Goal: Task Accomplishment & Management: Complete application form

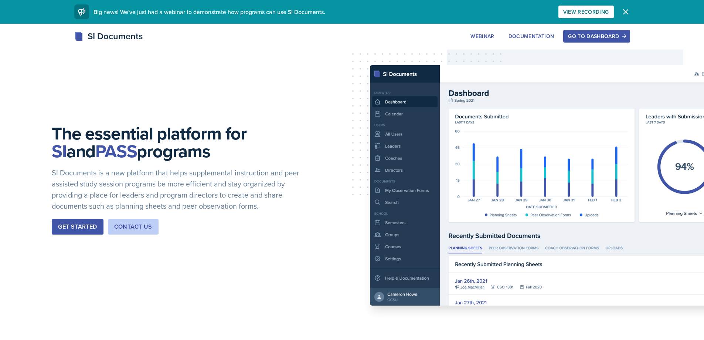
click at [584, 30] on button "Go to Dashboard" at bounding box center [596, 36] width 67 height 13
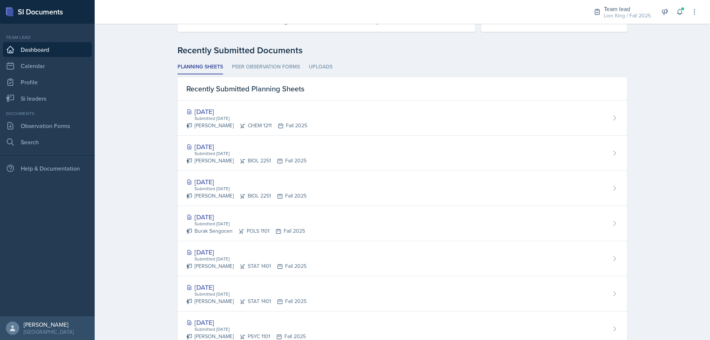
scroll to position [155, 0]
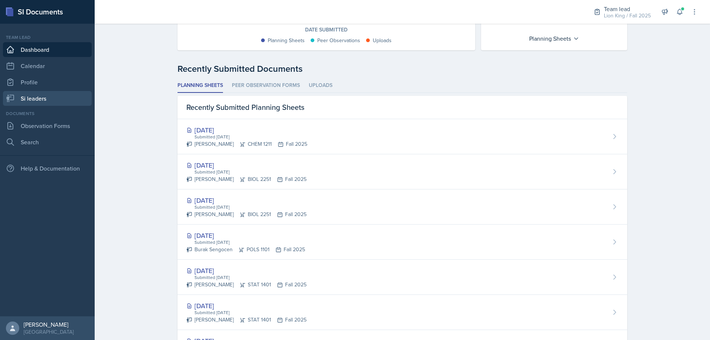
click at [34, 95] on link "Si leaders" at bounding box center [47, 98] width 89 height 15
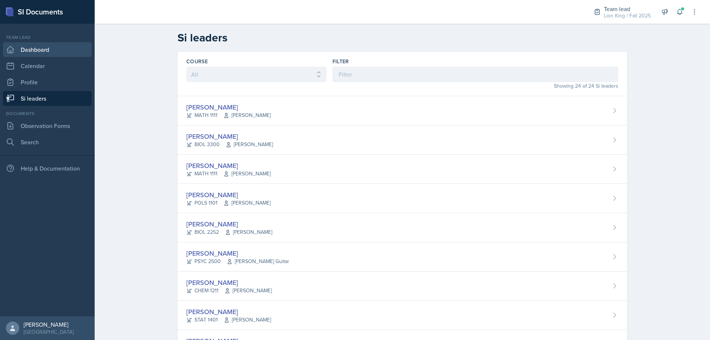
click at [48, 49] on link "Dashboard" at bounding box center [47, 49] width 89 height 15
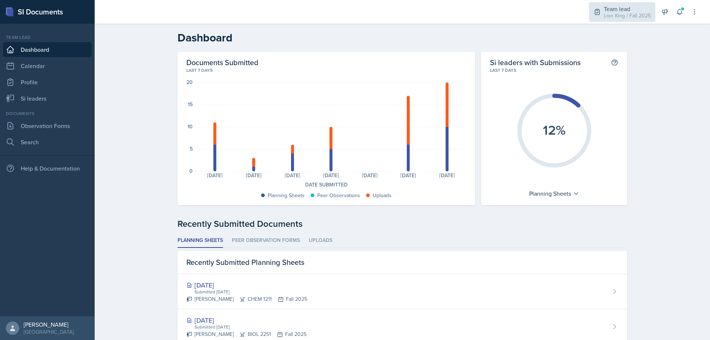
click at [634, 14] on div "Lion King / Fall 2025" at bounding box center [627, 16] width 47 height 8
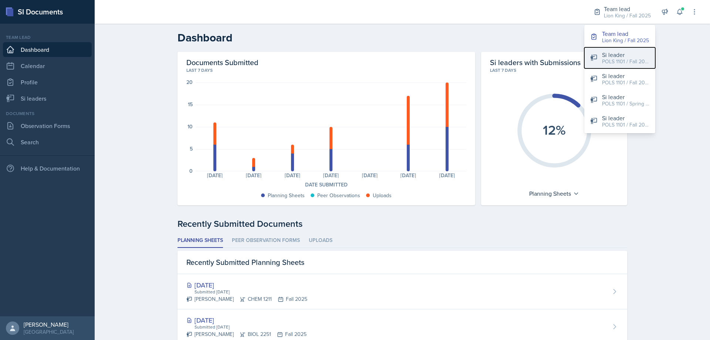
click at [616, 54] on div "Si leader" at bounding box center [625, 54] width 47 height 9
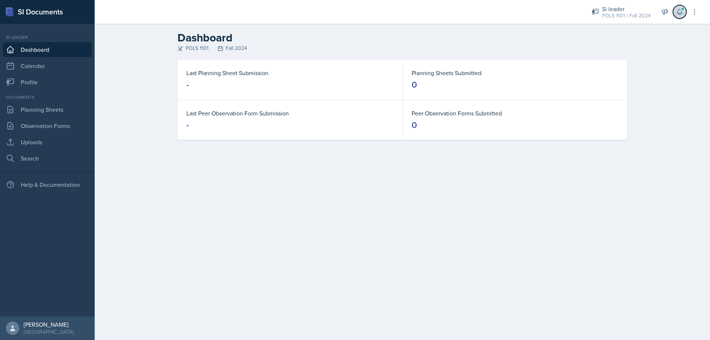
click at [681, 12] on icon at bounding box center [679, 11] width 7 height 7
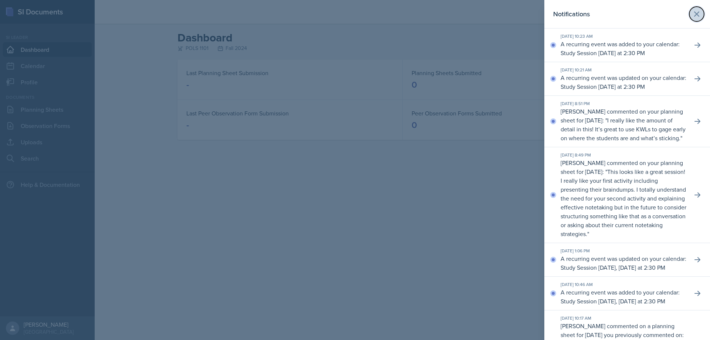
click at [694, 10] on icon at bounding box center [696, 14] width 9 height 9
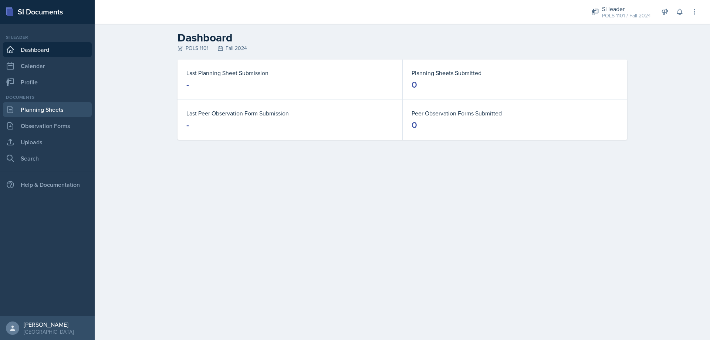
click at [44, 112] on link "Planning Sheets" at bounding box center [47, 109] width 89 height 15
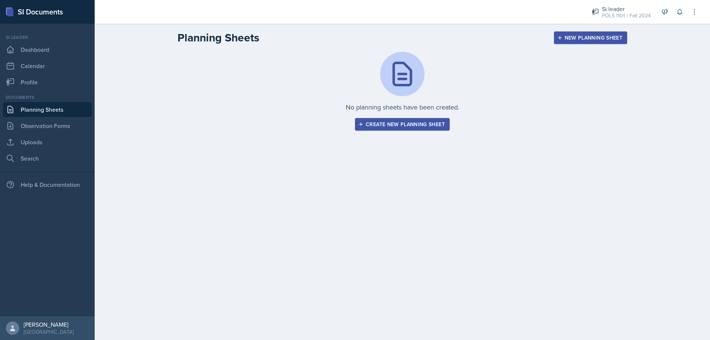
click at [427, 119] on button "Create new planning sheet" at bounding box center [402, 124] width 95 height 13
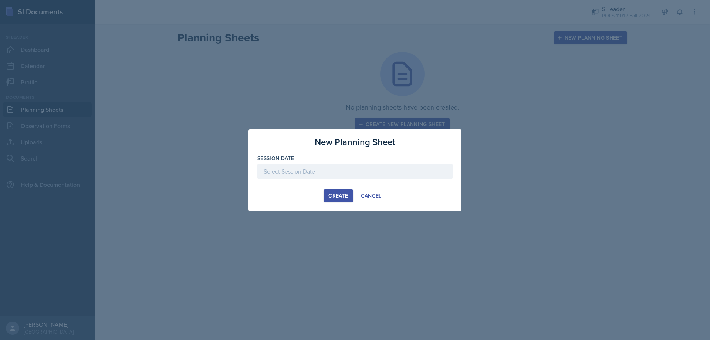
click at [349, 167] on div at bounding box center [354, 171] width 195 height 16
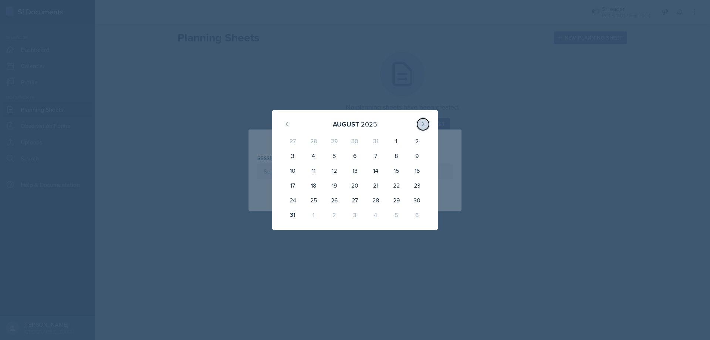
click at [420, 127] on button at bounding box center [423, 124] width 12 height 12
click at [307, 142] on div "1" at bounding box center [313, 142] width 21 height 18
type input "[DATE]"
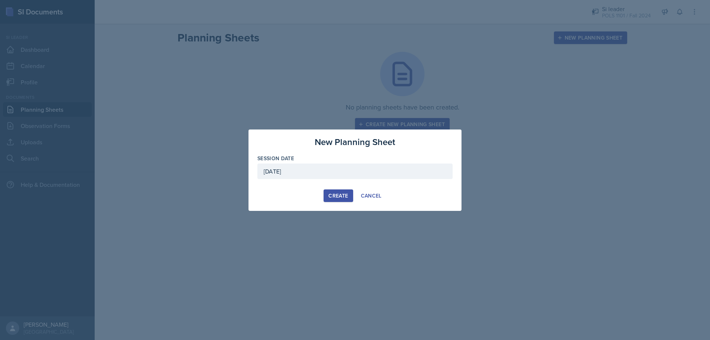
click at [327, 190] on button "Create" at bounding box center [338, 195] width 29 height 13
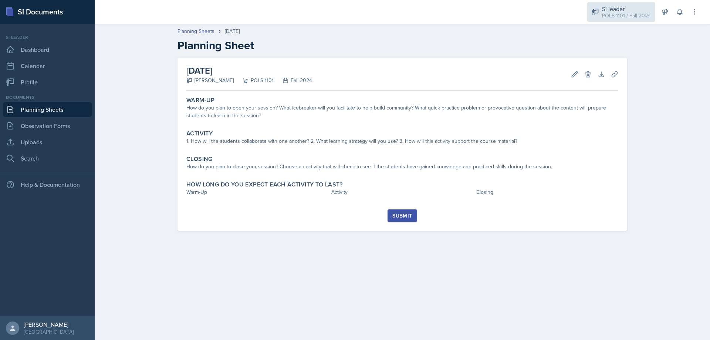
click at [640, 13] on div "POLS 1101 / Fall 2024" at bounding box center [626, 16] width 49 height 8
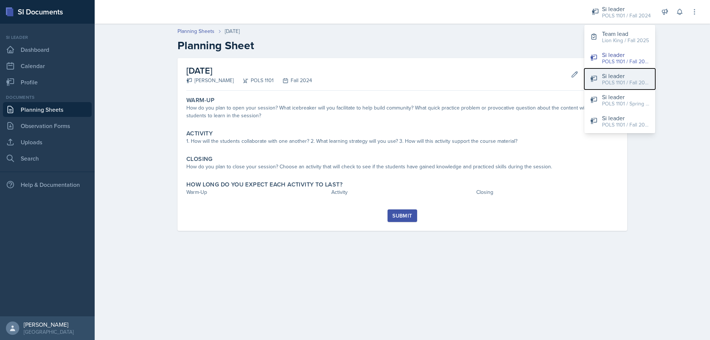
click at [613, 89] on button "Si leader POLS 1101 / Fall 2025" at bounding box center [619, 78] width 71 height 21
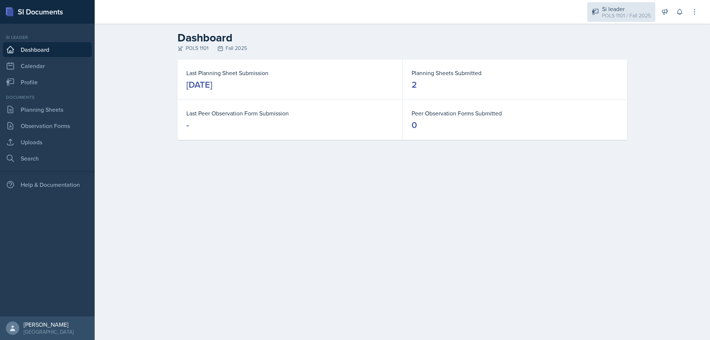
click at [627, 10] on div "Si leader" at bounding box center [626, 8] width 49 height 9
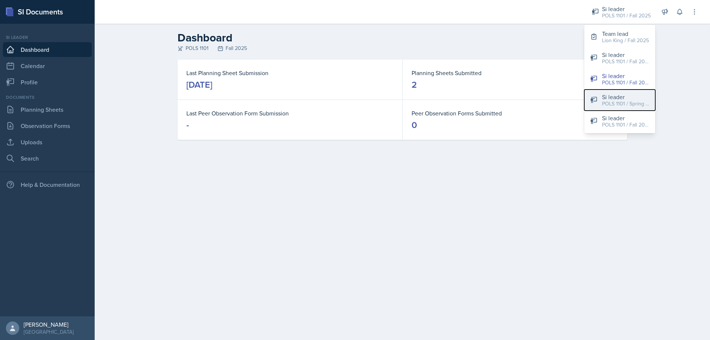
click at [614, 92] on button "Si leader POLS 1101 / Spring 2025" at bounding box center [619, 99] width 71 height 21
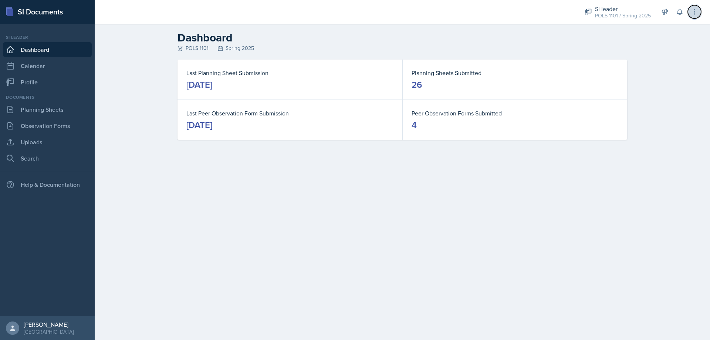
click at [695, 8] on icon at bounding box center [694, 11] width 7 height 7
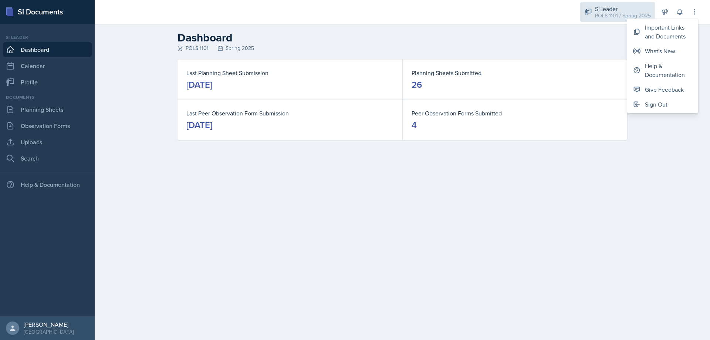
click at [607, 11] on div "Si leader" at bounding box center [623, 8] width 56 height 9
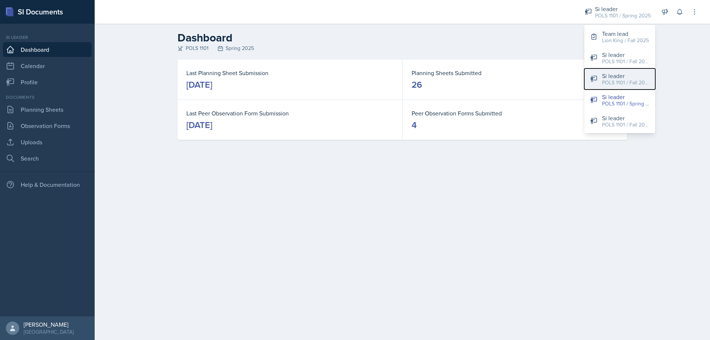
click at [622, 76] on div "Si leader" at bounding box center [625, 75] width 47 height 9
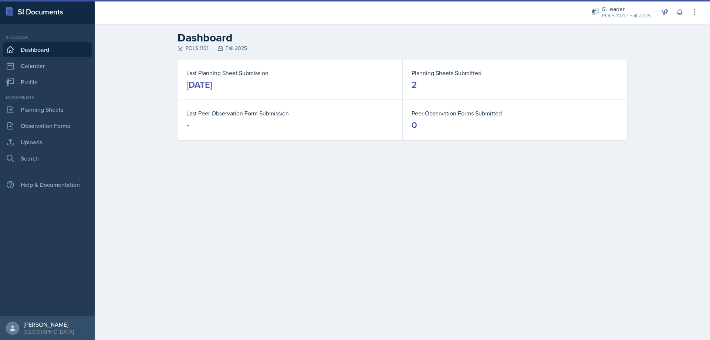
click at [646, 12] on div "POLS 1101 / Fall 2025" at bounding box center [626, 16] width 49 height 8
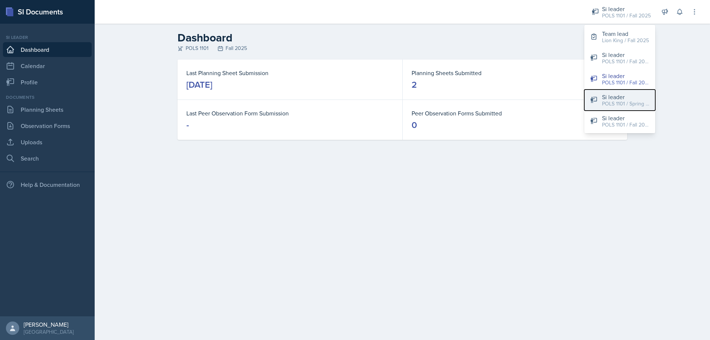
click at [634, 95] on div "Si leader" at bounding box center [625, 96] width 47 height 9
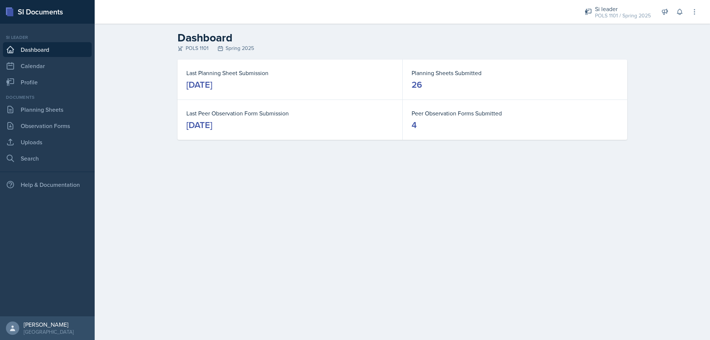
click at [51, 98] on div "Documents" at bounding box center [47, 97] width 89 height 7
click at [44, 108] on link "Planning Sheets" at bounding box center [47, 109] width 89 height 15
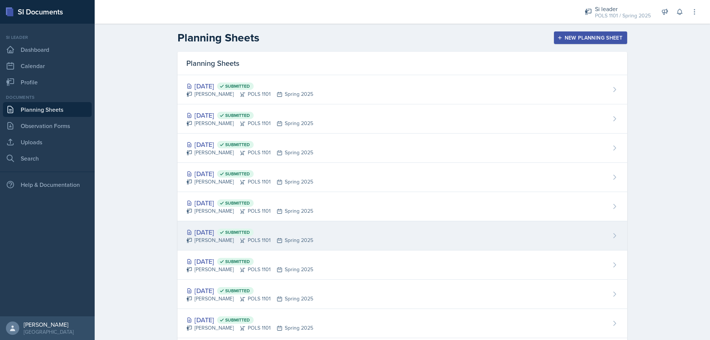
click at [329, 245] on div "[DATE] Submitted [PERSON_NAME] POLS 1101 Spring 2025" at bounding box center [402, 235] width 450 height 29
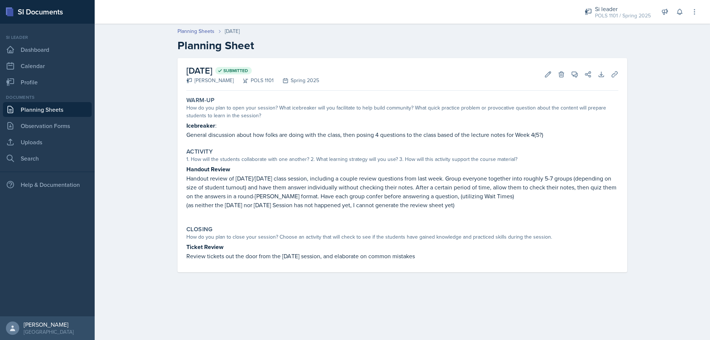
click at [21, 106] on link "Planning Sheets" at bounding box center [47, 109] width 89 height 15
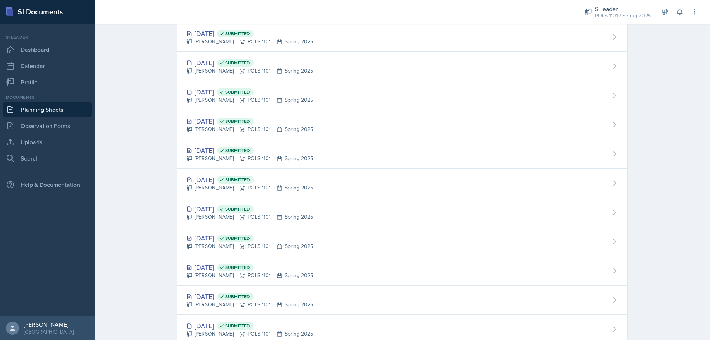
scroll to position [259, 0]
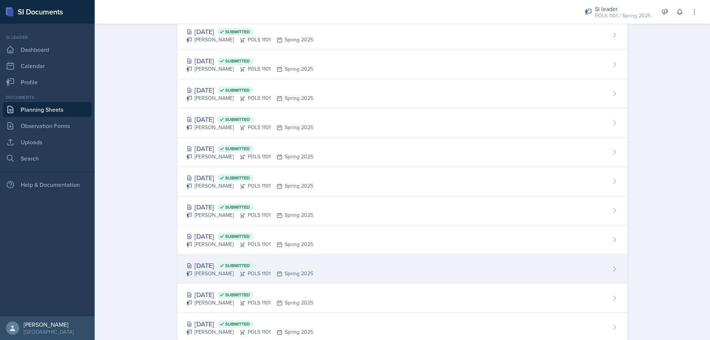
click at [260, 279] on div "[DATE] Submitted [PERSON_NAME] POLS 1101 Spring 2025" at bounding box center [402, 268] width 450 height 29
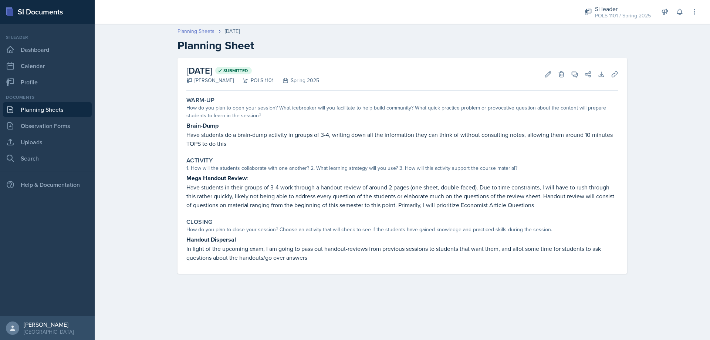
click at [196, 33] on link "Planning Sheets" at bounding box center [195, 31] width 37 height 8
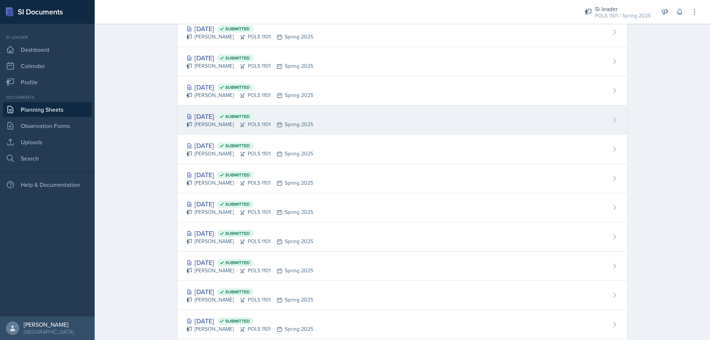
scroll to position [333, 0]
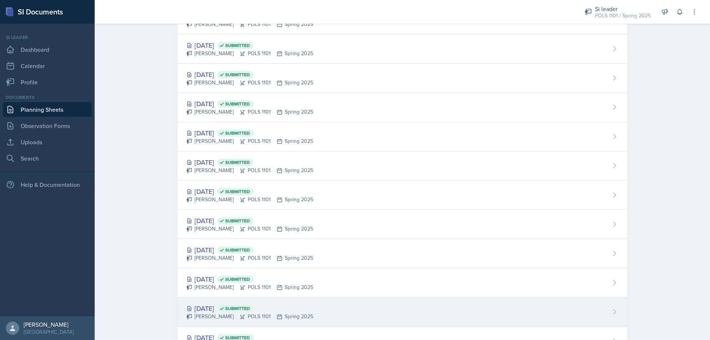
click at [273, 303] on div "[DATE] Submitted [PERSON_NAME] POLS 1101 Spring 2025" at bounding box center [402, 311] width 450 height 29
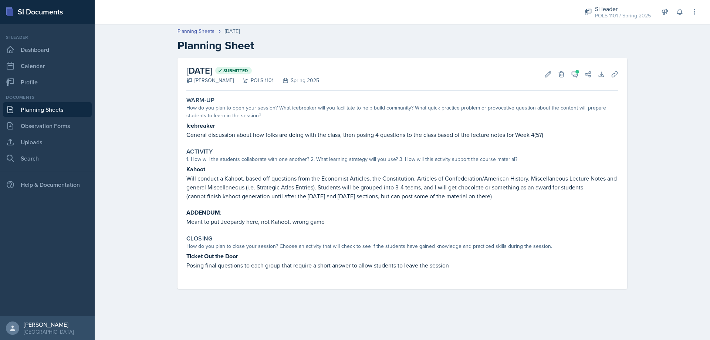
click at [200, 35] on div "Planning Sheets [DATE] Planning Sheet" at bounding box center [402, 39] width 473 height 25
click at [202, 32] on link "Planning Sheets" at bounding box center [195, 31] width 37 height 8
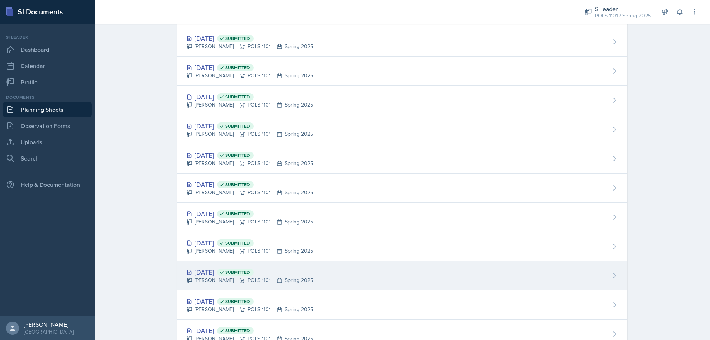
scroll to position [370, 0]
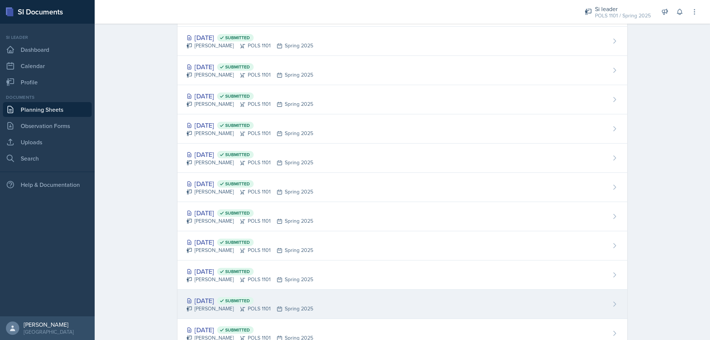
click at [285, 311] on div "[PERSON_NAME] POLS 1101 Spring 2025" at bounding box center [249, 309] width 127 height 8
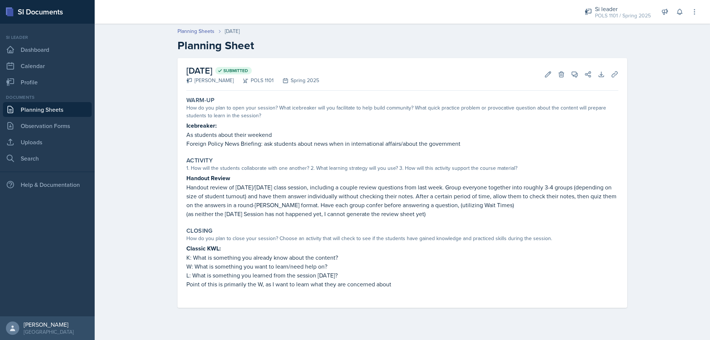
click at [397, 278] on p "L: What is something you learned from the session [DATE]?" at bounding box center [402, 275] width 432 height 9
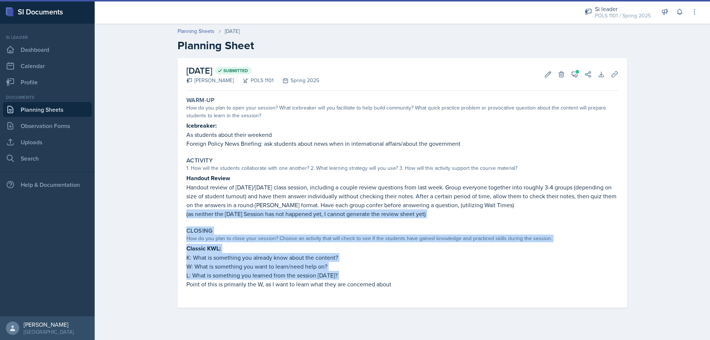
drag, startPoint x: 397, startPoint y: 278, endPoint x: 184, endPoint y: 211, distance: 222.5
click at [186, 211] on div "Warm-Up How do you plan to open your session? What icebreaker will you facilita…" at bounding box center [402, 201] width 432 height 214
click at [186, 212] on div "Activity 1. How will the students collaborate with one another? 2. What learnin…" at bounding box center [402, 187] width 438 height 67
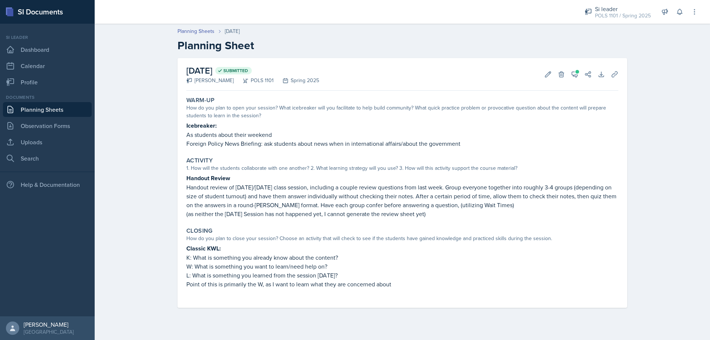
click at [387, 282] on p "Point of this is primarily the W, as I want to learn what they are concerned ab…" at bounding box center [402, 284] width 432 height 9
drag, startPoint x: 395, startPoint y: 284, endPoint x: 239, endPoint y: 231, distance: 164.9
click at [237, 230] on div "Closing How do you plan to close your session? Choose an activity that will che…" at bounding box center [402, 261] width 438 height 75
click at [240, 232] on div "Closing" at bounding box center [402, 230] width 432 height 7
click at [366, 219] on div "Activity 1. How will the students collaborate with one another? 2. What learnin…" at bounding box center [402, 187] width 438 height 67
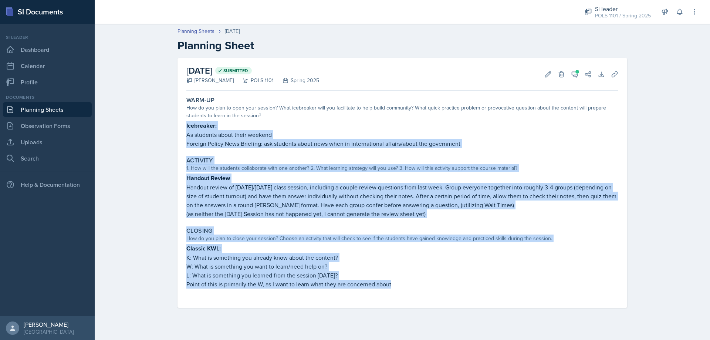
drag, startPoint x: 397, startPoint y: 290, endPoint x: 183, endPoint y: 128, distance: 268.4
click at [186, 128] on div "Warm-Up How do you plan to open your session? What icebreaker will you facilita…" at bounding box center [402, 201] width 432 height 214
copy div "Icebreaker: As students about their weekend Foreign Policy News Briefing: ask s…"
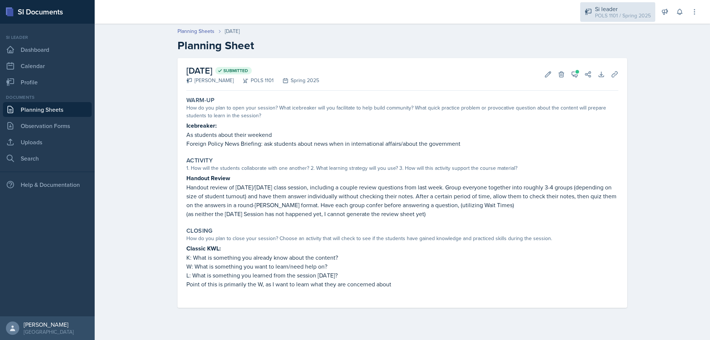
click at [630, 16] on div "POLS 1101 / Spring 2025" at bounding box center [623, 16] width 56 height 8
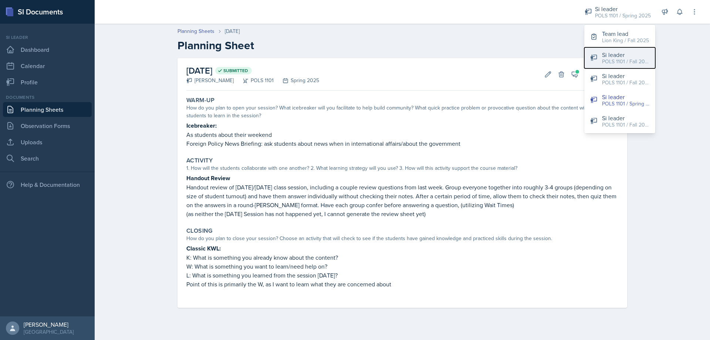
click at [617, 65] on div "POLS 1101 / Fall 2024" at bounding box center [625, 62] width 47 height 8
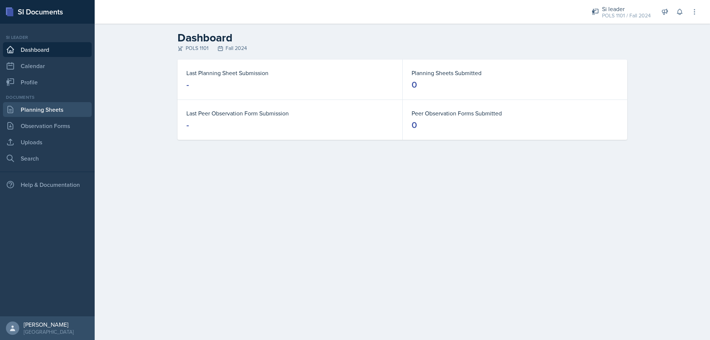
click at [29, 111] on link "Planning Sheets" at bounding box center [47, 109] width 89 height 15
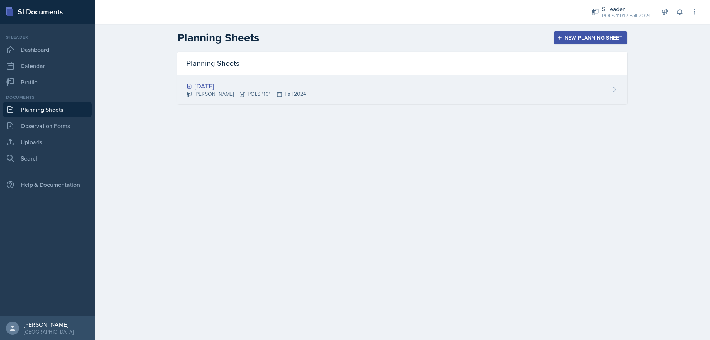
click at [395, 100] on div "[DATE] [PERSON_NAME] POLS 1101 Fall 2024" at bounding box center [402, 89] width 450 height 29
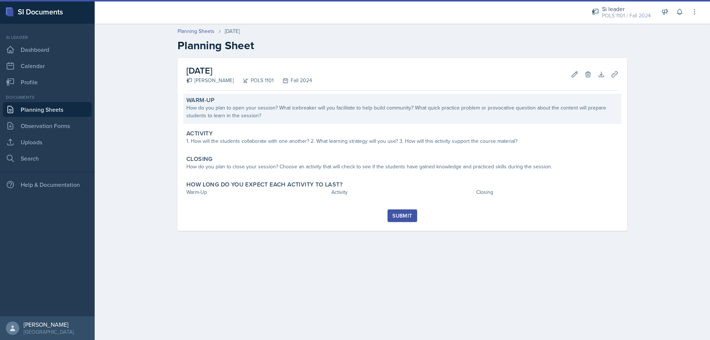
click at [268, 112] on div "How do you plan to open your session? What icebreaker will you facilitate to he…" at bounding box center [402, 112] width 432 height 16
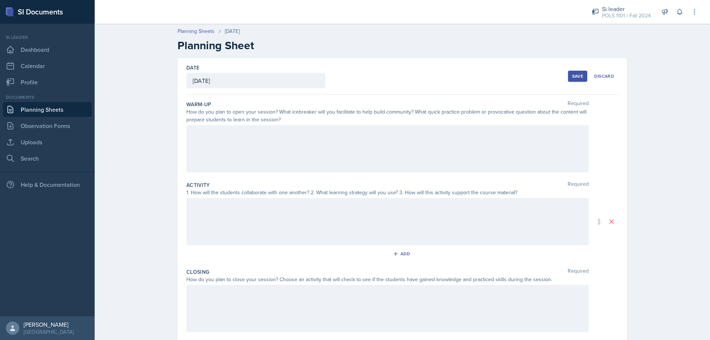
click at [249, 146] on div at bounding box center [387, 148] width 402 height 47
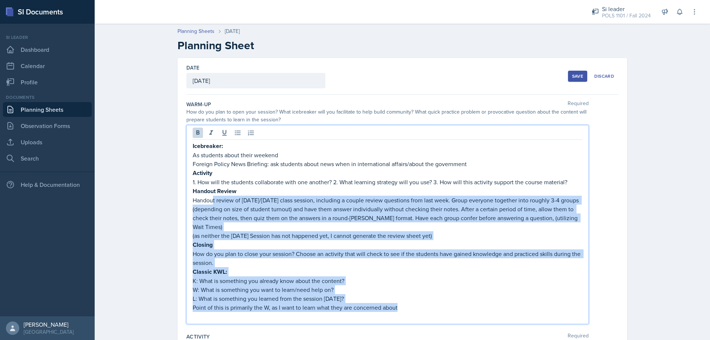
drag, startPoint x: 397, startPoint y: 298, endPoint x: 199, endPoint y: 180, distance: 230.5
click at [205, 187] on div "Icebreaker: As students about their weekend Foreign Policy News Briefing: ask s…" at bounding box center [388, 230] width 390 height 179
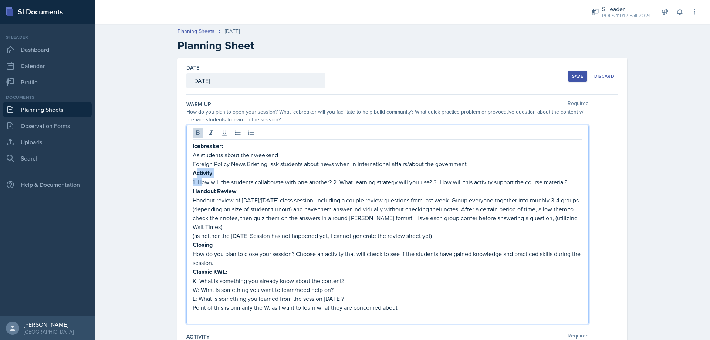
drag, startPoint x: 199, startPoint y: 180, endPoint x: 192, endPoint y: 174, distance: 9.2
click at [193, 174] on div "Icebreaker: As students about their weekend Foreign Policy News Briefing: ask s…" at bounding box center [388, 230] width 390 height 179
click at [193, 174] on strong "Activity" at bounding box center [203, 173] width 20 height 9
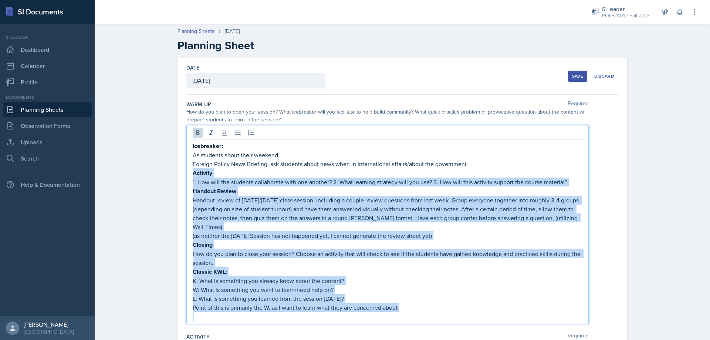
drag, startPoint x: 335, startPoint y: 221, endPoint x: 422, endPoint y: 302, distance: 119.0
click at [422, 302] on div "Icebreaker: As students about their weekend Foreign Policy News Briefing: ask s…" at bounding box center [388, 230] width 390 height 179
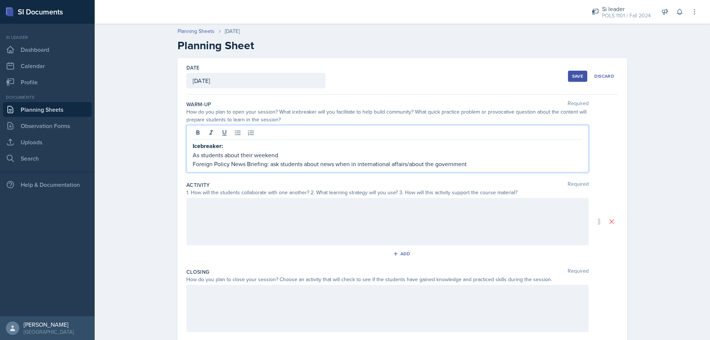
click at [205, 217] on div at bounding box center [387, 221] width 402 height 47
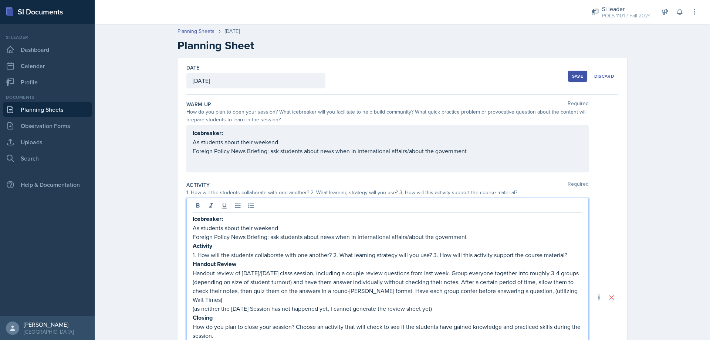
scroll to position [37, 0]
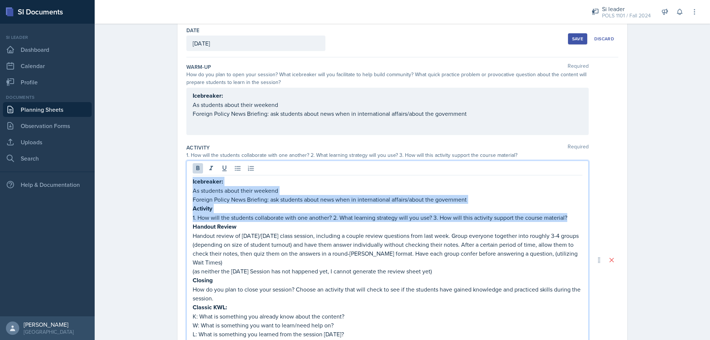
drag, startPoint x: 570, startPoint y: 217, endPoint x: 156, endPoint y: 180, distance: 416.2
click at [156, 180] on div "Planning Sheets [DATE] Planning Sheet Date [DATE] [DATE] 27 28 29 30 31 1 2 3 4…" at bounding box center [402, 250] width 615 height 534
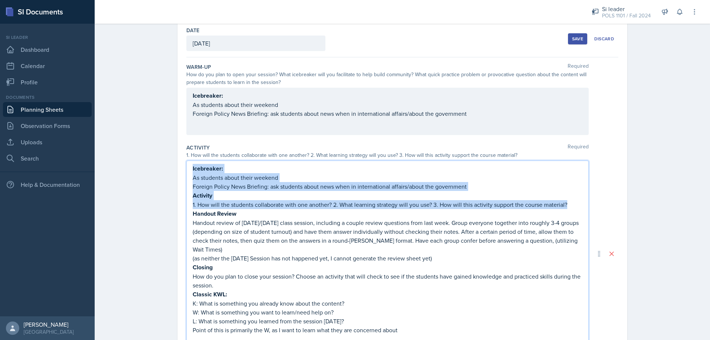
scroll to position [24, 0]
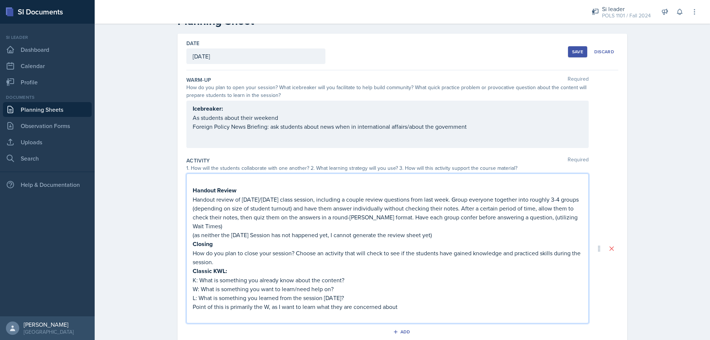
click at [193, 192] on strong "Handout Review" at bounding box center [215, 190] width 44 height 9
click at [193, 190] on strong "Handout Review" at bounding box center [215, 190] width 44 height 9
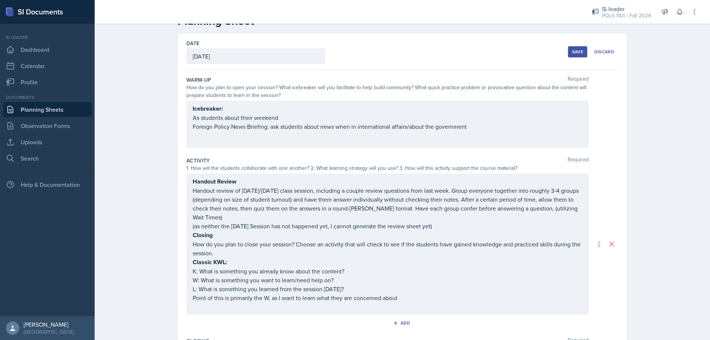
drag, startPoint x: 189, startPoint y: 230, endPoint x: 390, endPoint y: 300, distance: 213.7
click at [390, 300] on div "Handout Review Handout review of [DATE]/[DATE] class session, including a coupl…" at bounding box center [387, 243] width 402 height 141
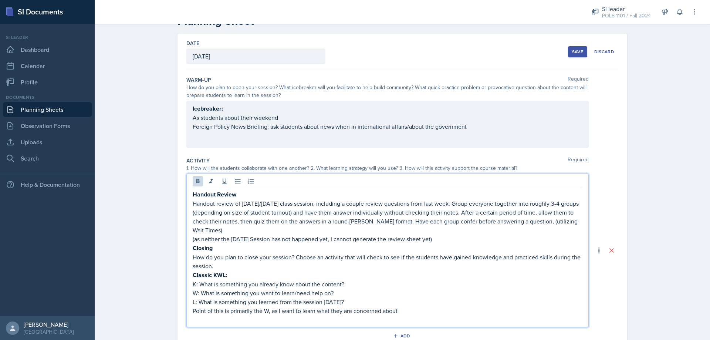
scroll to position [37, 0]
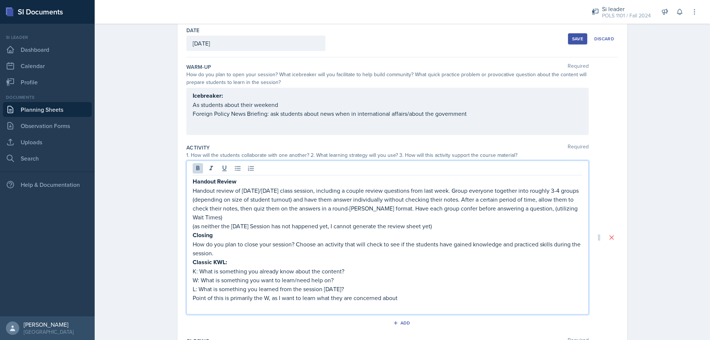
click at [405, 293] on p "Point of this is primarily the W, as I want to learn what they are concerned ab…" at bounding box center [388, 297] width 390 height 9
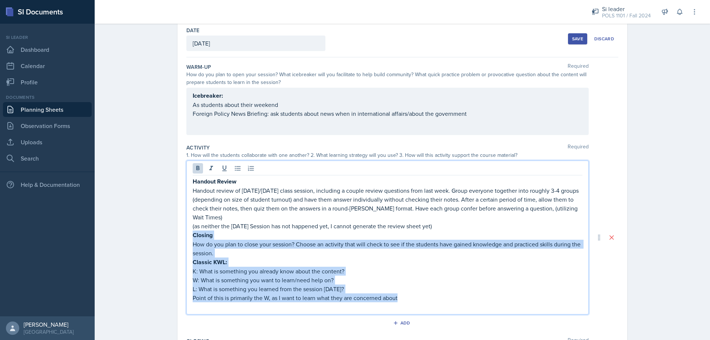
drag, startPoint x: 397, startPoint y: 287, endPoint x: 165, endPoint y: 228, distance: 240.1
click at [166, 228] on div "Date [DATE] [DATE] 27 28 29 30 31 1 2 3 4 5 6 7 8 9 10 11 12 13 14 15 16 17 18 …" at bounding box center [402, 246] width 473 height 451
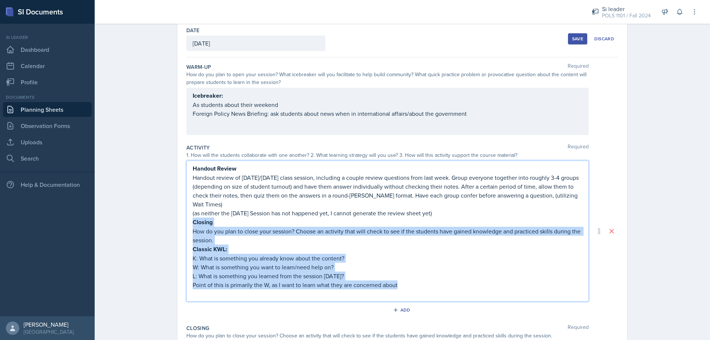
scroll to position [24, 0]
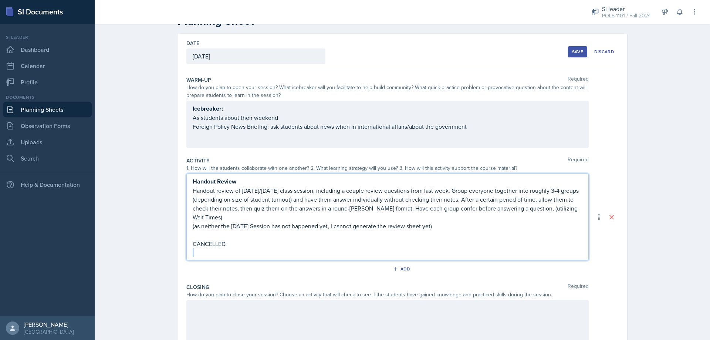
drag, startPoint x: 253, startPoint y: 234, endPoint x: 174, endPoint y: 240, distance: 79.4
click at [174, 240] on div "Date [DATE] [DATE] 27 28 29 30 31 1 2 3 4 5 6 7 8 9 10 11 12 13 14 15 16 17 18 …" at bounding box center [402, 226] width 473 height 384
click at [193, 239] on p "CANCELLED" at bounding box center [388, 243] width 390 height 9
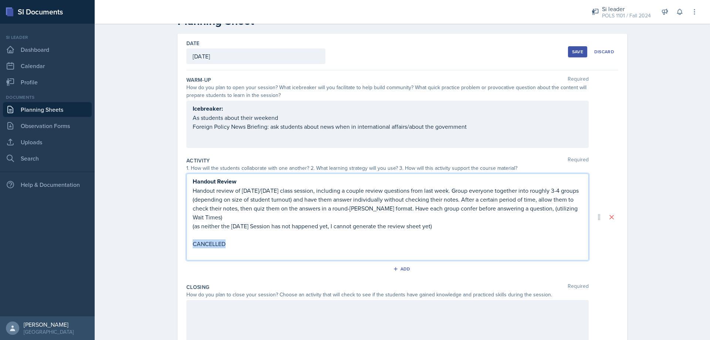
drag, startPoint x: 192, startPoint y: 233, endPoint x: 231, endPoint y: 235, distance: 38.9
click at [231, 239] on p "CANCELLED" at bounding box center [388, 243] width 390 height 9
drag, startPoint x: 210, startPoint y: 232, endPoint x: 447, endPoint y: 234, distance: 237.0
click at [447, 239] on p "CANCELLED" at bounding box center [388, 243] width 390 height 9
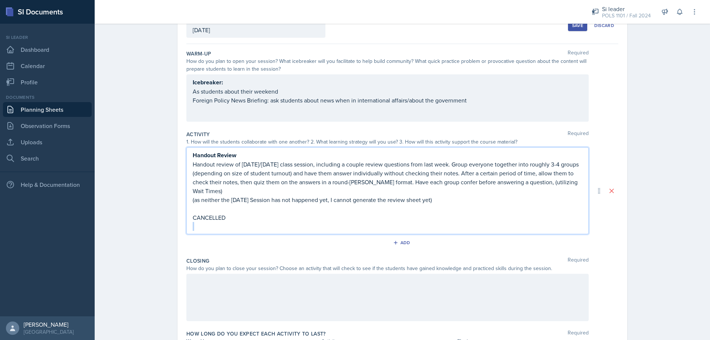
scroll to position [94, 0]
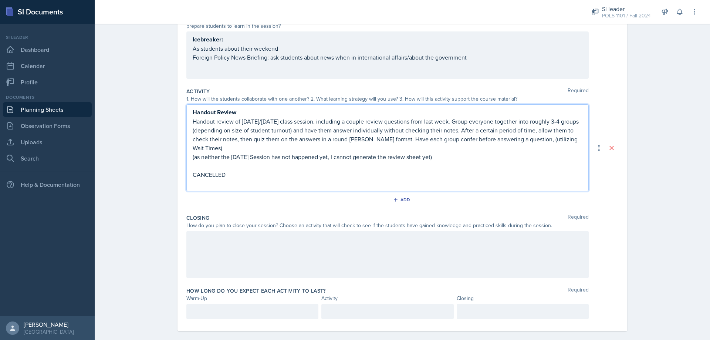
click at [356, 161] on p at bounding box center [388, 165] width 390 height 9
click at [226, 248] on div at bounding box center [387, 254] width 402 height 47
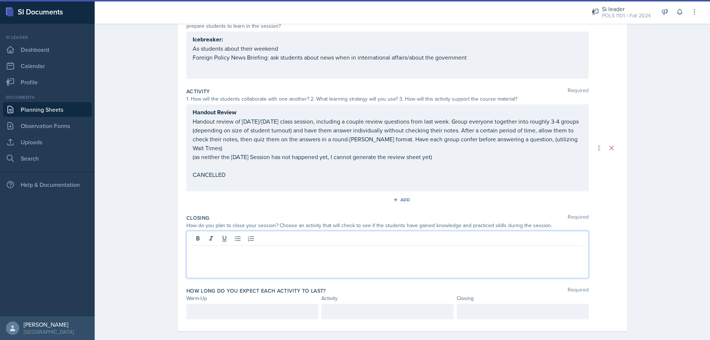
click at [229, 152] on p "(as neither the [DATE] Session has not happened yet, I cannot generate the revi…" at bounding box center [388, 156] width 390 height 9
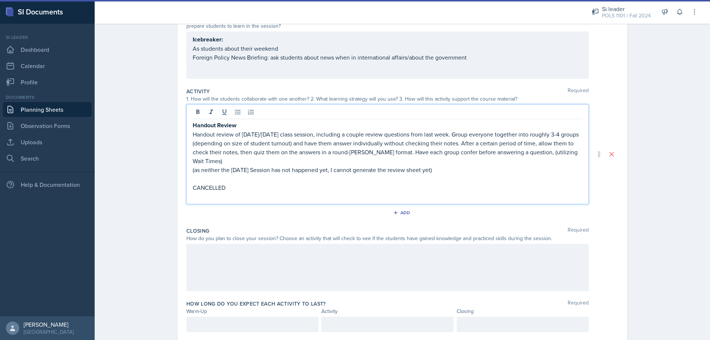
scroll to position [106, 0]
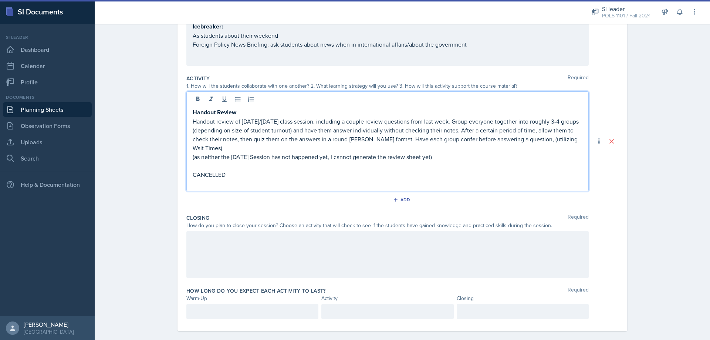
click at [234, 170] on p "CANCELLED" at bounding box center [388, 174] width 390 height 9
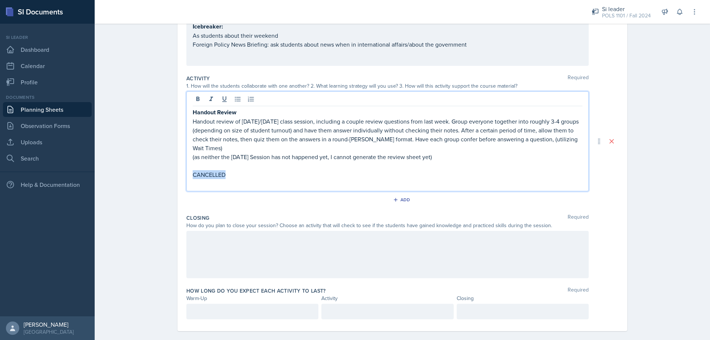
drag, startPoint x: 231, startPoint y: 167, endPoint x: 189, endPoint y: 166, distance: 42.2
click at [189, 166] on div "Handout Review Handout review of [DATE]/[DATE] class session, including a coupl…" at bounding box center [387, 141] width 402 height 100
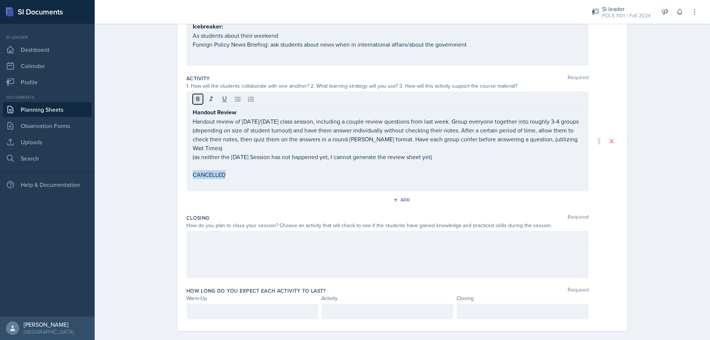
click at [199, 99] on icon at bounding box center [197, 98] width 7 height 7
click at [215, 96] on div at bounding box center [388, 100] width 390 height 12
click at [210, 97] on icon at bounding box center [210, 98] width 7 height 7
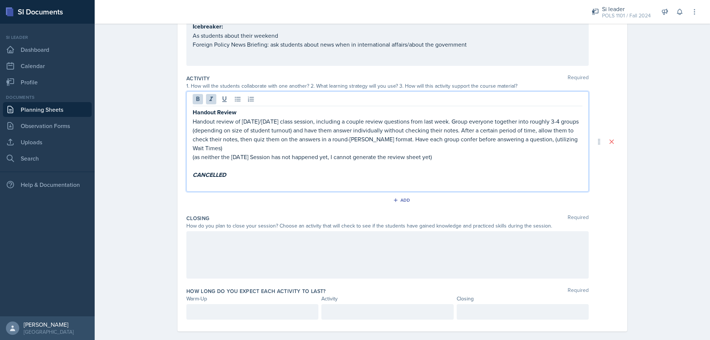
click at [234, 161] on p at bounding box center [388, 165] width 390 height 9
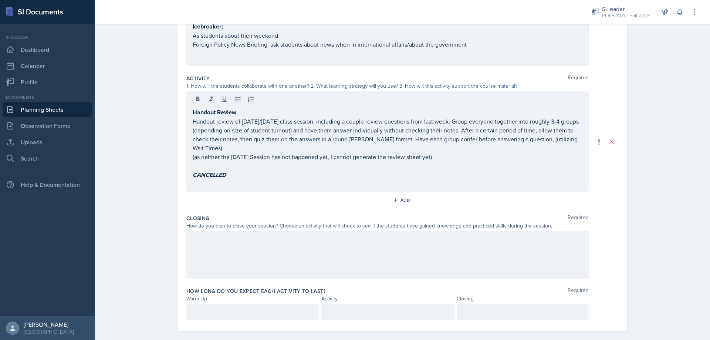
click at [251, 243] on div at bounding box center [387, 254] width 402 height 47
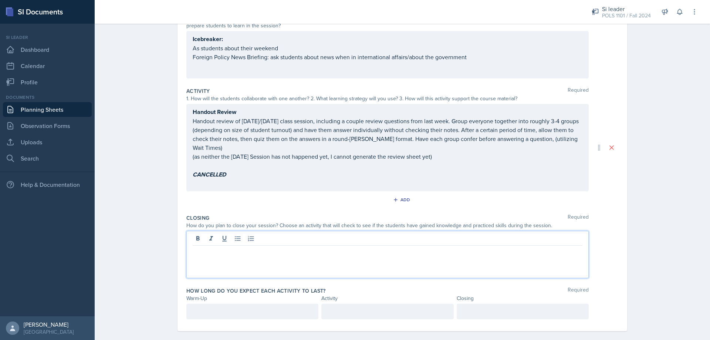
click at [237, 170] on p "CANCELLED" at bounding box center [388, 174] width 390 height 9
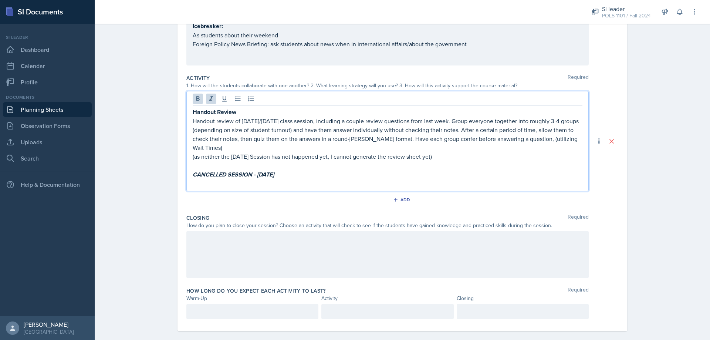
click at [248, 249] on div at bounding box center [387, 254] width 402 height 47
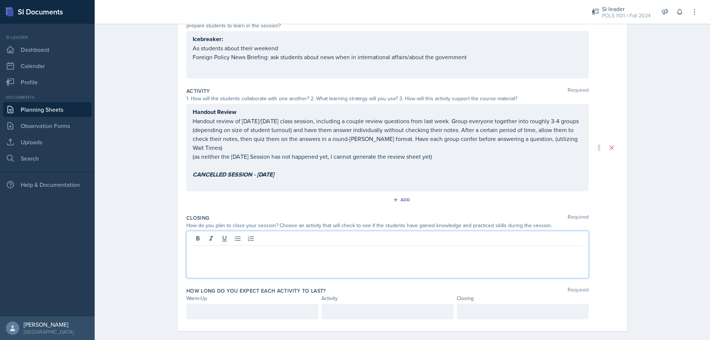
scroll to position [155, 0]
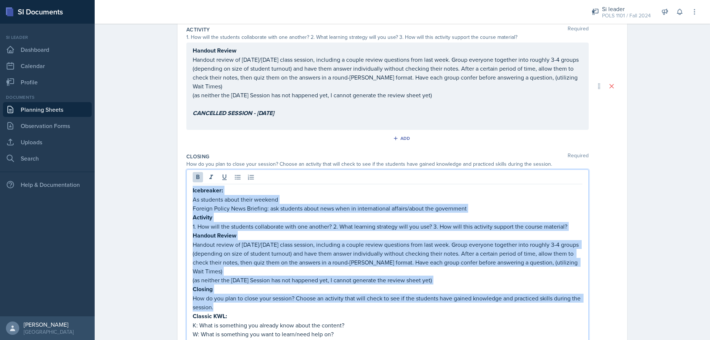
drag, startPoint x: 222, startPoint y: 288, endPoint x: 177, endPoint y: 163, distance: 132.4
click at [177, 163] on div "Date [DATE] [DATE] 27 28 29 30 31 1 2 3 4 5 6 7 8 9 10 11 12 13 14 15 16 17 18 …" at bounding box center [402, 162] width 450 height 518
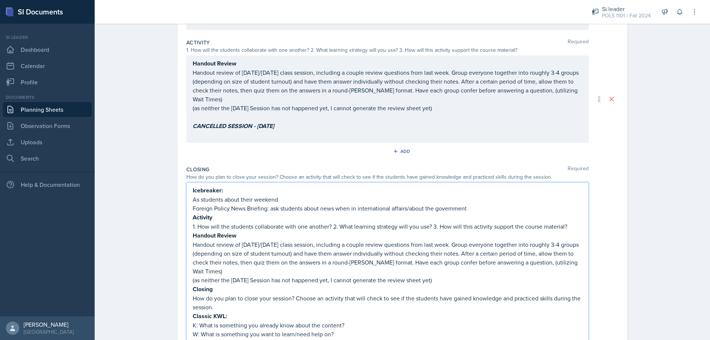
scroll to position [116, 0]
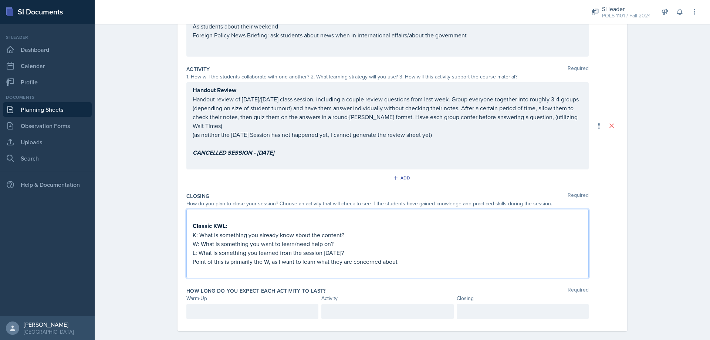
click at [193, 221] on strong "Classic KWL:" at bounding box center [210, 225] width 34 height 9
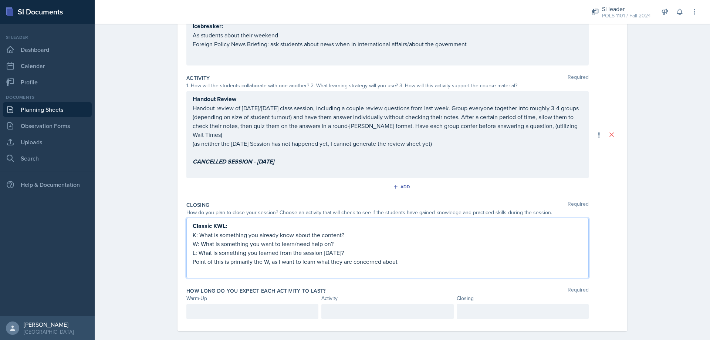
click at [210, 307] on p at bounding box center [252, 311] width 119 height 9
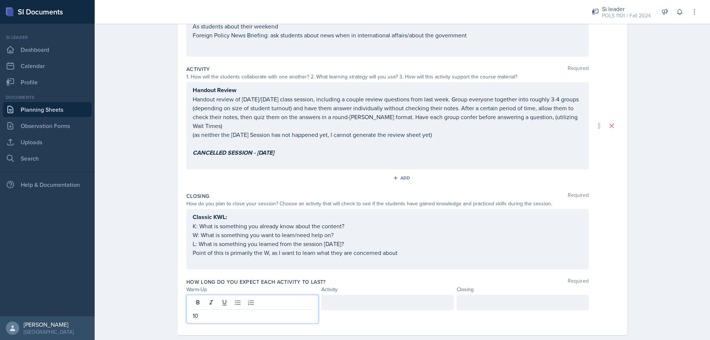
click at [396, 295] on div at bounding box center [387, 303] width 132 height 16
click at [278, 295] on div "10" at bounding box center [252, 303] width 132 height 16
click at [503, 295] on div at bounding box center [523, 303] width 132 height 16
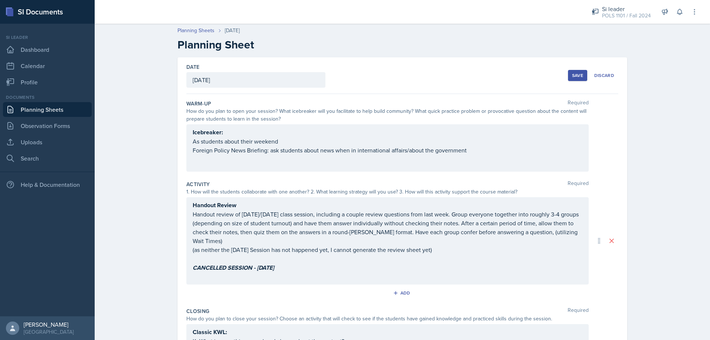
scroll to position [0, 0]
click at [577, 78] on div "Save" at bounding box center [577, 76] width 11 height 6
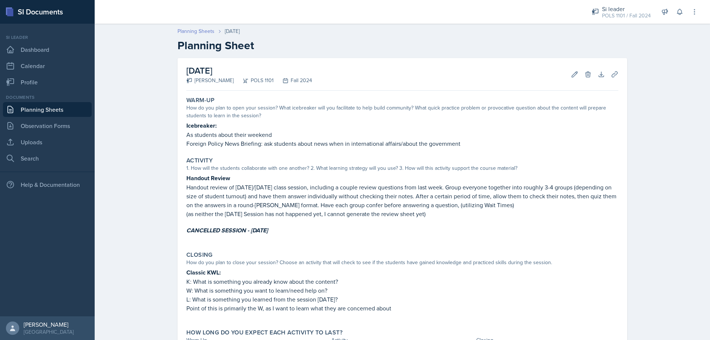
click at [187, 28] on link "Planning Sheets" at bounding box center [195, 31] width 37 height 8
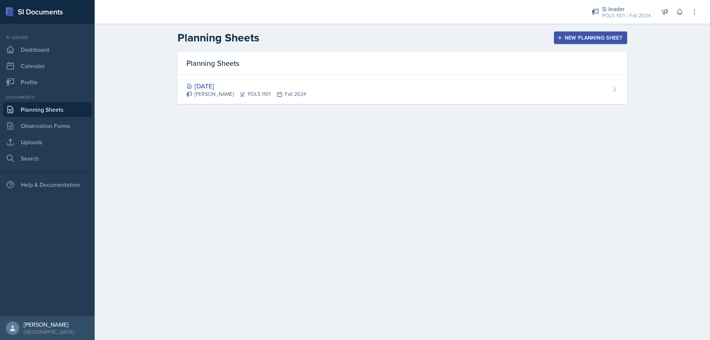
click at [589, 40] on div "New Planning Sheet" at bounding box center [591, 38] width 64 height 6
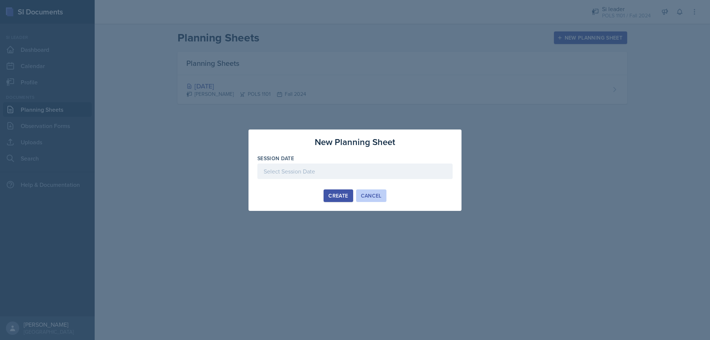
click at [366, 193] on div "Cancel" at bounding box center [371, 196] width 21 height 6
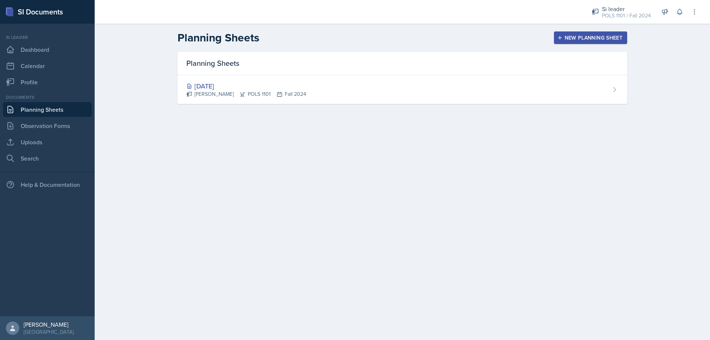
click at [369, 106] on div "Planning Sheets [DATE] [PERSON_NAME] POLS 1101 Fall 2024" at bounding box center [402, 87] width 473 height 70
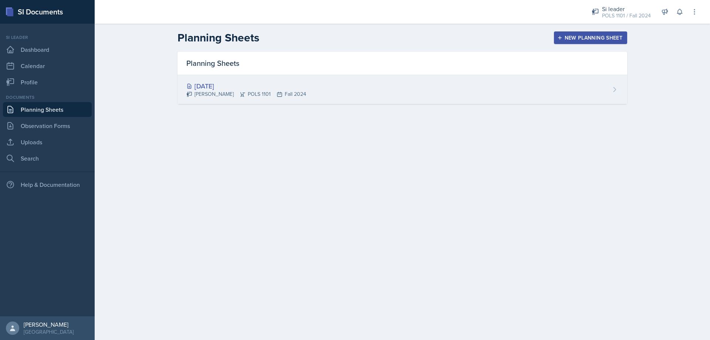
click at [372, 94] on div "[DATE] [PERSON_NAME] POLS 1101 Fall 2024" at bounding box center [402, 89] width 450 height 29
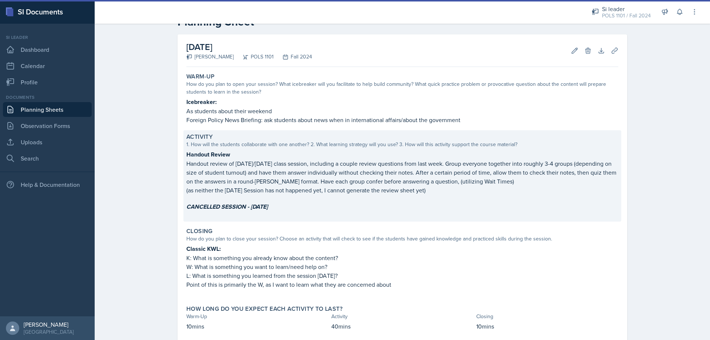
scroll to position [65, 0]
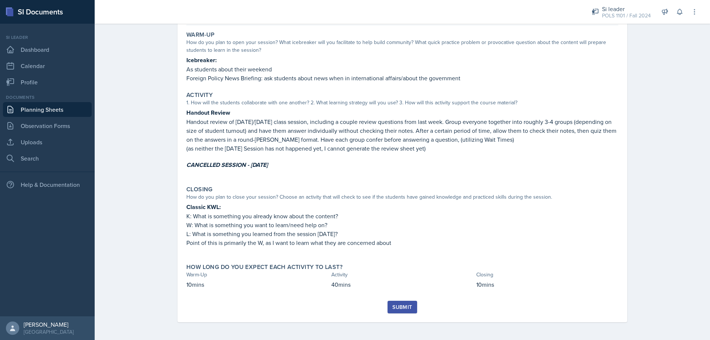
click at [392, 304] on div "Submit" at bounding box center [402, 307] width 20 height 6
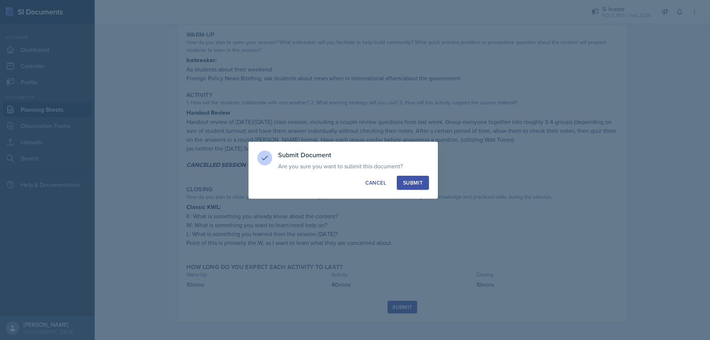
click at [410, 189] on button "Submit" at bounding box center [413, 183] width 32 height 14
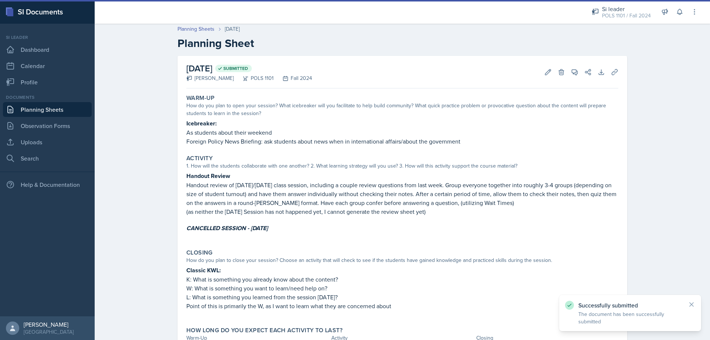
scroll to position [0, 0]
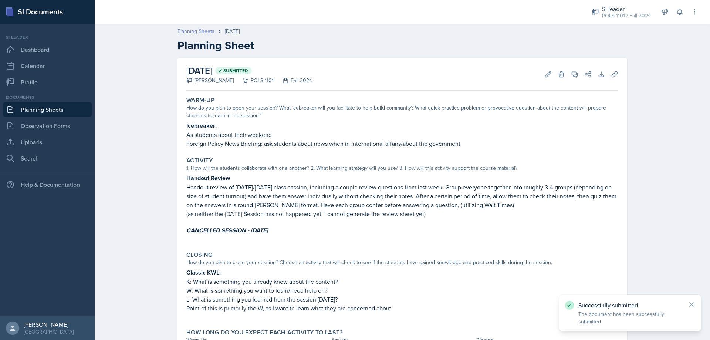
click at [211, 31] on link "Planning Sheets" at bounding box center [195, 31] width 37 height 8
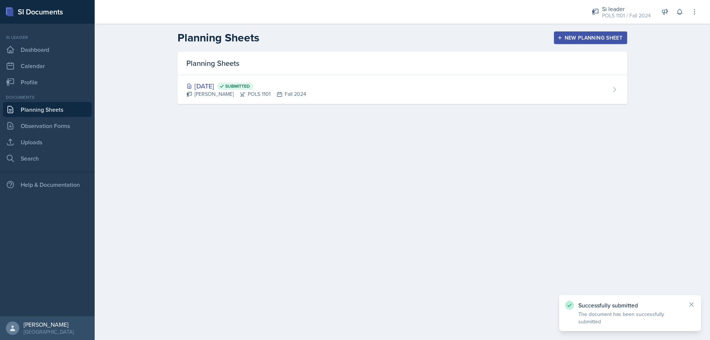
click at [572, 36] on div "New Planning Sheet" at bounding box center [591, 38] width 64 height 6
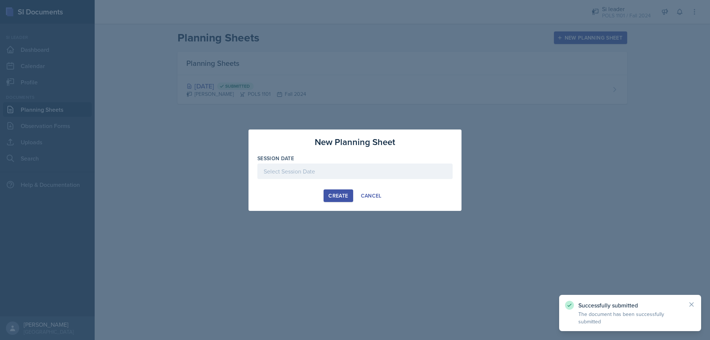
click at [302, 166] on div at bounding box center [354, 171] width 195 height 16
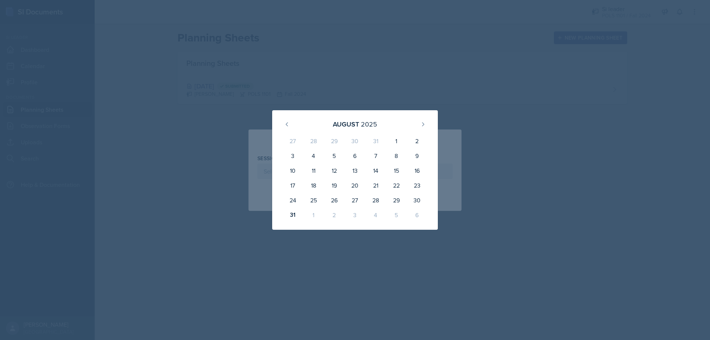
click at [416, 126] on div "[DATE]" at bounding box center [355, 124] width 148 height 16
click at [417, 125] on button at bounding box center [423, 124] width 12 height 12
click at [287, 124] on icon at bounding box center [287, 124] width 6 height 6
click at [359, 143] on div "3" at bounding box center [355, 142] width 21 height 18
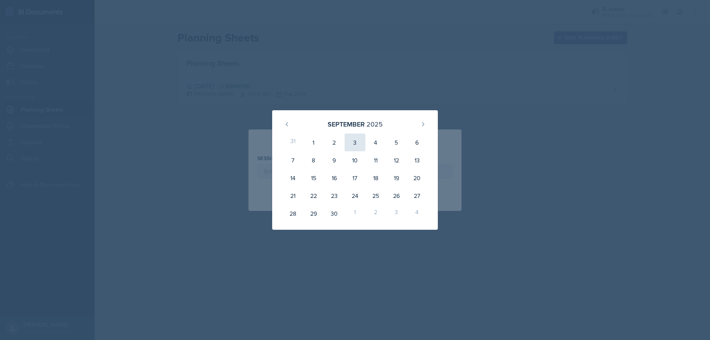
type input "[DATE]"
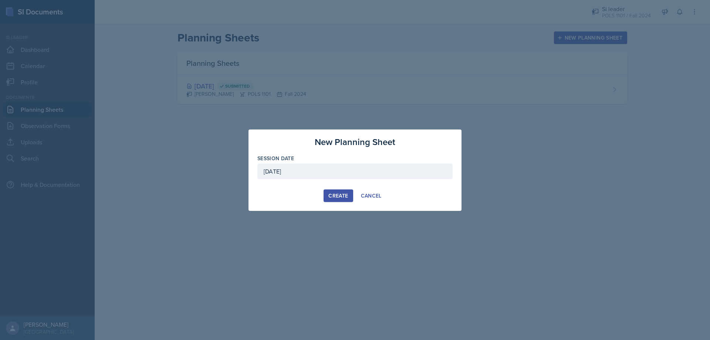
click at [333, 196] on div "Create" at bounding box center [338, 196] width 20 height 6
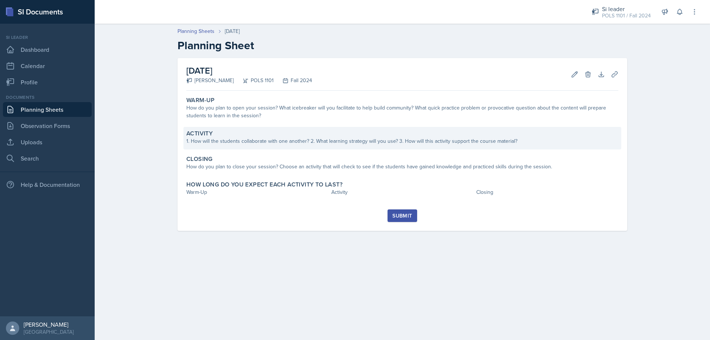
click at [349, 140] on div "1. How will the students collaborate with one another? 2. What learning strateg…" at bounding box center [402, 141] width 432 height 8
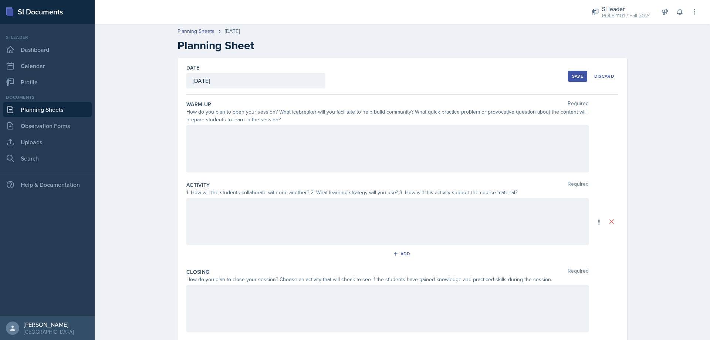
click at [318, 167] on div at bounding box center [387, 148] width 402 height 47
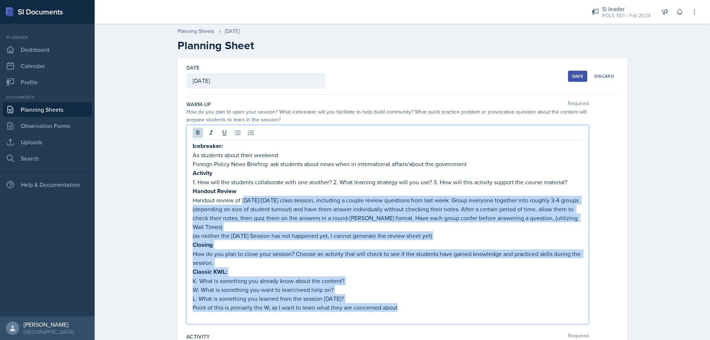
drag, startPoint x: 399, startPoint y: 298, endPoint x: 219, endPoint y: 176, distance: 217.4
click at [238, 189] on div "Icebreaker: As students about their weekend Foreign Policy News Briefing: ask s…" at bounding box center [388, 230] width 390 height 179
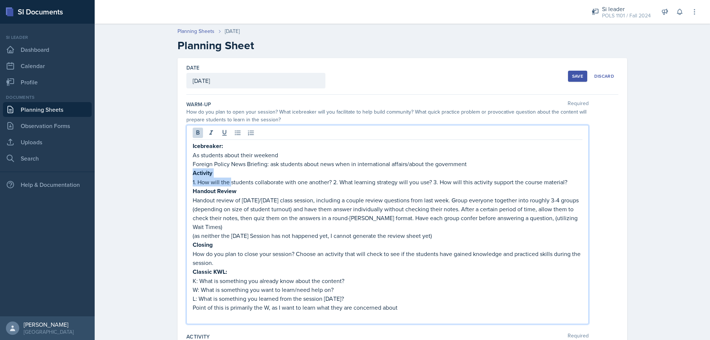
drag, startPoint x: 219, startPoint y: 176, endPoint x: 184, endPoint y: 171, distance: 35.1
click at [186, 171] on div "Icebreaker: As students about their weekend Foreign Policy News Briefing: ask s…" at bounding box center [387, 224] width 402 height 199
click at [186, 172] on div "Icebreaker: As students about their weekend Foreign Policy News Briefing: ask s…" at bounding box center [387, 224] width 402 height 199
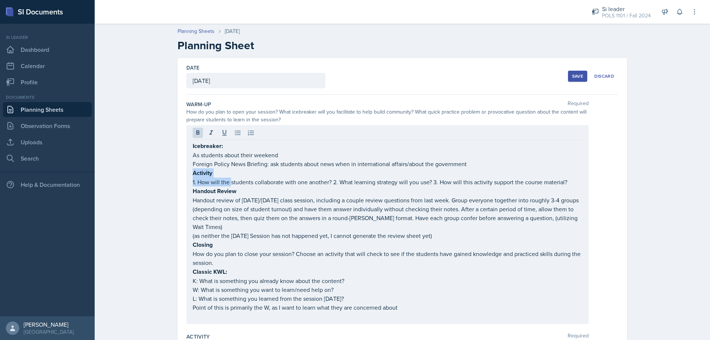
click at [194, 176] on div "Icebreaker: As students about their weekend Foreign Policy News Briefing: ask s…" at bounding box center [387, 224] width 402 height 199
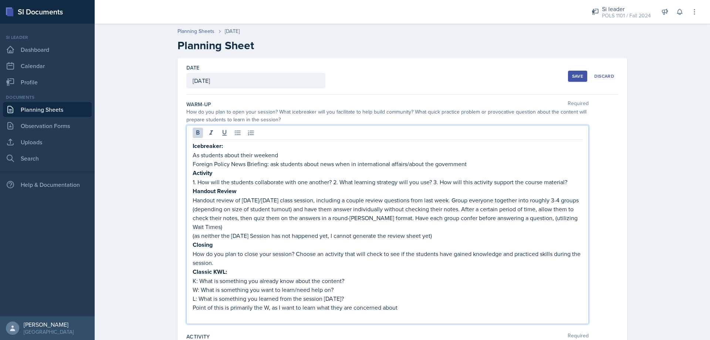
click at [188, 174] on div "Icebreaker: As students about their weekend Foreign Policy News Briefing: ask s…" at bounding box center [387, 224] width 402 height 199
click at [188, 173] on div "Icebreaker: As students about their weekend Foreign Policy News Briefing: ask s…" at bounding box center [387, 224] width 402 height 199
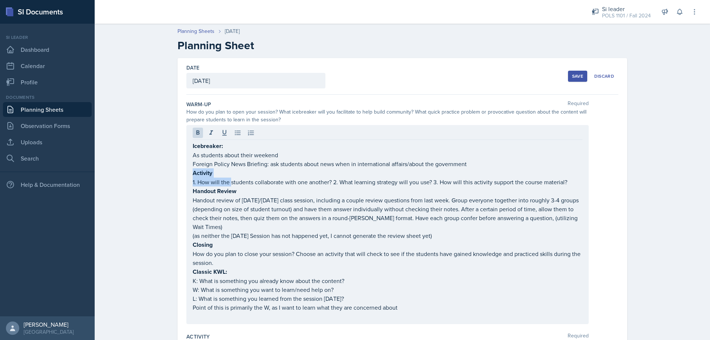
click at [189, 172] on div "Icebreaker: As students about their weekend Foreign Policy News Briefing: ask s…" at bounding box center [387, 224] width 402 height 199
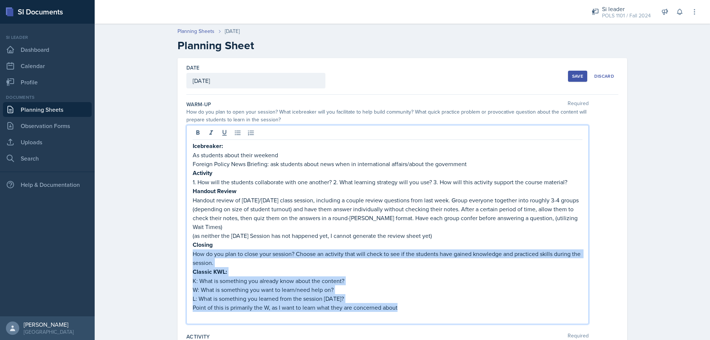
drag, startPoint x: 415, startPoint y: 300, endPoint x: 191, endPoint y: 187, distance: 250.5
click at [275, 232] on div "Icebreaker: As students about their weekend Foreign Policy News Briefing: ask s…" at bounding box center [388, 230] width 390 height 179
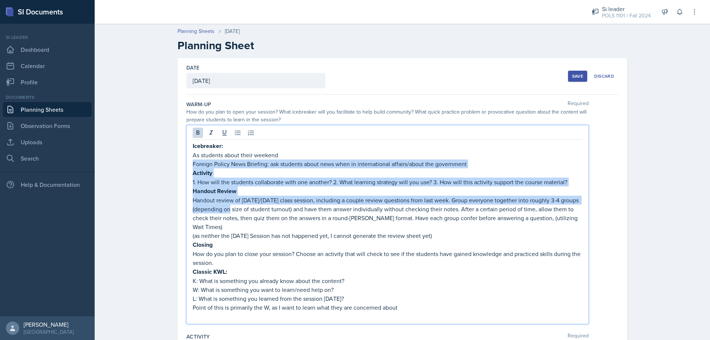
drag, startPoint x: 191, startPoint y: 187, endPoint x: 173, endPoint y: 168, distance: 26.4
click at [173, 168] on div "Date [DATE] [DATE] 27 28 29 30 31 1 2 3 4 5 6 7 8 9 10 11 12 13 14 15 16 17 18 …" at bounding box center [402, 306] width 473 height 496
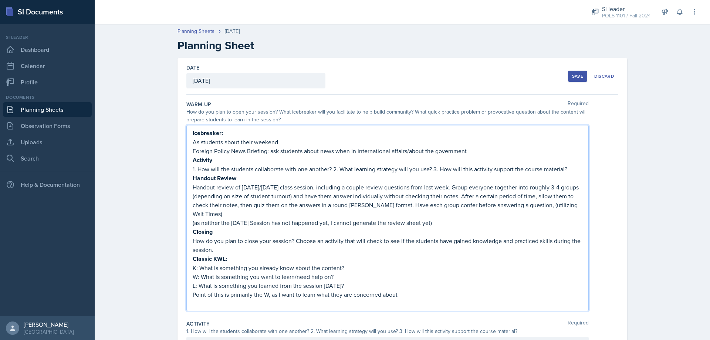
click at [179, 177] on div "Date [DATE] [DATE] 27 28 29 30 31 1 2 3 4 5 6 7 8 9 10 11 12 13 14 15 16 17 18 …" at bounding box center [402, 290] width 450 height 465
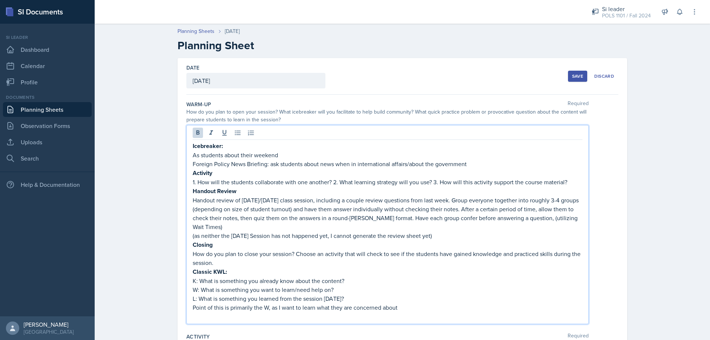
click at [193, 156] on div "Icebreaker: As students about their weekend Foreign Policy News Briefing: ask s…" at bounding box center [388, 230] width 390 height 179
click at [193, 173] on strong "Activity" at bounding box center [203, 173] width 20 height 9
drag, startPoint x: 191, startPoint y: 173, endPoint x: 214, endPoint y: 181, distance: 24.1
click at [193, 173] on strong "Activity" at bounding box center [203, 173] width 20 height 9
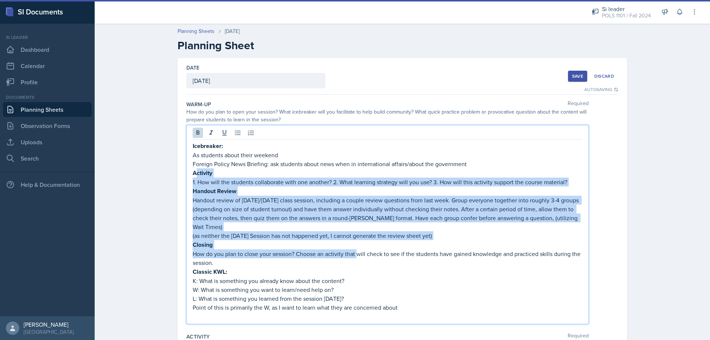
drag, startPoint x: 214, startPoint y: 181, endPoint x: 375, endPoint y: 262, distance: 180.4
click at [362, 248] on div "Icebreaker: As students about their weekend Foreign Policy News Briefing: ask s…" at bounding box center [388, 230] width 390 height 179
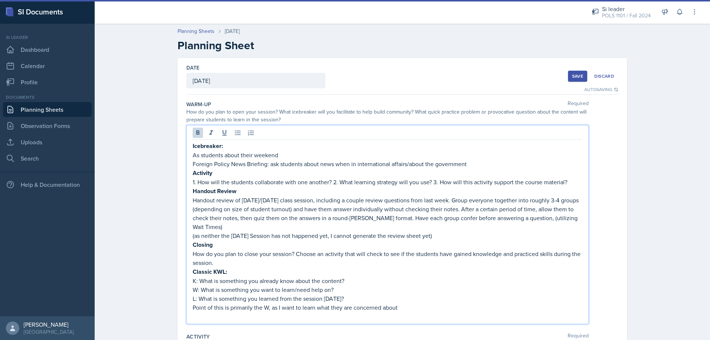
click at [395, 303] on p "Point of this is primarily the W, as I want to learn what they are concerned ab…" at bounding box center [388, 307] width 390 height 9
drag, startPoint x: 398, startPoint y: 298, endPoint x: 311, endPoint y: 253, distance: 98.1
click at [392, 303] on p "Point of this is primarily the W, as I want to learn what they are concerned ab…" at bounding box center [388, 307] width 390 height 9
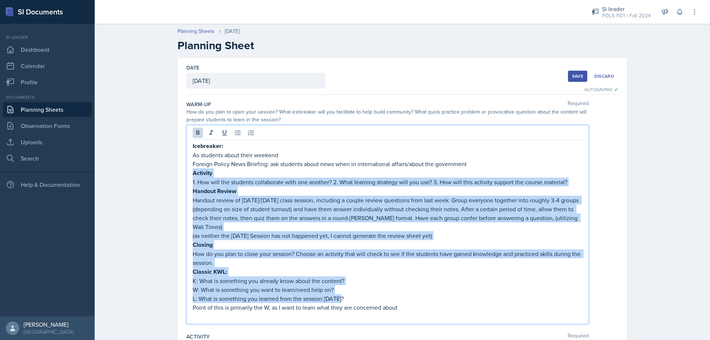
drag, startPoint x: 311, startPoint y: 253, endPoint x: 184, endPoint y: 175, distance: 148.2
click at [186, 175] on div "Icebreaker: As students about their weekend Foreign Policy News Briefing: ask s…" at bounding box center [387, 224] width 402 height 199
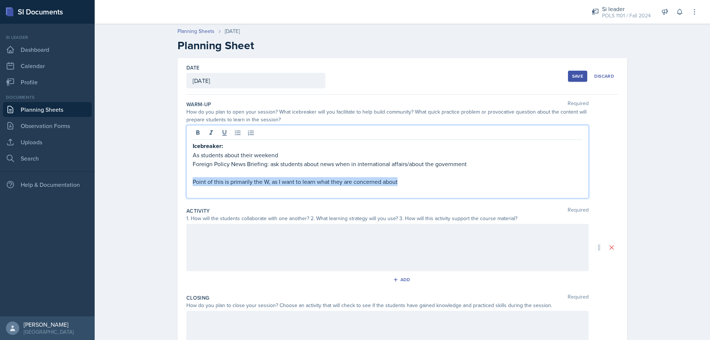
drag, startPoint x: 272, startPoint y: 197, endPoint x: 179, endPoint y: 181, distance: 94.1
click at [179, 181] on div "Date [DATE] [DATE] 27 28 29 30 31 1 2 3 4 5 6 7 8 9 10 11 12 13 14 15 16 17 18 …" at bounding box center [402, 234] width 450 height 353
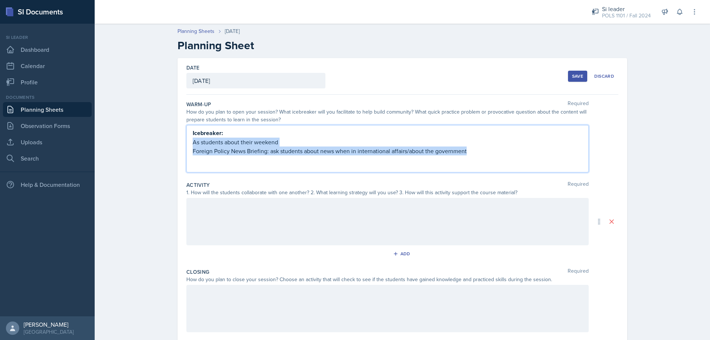
drag, startPoint x: 399, startPoint y: 156, endPoint x: 172, endPoint y: 146, distance: 226.5
click at [172, 146] on div "Date [DATE] [DATE] 27 28 29 30 31 1 2 3 4 5 6 7 8 9 10 11 12 13 14 15 16 17 18 …" at bounding box center [402, 230] width 473 height 345
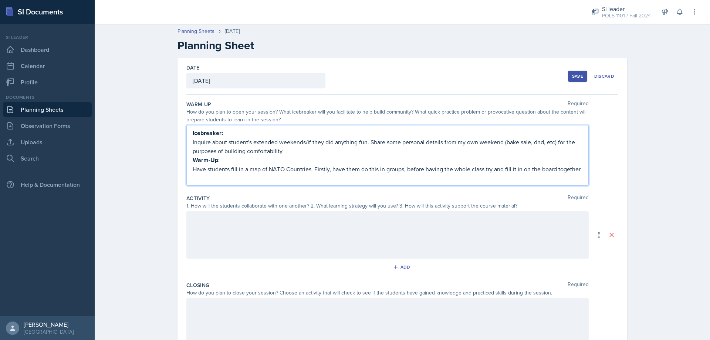
click at [278, 237] on div at bounding box center [387, 234] width 402 height 47
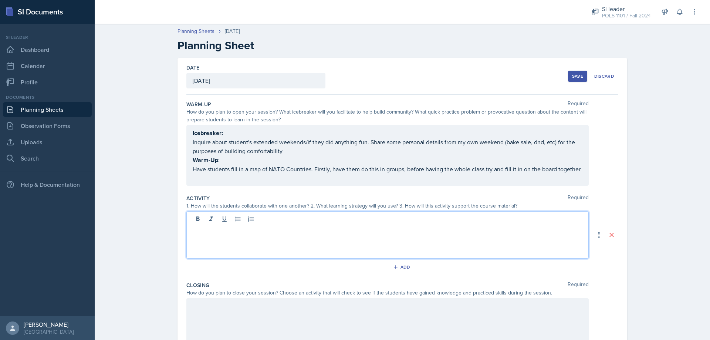
scroll to position [51, 0]
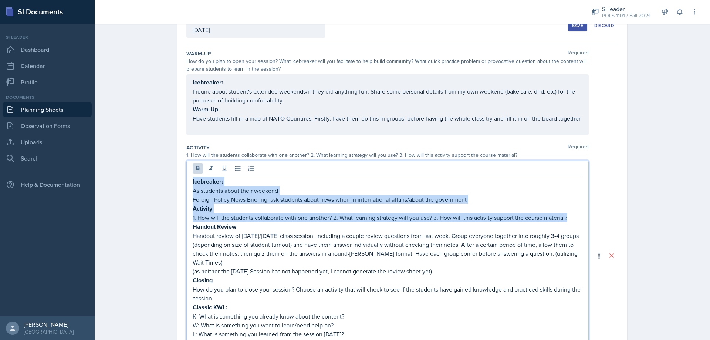
drag, startPoint x: 568, startPoint y: 216, endPoint x: 171, endPoint y: 182, distance: 397.8
click at [171, 182] on div "Date [DATE] [DATE] 27 28 29 30 31 1 2 3 4 5 6 7 8 9 10 11 12 13 14 15 16 17 18 …" at bounding box center [402, 257] width 473 height 501
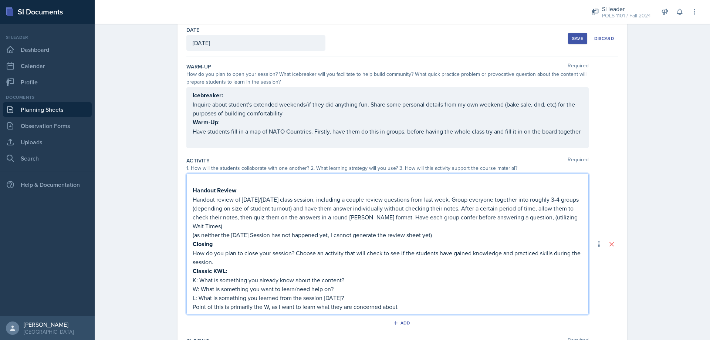
click at [193, 189] on strong "Handout Review" at bounding box center [215, 190] width 44 height 9
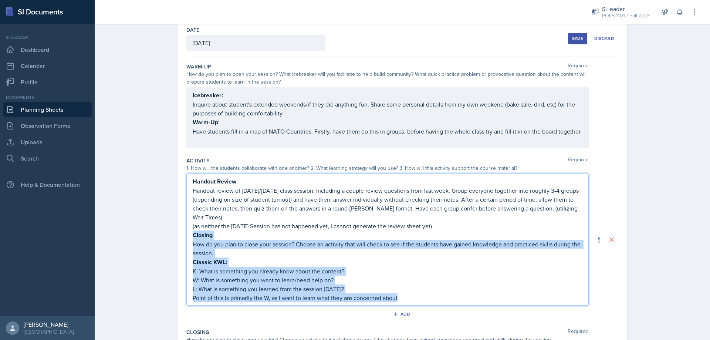
drag, startPoint x: 410, startPoint y: 292, endPoint x: 183, endPoint y: 228, distance: 236.0
click at [183, 228] on div "Date [DATE] [DATE] 27 28 29 30 31 1 2 3 4 5 6 7 8 9 10 11 12 13 14 15 16 17 18 …" at bounding box center [402, 232] width 450 height 425
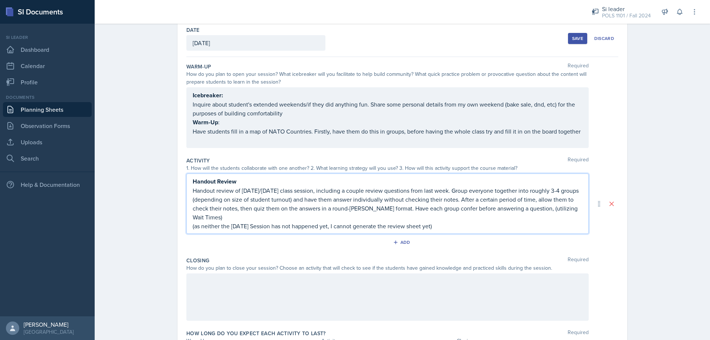
click at [247, 221] on p "(as neither the [DATE] Session has not happened yet, I cannot generate the revi…" at bounding box center [388, 225] width 390 height 9
click at [249, 221] on p "(as neither the [DATE] Session has not happened yet, I cannot generate the revi…" at bounding box center [388, 225] width 390 height 9
click at [279, 187] on p "Handout review of [DATE]/[DATE] class session, including a couple review questi…" at bounding box center [388, 203] width 390 height 35
click at [340, 288] on div at bounding box center [387, 296] width 402 height 47
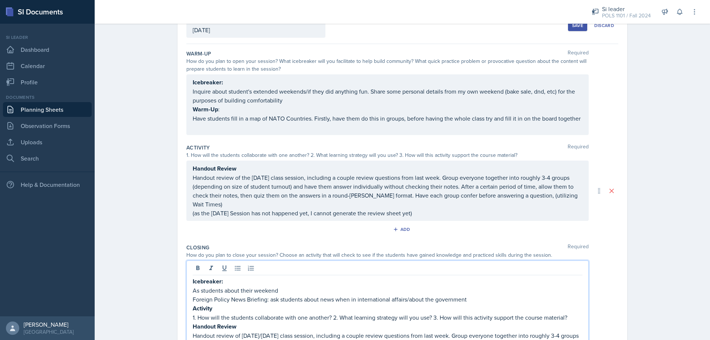
scroll to position [150, 0]
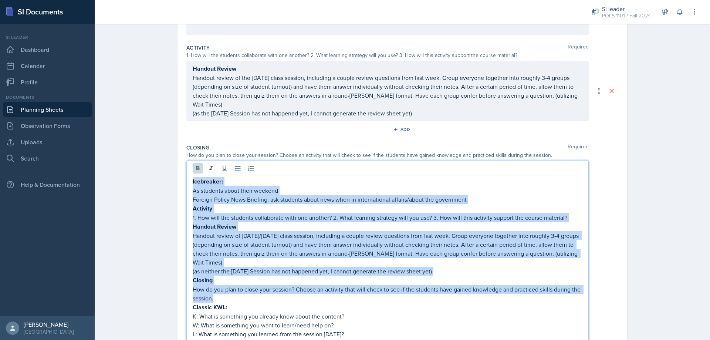
drag, startPoint x: 250, startPoint y: 291, endPoint x: 178, endPoint y: 178, distance: 133.5
click at [178, 178] on div "Date [DATE] [DATE] 27 28 29 30 31 1 2 3 4 5 6 7 8 9 10 11 12 13 14 15 16 17 18 …" at bounding box center [402, 160] width 450 height 505
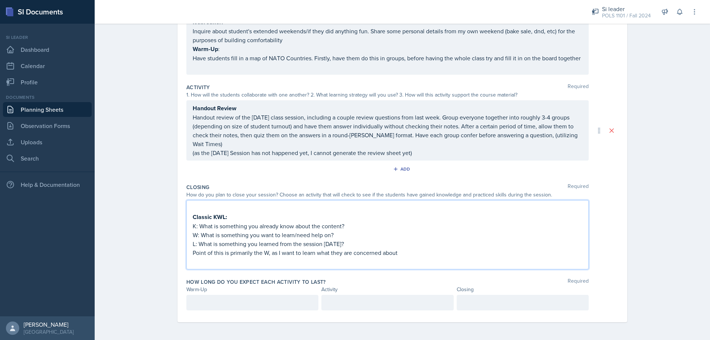
scroll to position [111, 0]
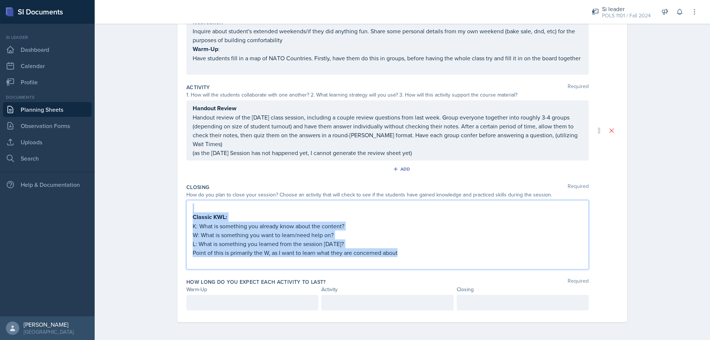
drag, startPoint x: 407, startPoint y: 253, endPoint x: 152, endPoint y: 210, distance: 258.6
click at [152, 210] on div "Planning Sheets [DATE] Planning Sheet Date [DATE] [DATE] 27 28 29 30 31 1 2 3 4…" at bounding box center [402, 124] width 615 height 431
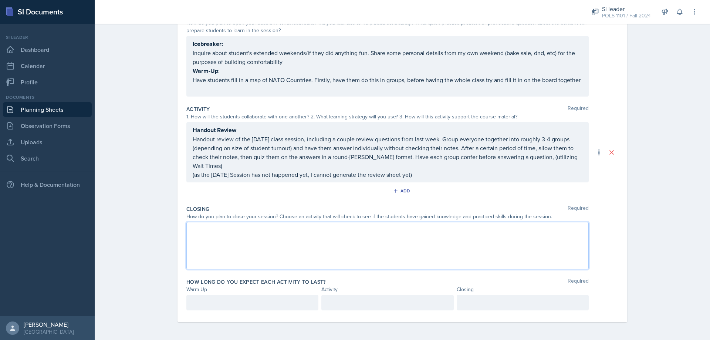
scroll to position [138, 0]
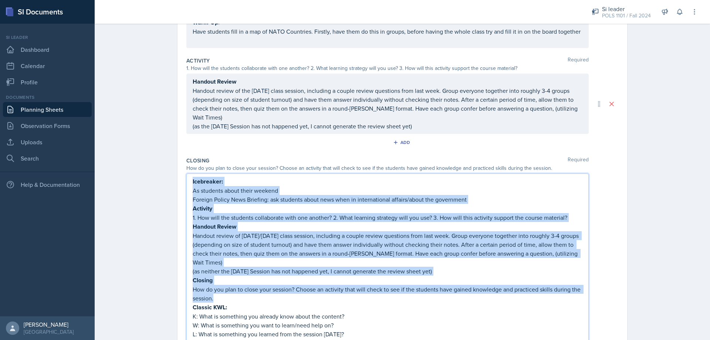
drag, startPoint x: 228, startPoint y: 291, endPoint x: 168, endPoint y: 176, distance: 130.2
click at [168, 176] on div "Date [DATE] [DATE] 27 28 29 30 31 1 2 3 4 5 6 7 8 9 10 11 12 13 14 15 16 17 18 …" at bounding box center [402, 175] width 473 height 509
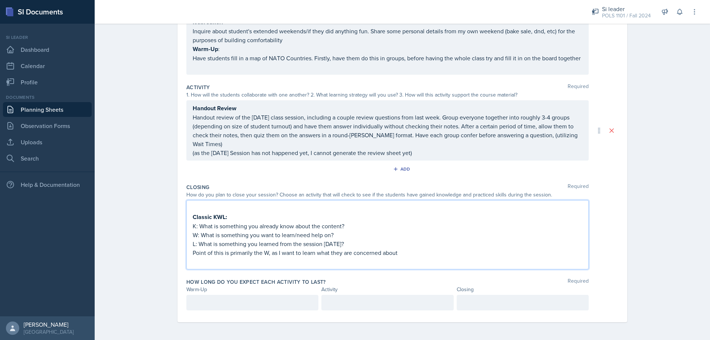
scroll to position [111, 0]
click at [193, 219] on strong "Classic KWL:" at bounding box center [210, 217] width 34 height 9
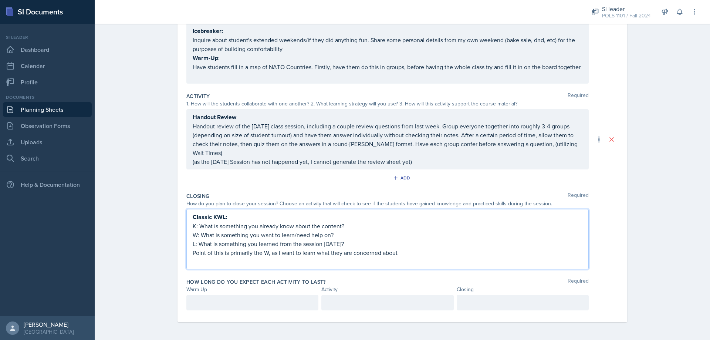
click at [414, 243] on p "L: What is something you learned from the session [DATE]?" at bounding box center [388, 243] width 390 height 9
click at [414, 250] on p "Point of this is primarily the W, as I want to learn what they are concerned ab…" at bounding box center [388, 252] width 390 height 9
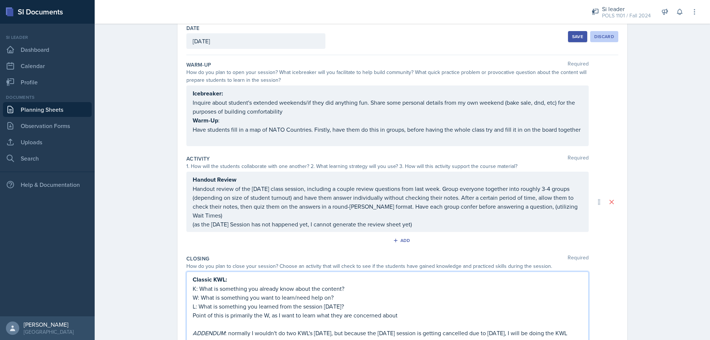
scroll to position [0, 0]
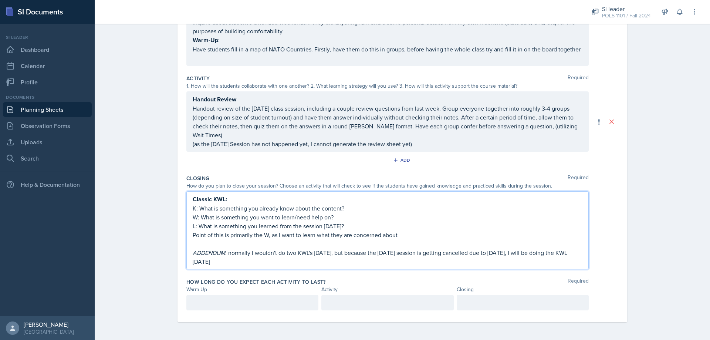
click at [194, 298] on p at bounding box center [252, 302] width 119 height 9
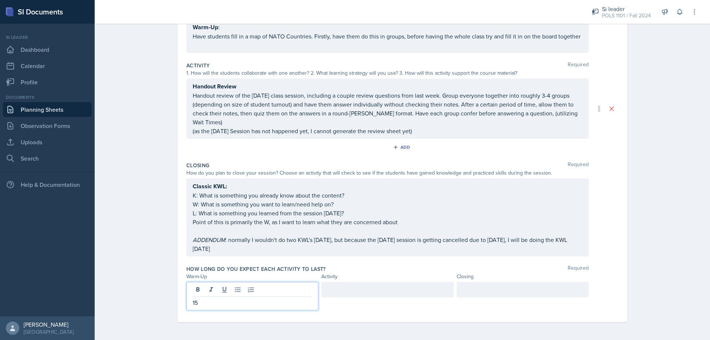
click at [334, 292] on div at bounding box center [387, 290] width 132 height 16
click at [470, 283] on div at bounding box center [523, 290] width 132 height 16
click at [217, 292] on div "15" at bounding box center [252, 296] width 132 height 28
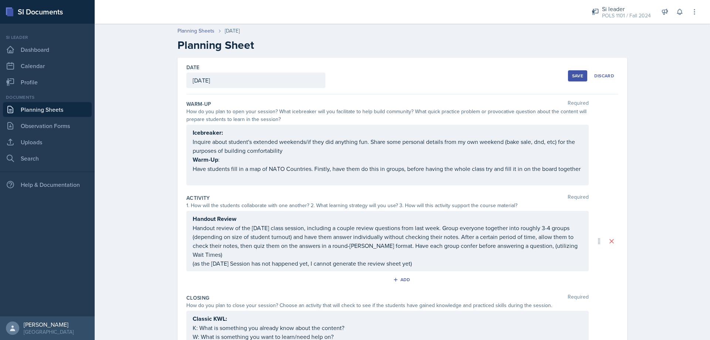
scroll to position [0, 0]
click at [569, 73] on button "Save" at bounding box center [577, 76] width 19 height 11
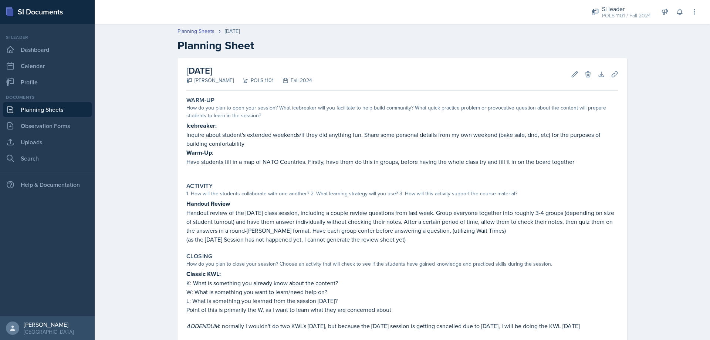
click at [620, 75] on div "[DATE] [PERSON_NAME] POLS 1101 Fall 2024 Edit Delete Download Uploads Autosavin…" at bounding box center [402, 228] width 450 height 340
click at [618, 75] on button "Uploads" at bounding box center [614, 74] width 13 height 13
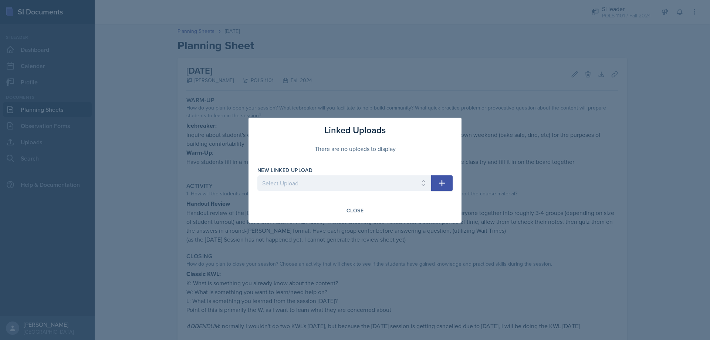
click at [440, 184] on icon "button" at bounding box center [441, 183] width 9 height 9
click at [400, 190] on select "Select Upload" at bounding box center [344, 183] width 174 height 16
click at [382, 161] on div "Linked Uploads There are no uploads to display New Linked Upload Select Upload …" at bounding box center [354, 170] width 213 height 105
click at [362, 211] on div "Close" at bounding box center [354, 210] width 17 height 6
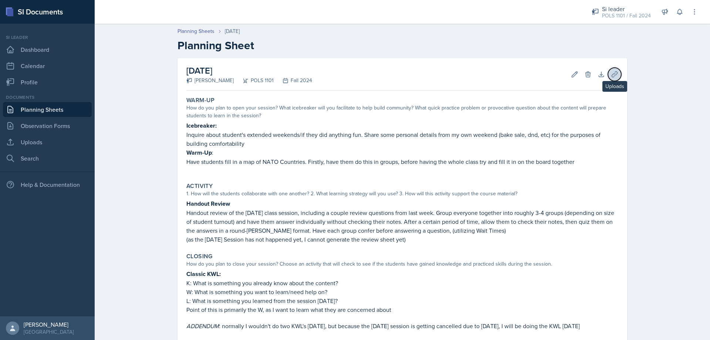
click at [613, 71] on icon at bounding box center [614, 74] width 7 height 7
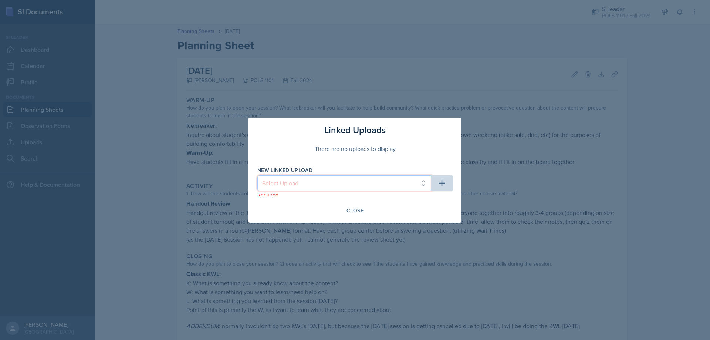
click at [342, 181] on select "Select Upload" at bounding box center [344, 183] width 174 height 16
click at [329, 184] on select "Select Upload" at bounding box center [344, 183] width 174 height 16
click at [331, 181] on select "Select Upload" at bounding box center [344, 183] width 174 height 16
click at [351, 214] on button "Close" at bounding box center [355, 210] width 27 height 13
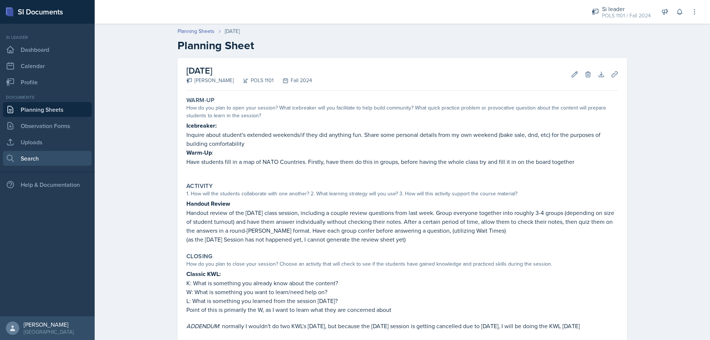
click at [39, 155] on link "Search" at bounding box center [47, 158] width 89 height 15
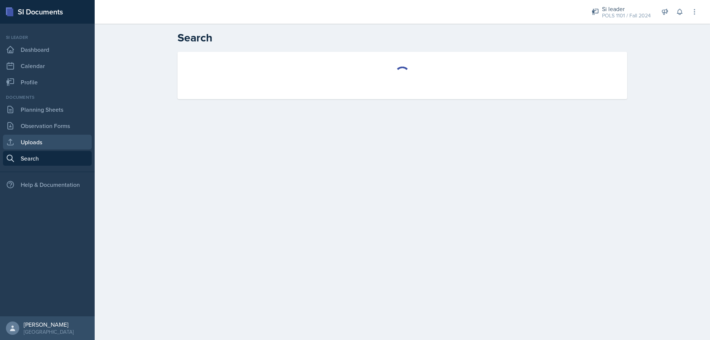
click at [41, 149] on link "Uploads" at bounding box center [47, 142] width 89 height 15
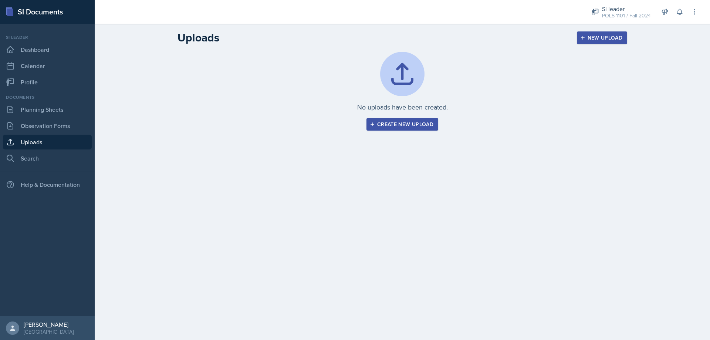
click at [424, 126] on div "Create new upload" at bounding box center [402, 124] width 62 height 6
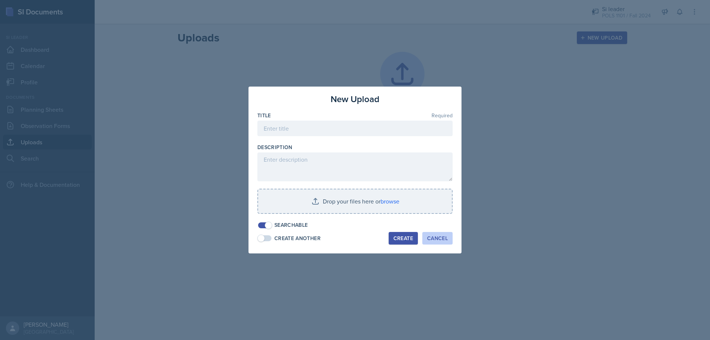
click at [439, 240] on div "Cancel" at bounding box center [437, 238] width 21 height 6
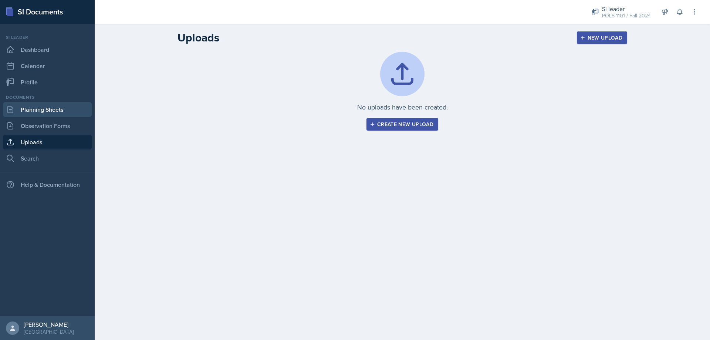
click at [36, 108] on link "Planning Sheets" at bounding box center [47, 109] width 89 height 15
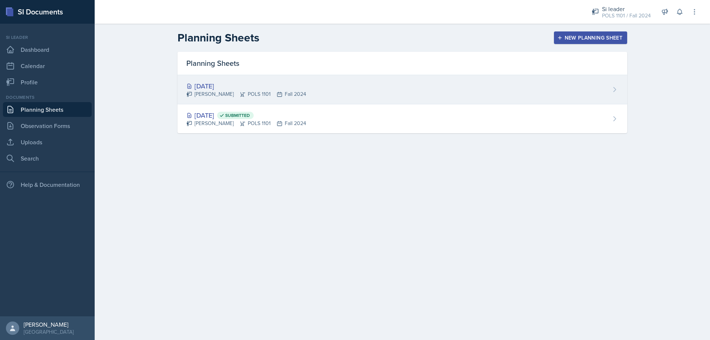
click at [360, 88] on div "[DATE] [PERSON_NAME] POLS 1101 Fall 2024" at bounding box center [402, 89] width 450 height 29
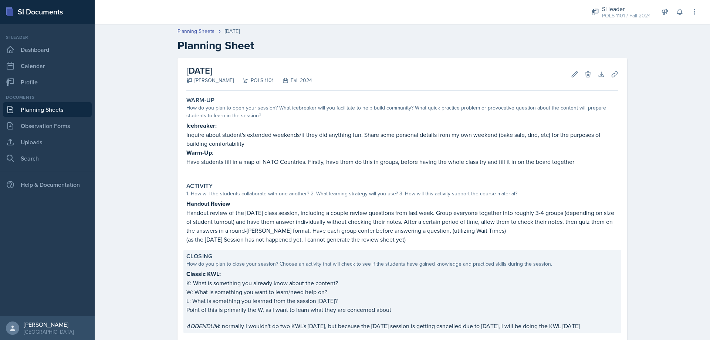
drag, startPoint x: 184, startPoint y: 126, endPoint x: 609, endPoint y: 327, distance: 470.4
click at [609, 327] on div "Warm-Up How do you plan to open your session? What icebreaker will you facilita…" at bounding box center [402, 235] width 432 height 283
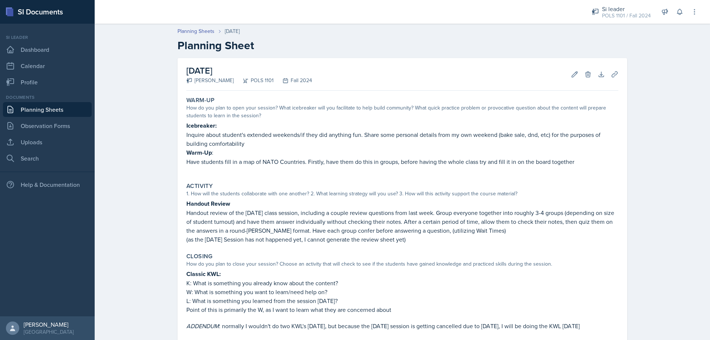
copy div "Icebreaker: Inquire about student's extended weekends/if they did anything fun.…"
click at [617, 24] on header "Planning Sheets [DATE] Planning Sheet" at bounding box center [402, 40] width 615 height 40
click at [619, 21] on div "Si leader POLS 1101 / Fall 2024" at bounding box center [621, 12] width 68 height 20
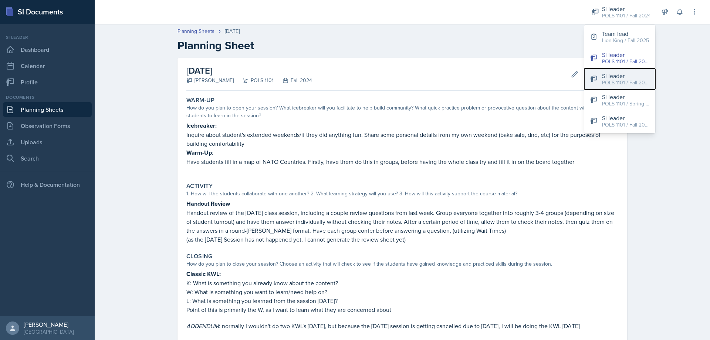
click at [630, 81] on div "POLS 1101 / Fall 2025" at bounding box center [625, 83] width 47 height 8
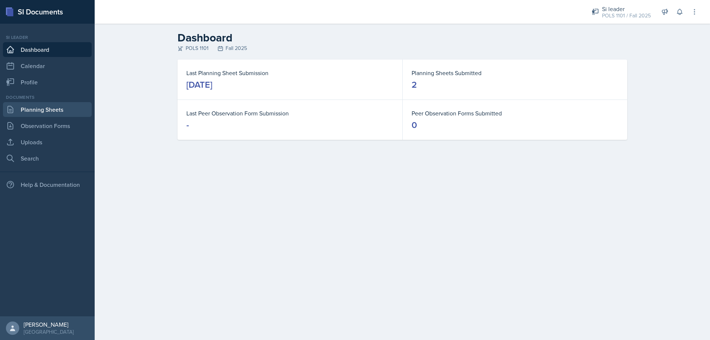
click at [67, 111] on link "Planning Sheets" at bounding box center [47, 109] width 89 height 15
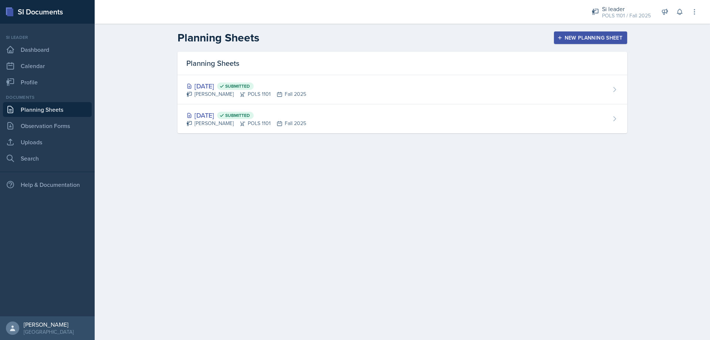
click at [562, 37] on icon "button" at bounding box center [559, 37] width 5 height 5
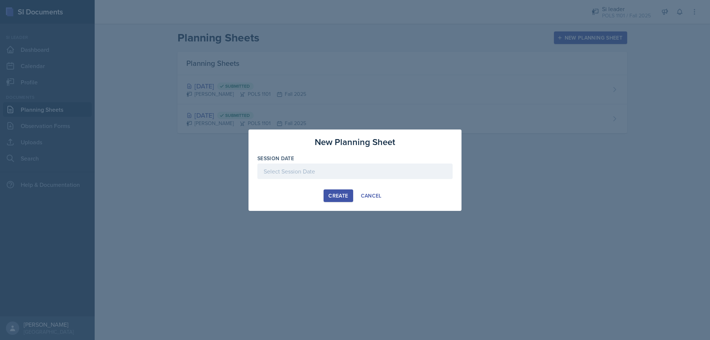
click at [344, 169] on div at bounding box center [354, 171] width 195 height 16
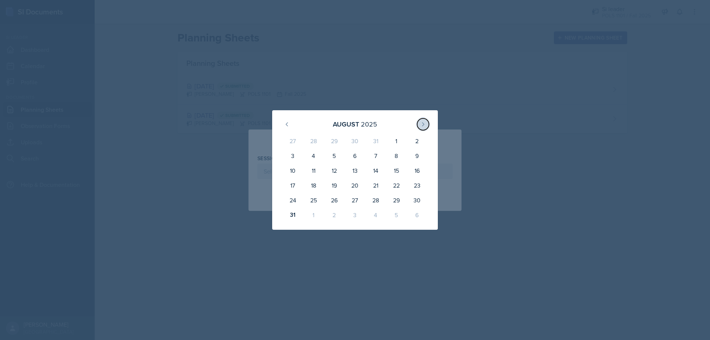
click at [426, 123] on icon at bounding box center [423, 124] width 6 height 6
click at [359, 143] on div "3" at bounding box center [355, 142] width 21 height 18
type input "[DATE]"
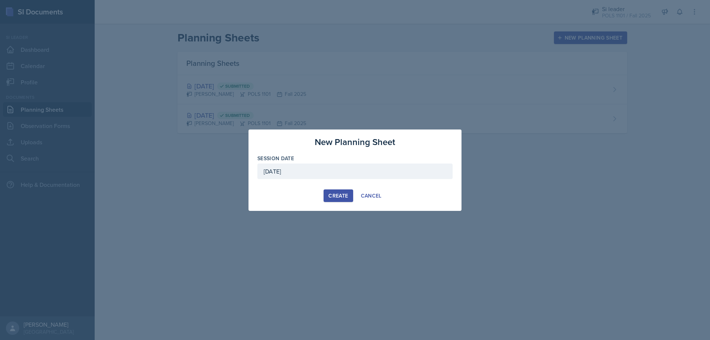
click at [333, 203] on div "New Planning Sheet Session Date [DATE] [DATE] 31 1 2 3 4 5 6 7 8 9 10 11 12 13 …" at bounding box center [354, 169] width 213 height 81
click at [337, 194] on div "Create" at bounding box center [338, 196] width 20 height 6
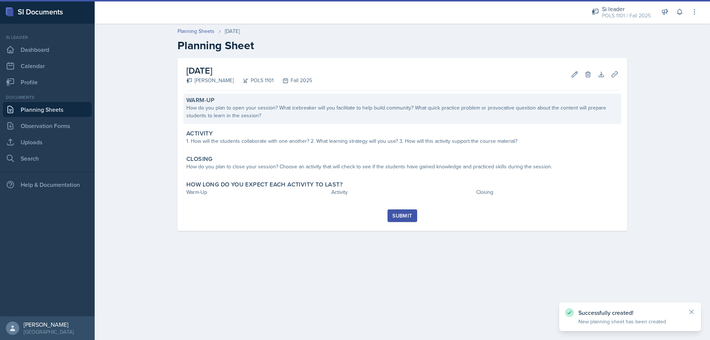
click at [260, 113] on div "How do you plan to open your session? What icebreaker will you facilitate to he…" at bounding box center [402, 112] width 432 height 16
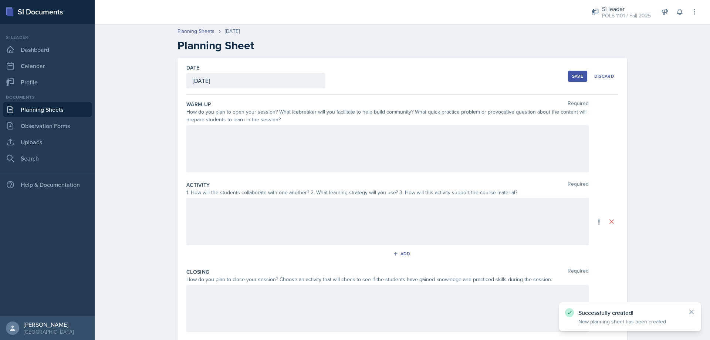
click at [256, 147] on div at bounding box center [387, 148] width 402 height 47
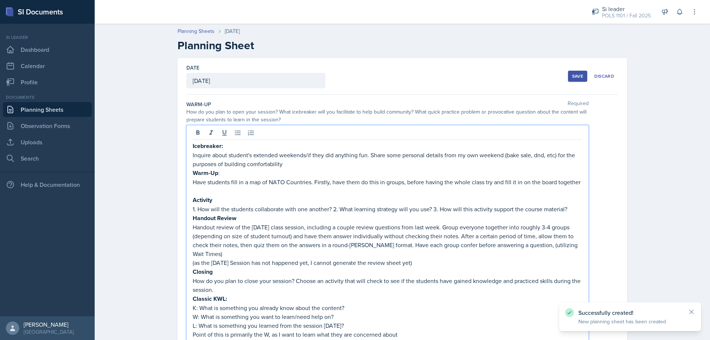
scroll to position [27, 0]
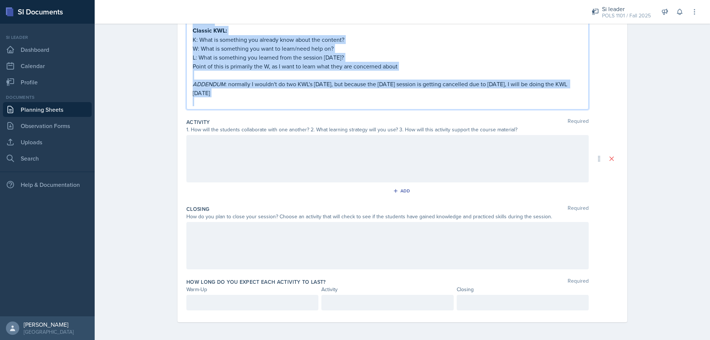
drag, startPoint x: 192, startPoint y: 167, endPoint x: 446, endPoint y: 166, distance: 253.3
click at [446, 166] on div "Warm-Up Required How do you plan to open your session? What icebreaker will you…" at bounding box center [402, 74] width 432 height 495
click at [446, 166] on div at bounding box center [387, 158] width 402 height 47
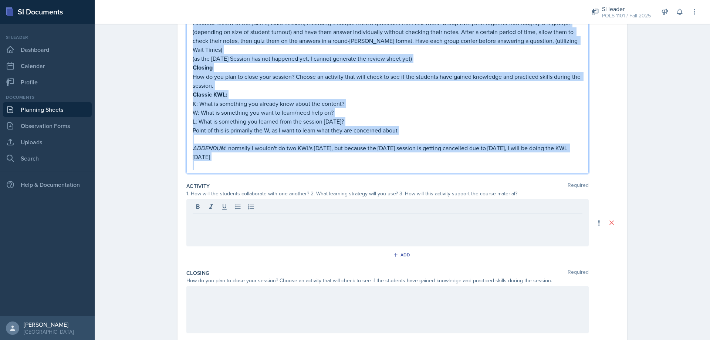
scroll to position [0, 0]
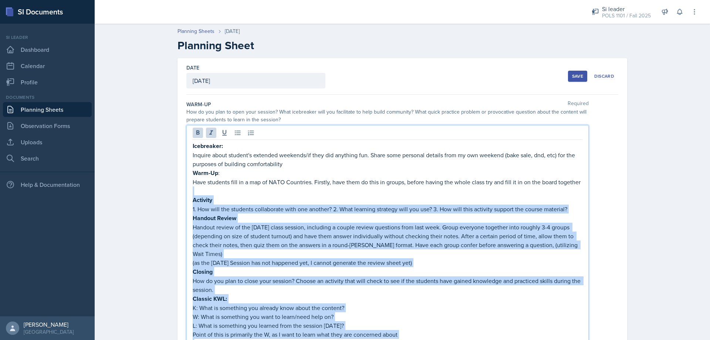
drag, startPoint x: 231, startPoint y: 99, endPoint x: 191, endPoint y: 194, distance: 103.7
click at [193, 194] on div "Icebreaker: Inquire about student's extended weekends/if they did anything fun.…" at bounding box center [388, 257] width 390 height 233
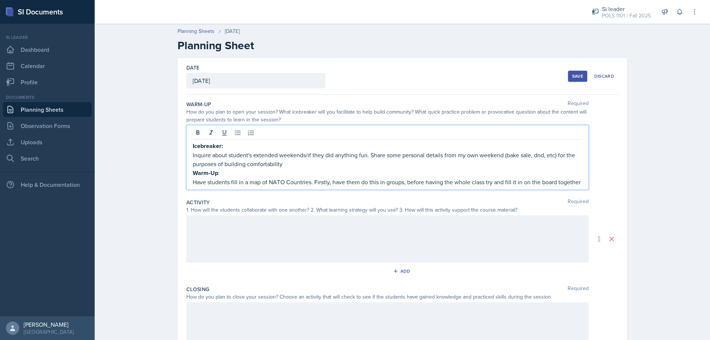
click at [202, 234] on div at bounding box center [387, 238] width 402 height 47
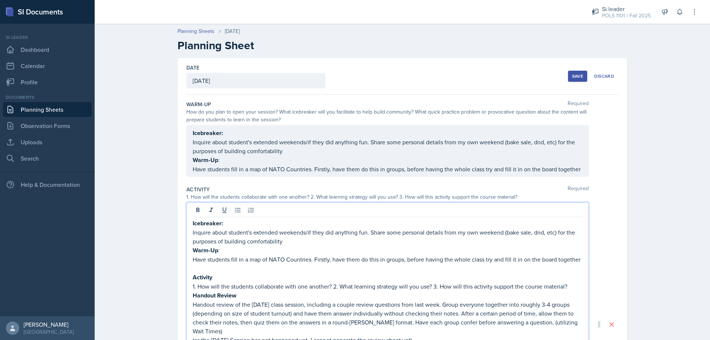
scroll to position [104, 0]
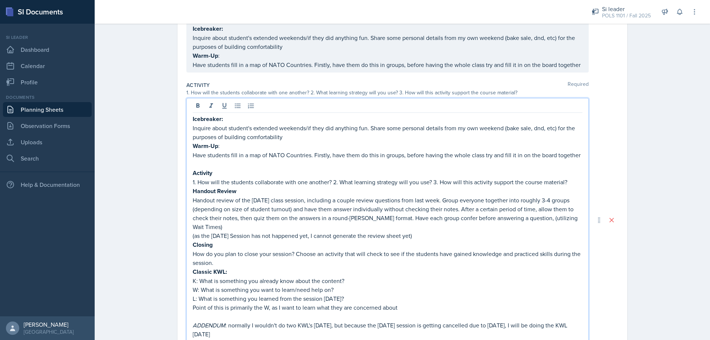
drag, startPoint x: 568, startPoint y: 184, endPoint x: 440, endPoint y: 169, distance: 128.8
click at [534, 180] on p "1. How will the students collaborate with one another? 2. What learning strateg…" at bounding box center [388, 181] width 390 height 9
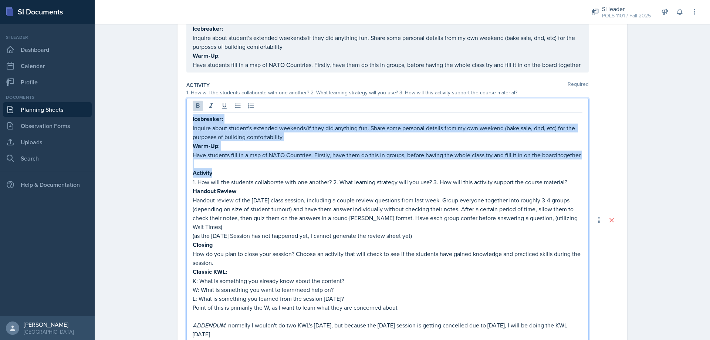
drag, startPoint x: 440, startPoint y: 169, endPoint x: 168, endPoint y: 119, distance: 276.3
click at [168, 119] on div "Date [DATE] [DATE] 27 28 29 30 31 1 2 3 4 5 6 7 8 9 10 11 12 13 14 15 16 17 18 …" at bounding box center [402, 226] width 473 height 545
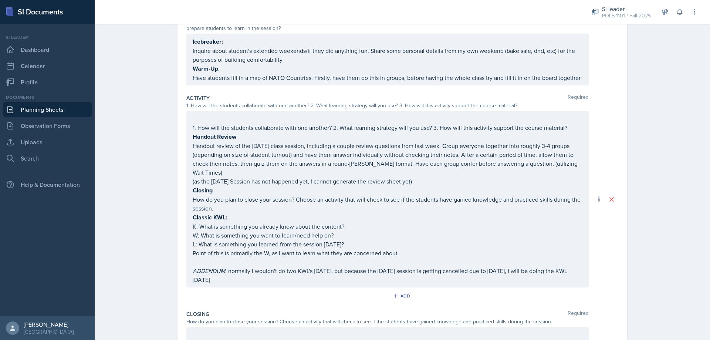
drag, startPoint x: 187, startPoint y: 138, endPoint x: 178, endPoint y: 115, distance: 24.0
click at [178, 115] on div "Date [DATE] [DATE] 27 28 29 30 31 1 2 3 4 5 6 7 8 9 10 11 12 13 14 15 16 17 18 …" at bounding box center [402, 197] width 450 height 460
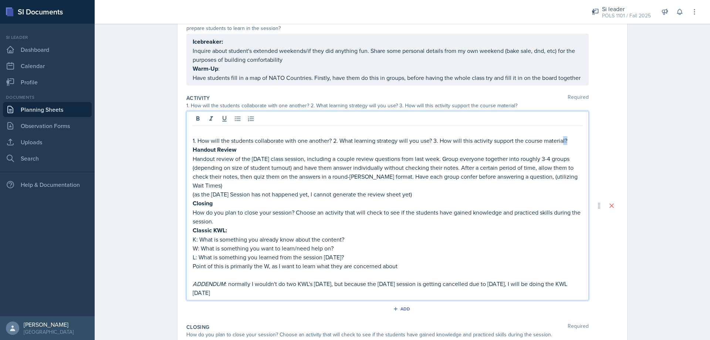
drag, startPoint x: 563, startPoint y: 128, endPoint x: 465, endPoint y: 133, distance: 97.3
click at [559, 136] on p "1. How will the students collaborate with one another? 2. What learning strateg…" at bounding box center [388, 140] width 390 height 9
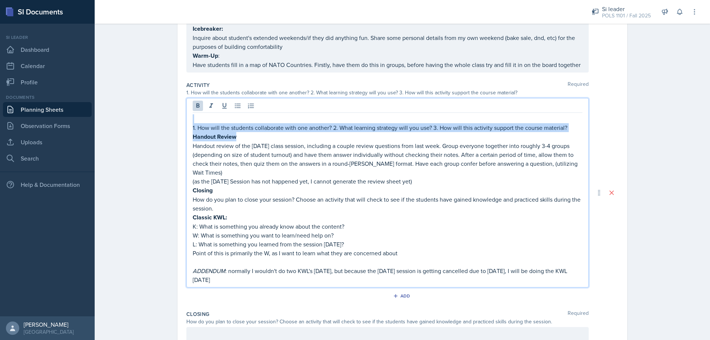
drag, startPoint x: 465, startPoint y: 133, endPoint x: 148, endPoint y: 122, distance: 318.2
click at [148, 122] on div "Planning Sheets [DATE] Planning Sheet Date [DATE] [DATE] 27 28 29 30 31 1 2 3 4…" at bounding box center [402, 180] width 615 height 529
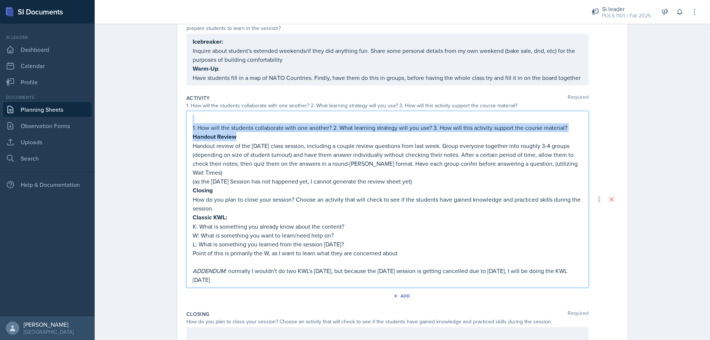
click at [553, 129] on p "1. How will the students collaborate with one another? 2. What learning strateg…" at bounding box center [388, 127] width 390 height 9
drag, startPoint x: 572, startPoint y: 129, endPoint x: 171, endPoint y: 120, distance: 400.9
click at [171, 120] on div "Date [DATE] [DATE] 27 28 29 30 31 1 2 3 4 5 6 7 8 9 10 11 12 13 14 15 16 17 18 …" at bounding box center [402, 206] width 473 height 478
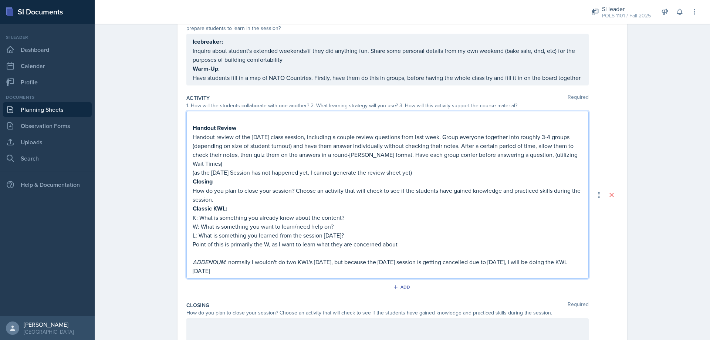
click at [193, 126] on strong "Handout Review" at bounding box center [215, 127] width 44 height 9
click at [193, 127] on strong "Handout Review" at bounding box center [215, 127] width 44 height 9
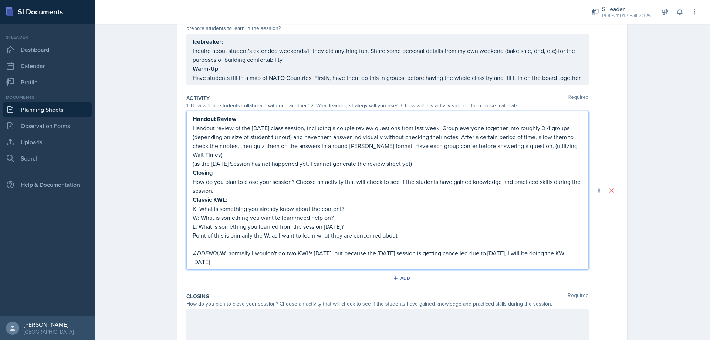
drag, startPoint x: 268, startPoint y: 260, endPoint x: 188, endPoint y: 174, distance: 117.2
click at [188, 174] on div "Handout Review Handout review of the [DATE] class session, including a couple r…" at bounding box center [387, 190] width 402 height 159
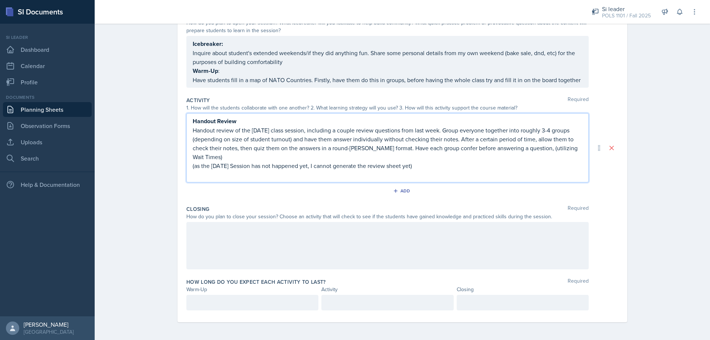
scroll to position [80, 0]
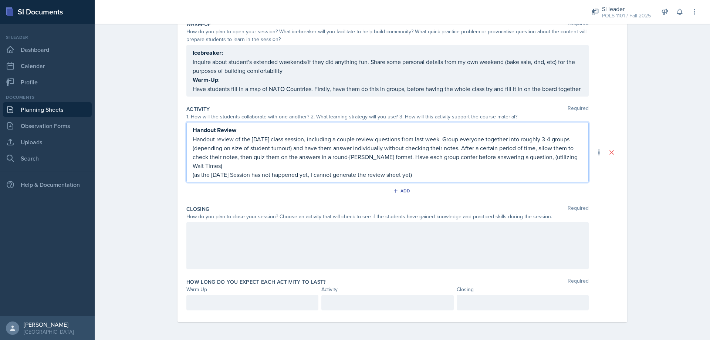
click at [216, 257] on div at bounding box center [387, 245] width 402 height 47
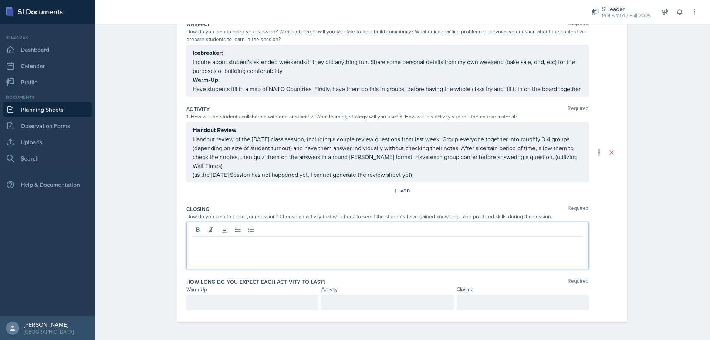
scroll to position [204, 0]
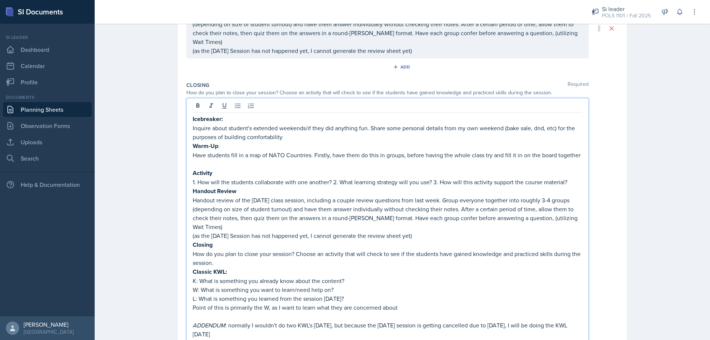
drag, startPoint x: 444, startPoint y: 237, endPoint x: 242, endPoint y: 215, distance: 203.8
click at [242, 215] on div "Icebreaker: Inquire about student's extended weekends/if they did anything fun.…" at bounding box center [388, 230] width 390 height 233
click at [226, 260] on p "How do you plan to close your session? Choose an activity that will check to se…" at bounding box center [388, 258] width 390 height 18
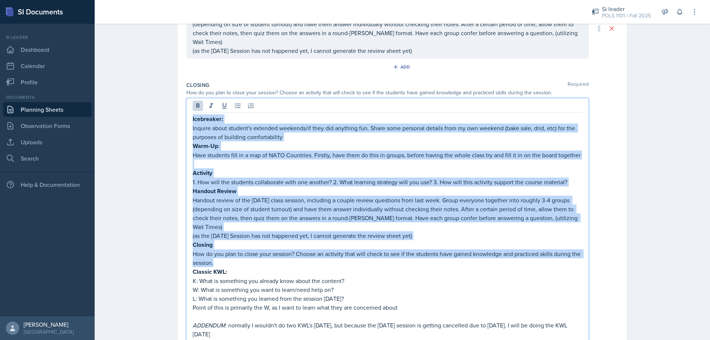
drag, startPoint x: 226, startPoint y: 261, endPoint x: 177, endPoint y: 107, distance: 161.0
click at [177, 107] on div "Date [DATE] [DATE] 27 28 29 30 31 1 2 3 4 5 6 7 8 9 10 11 12 13 14 15 16 17 18 …" at bounding box center [402, 128] width 450 height 549
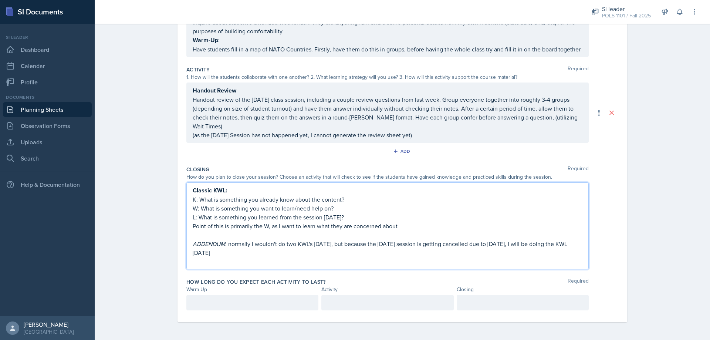
scroll to position [120, 0]
click at [208, 307] on p at bounding box center [252, 302] width 119 height 9
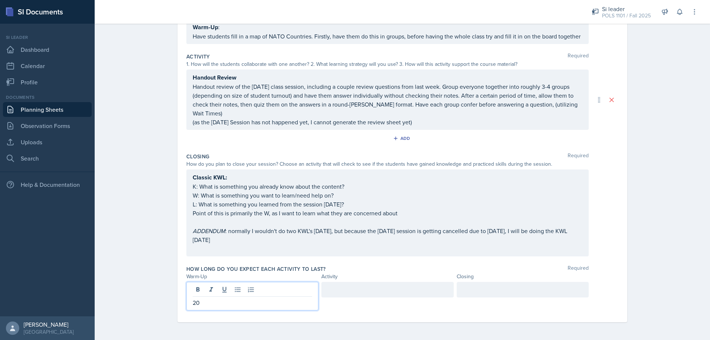
click at [352, 280] on div "Activity" at bounding box center [387, 276] width 132 height 8
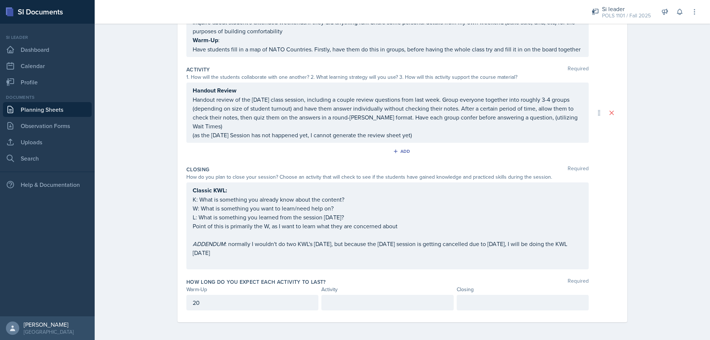
click at [349, 298] on div at bounding box center [387, 303] width 132 height 16
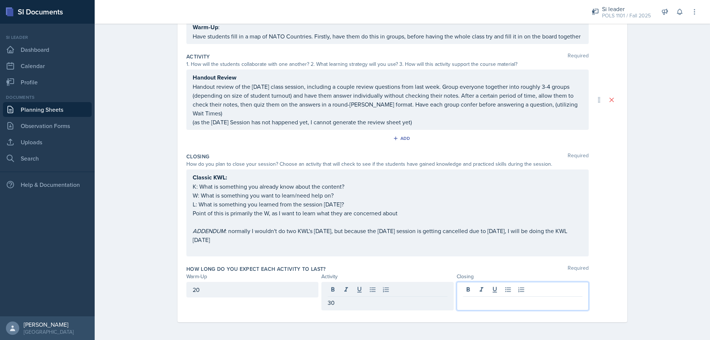
click at [461, 293] on div at bounding box center [523, 296] width 132 height 28
click at [415, 142] on div "Add" at bounding box center [402, 140] width 432 height 14
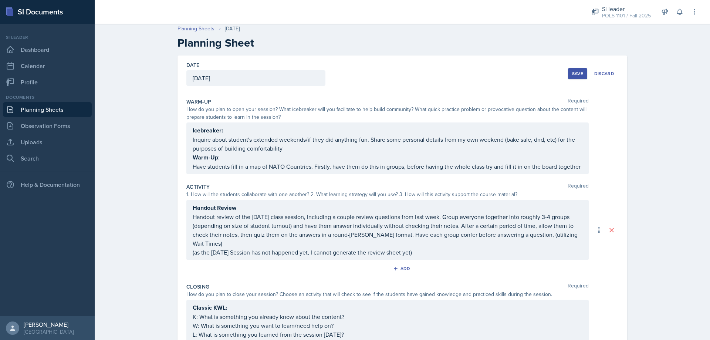
scroll to position [0, 0]
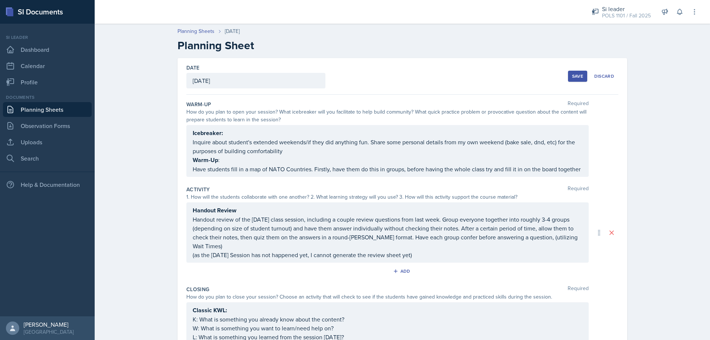
click at [577, 80] on button "Save" at bounding box center [577, 76] width 19 height 11
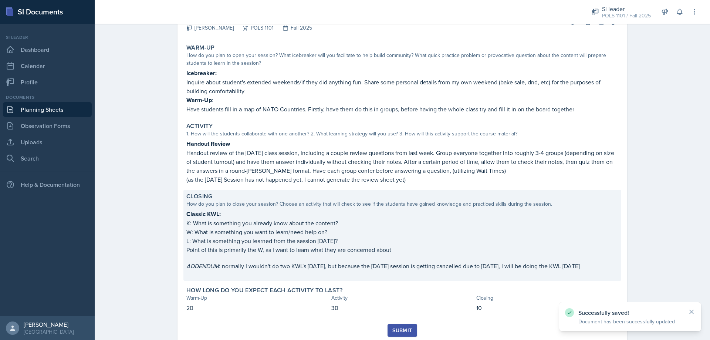
scroll to position [76, 0]
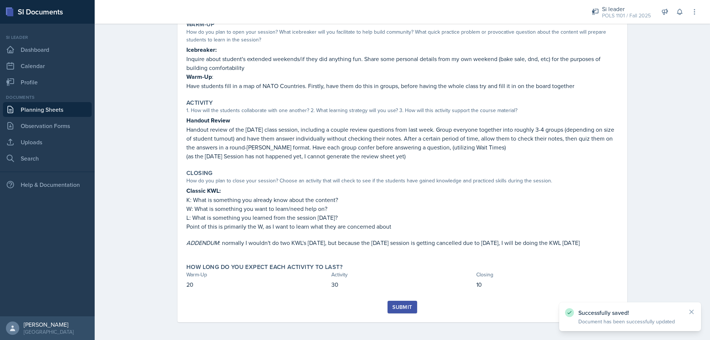
click at [402, 305] on div "Submit" at bounding box center [402, 307] width 20 height 6
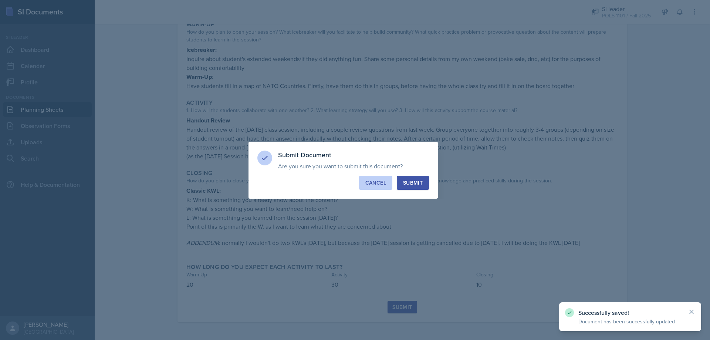
click at [375, 181] on div "Cancel" at bounding box center [375, 182] width 21 height 7
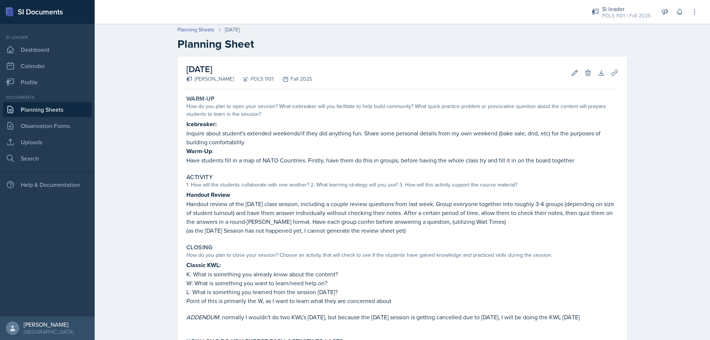
scroll to position [0, 0]
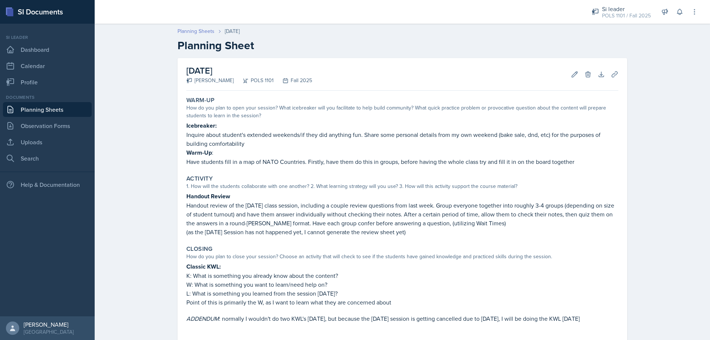
click at [206, 33] on link "Planning Sheets" at bounding box center [195, 31] width 37 height 8
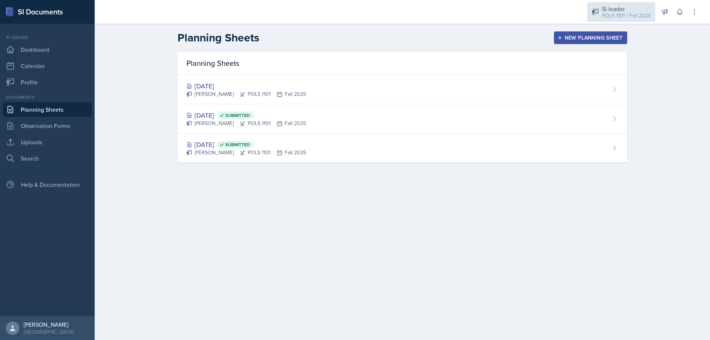
click at [617, 14] on div "POLS 1101 / Fall 2025" at bounding box center [626, 16] width 49 height 8
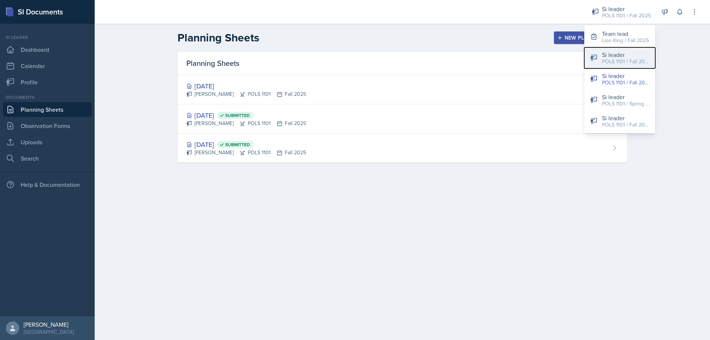
click at [617, 54] on div "Si leader" at bounding box center [625, 54] width 47 height 9
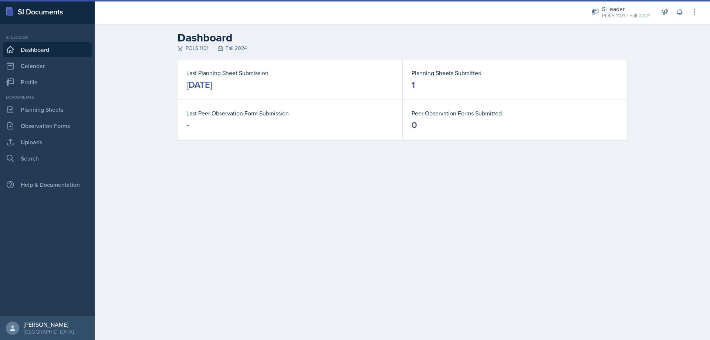
click at [56, 117] on div "Documents Planning Sheets Observation Forms Uploads Search" at bounding box center [47, 130] width 89 height 72
click at [57, 112] on link "Planning Sheets" at bounding box center [47, 109] width 89 height 15
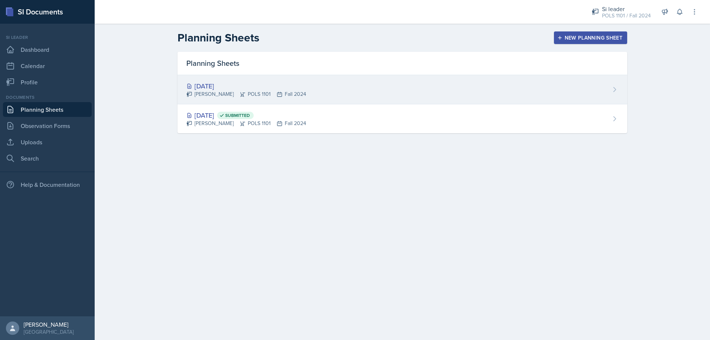
click at [371, 82] on div "[DATE] [PERSON_NAME] POLS 1101 Fall 2024" at bounding box center [402, 89] width 450 height 29
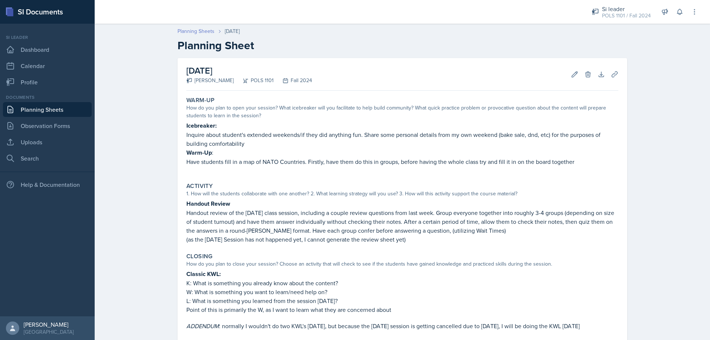
click at [191, 30] on link "Planning Sheets" at bounding box center [195, 31] width 37 height 8
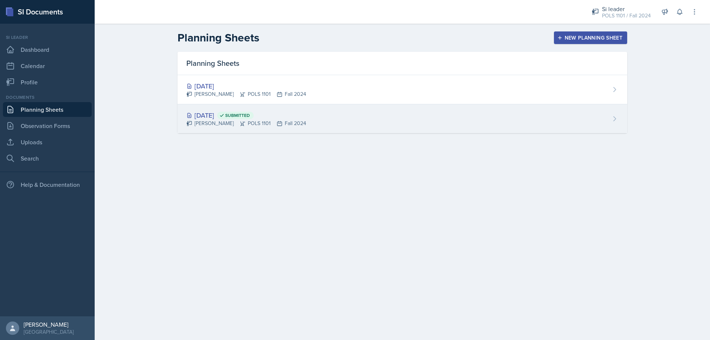
click at [328, 118] on div "[DATE] Submitted [PERSON_NAME] POLS 1101 Fall 2024" at bounding box center [402, 118] width 450 height 29
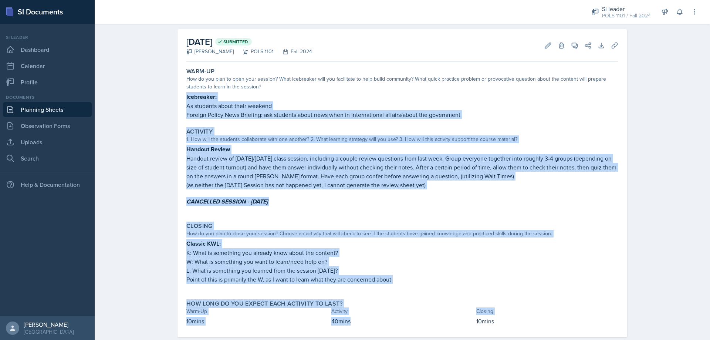
scroll to position [44, 0]
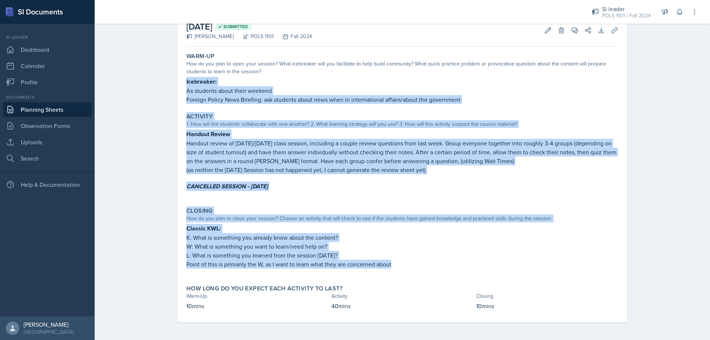
drag, startPoint x: 218, startPoint y: 131, endPoint x: 413, endPoint y: 265, distance: 237.1
click at [413, 265] on div "Warm-Up How do you plan to open your session? What icebreaker will you facilita…" at bounding box center [402, 186] width 432 height 272
copy div "Icebreaker: As students about their weekend Foreign Policy News Briefing: ask s…"
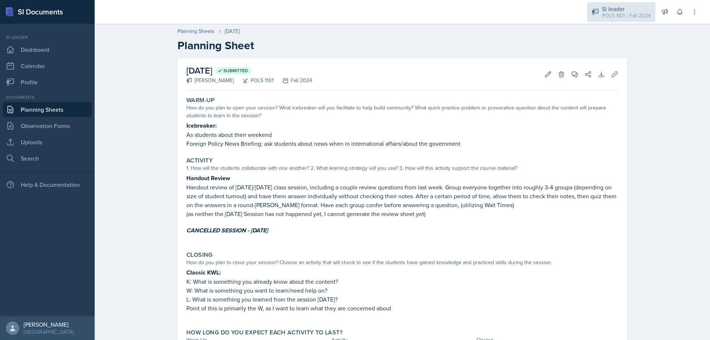
click at [610, 14] on div "POLS 1101 / Fall 2024" at bounding box center [626, 16] width 49 height 8
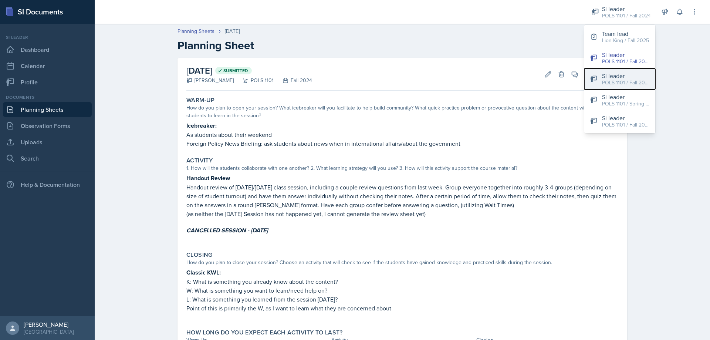
click at [630, 81] on div "POLS 1101 / Fall 2025" at bounding box center [625, 83] width 47 height 8
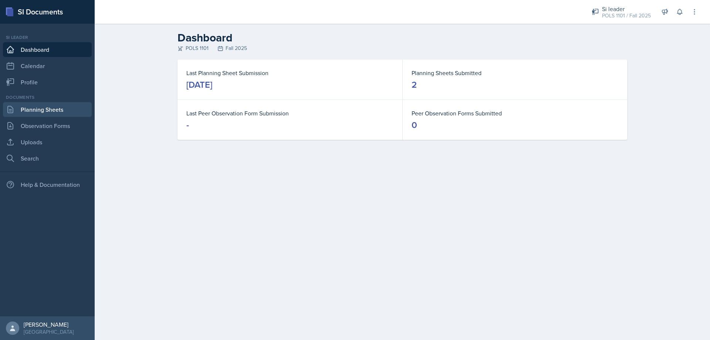
click at [44, 108] on link "Planning Sheets" at bounding box center [47, 109] width 89 height 15
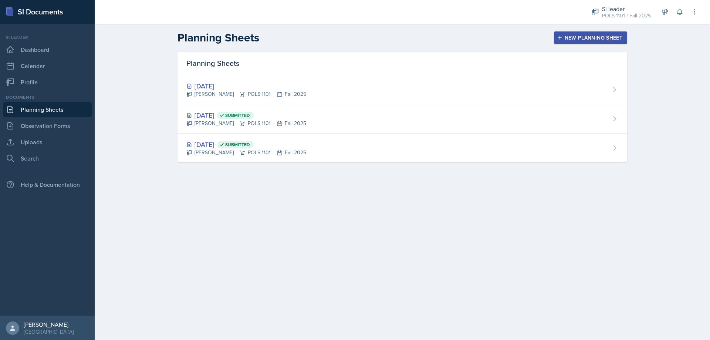
click at [588, 41] on button "New Planning Sheet" at bounding box center [590, 37] width 73 height 13
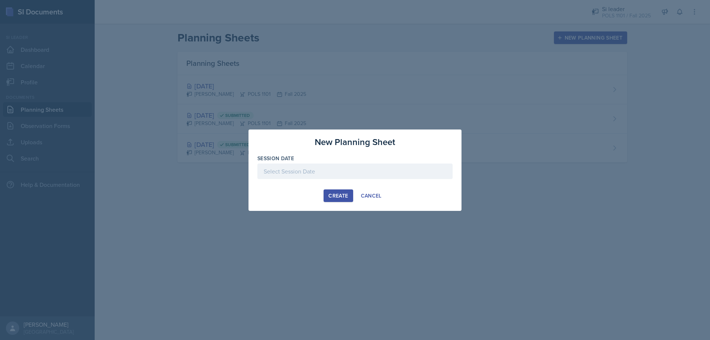
click at [385, 151] on div "New Planning Sheet Session Date [DATE] 27 28 29 30 31 1 2 3 4 5 6 7 8 9 10 11 1…" at bounding box center [354, 169] width 213 height 81
click at [378, 160] on div "Session Date" at bounding box center [354, 158] width 195 height 7
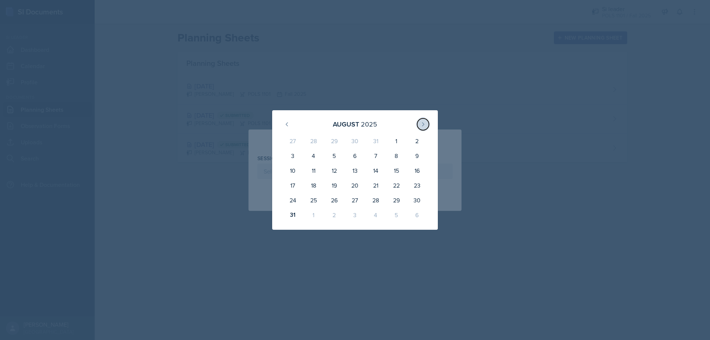
click at [424, 128] on button at bounding box center [423, 124] width 12 height 12
click at [308, 149] on div "1" at bounding box center [313, 142] width 21 height 18
type input "[DATE]"
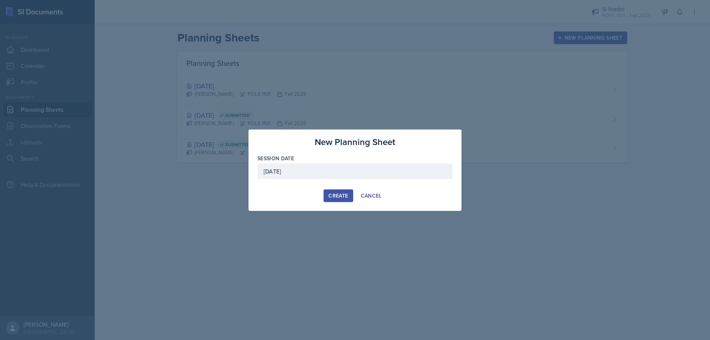
click at [324, 190] on button "Create" at bounding box center [338, 195] width 29 height 13
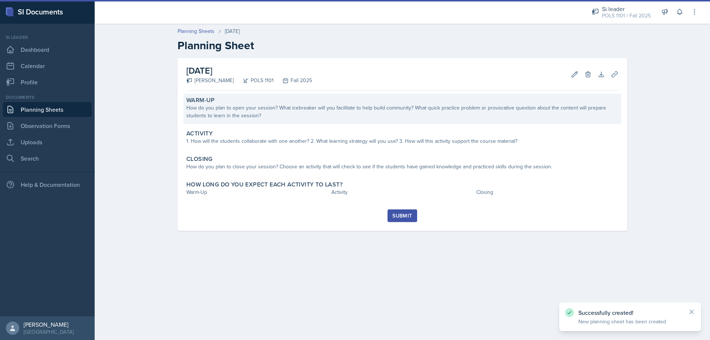
click at [294, 118] on div "How do you plan to open your session? What icebreaker will you facilitate to he…" at bounding box center [402, 112] width 432 height 16
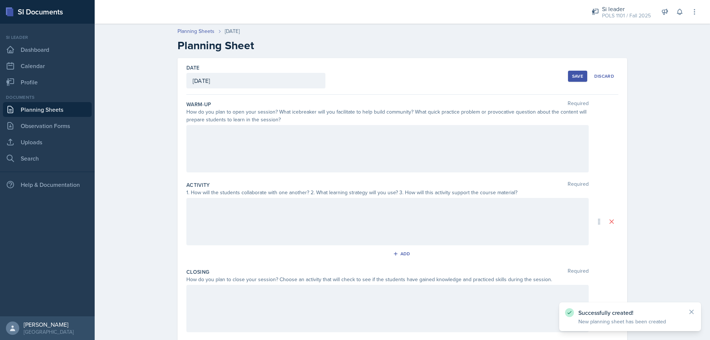
click at [279, 141] on div at bounding box center [387, 148] width 402 height 47
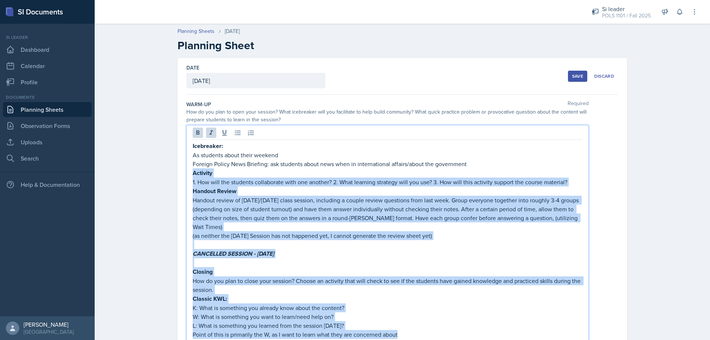
drag, startPoint x: 191, startPoint y: 174, endPoint x: 416, endPoint y: 324, distance: 270.4
click at [416, 324] on div "Icebreaker: As students about their weekend Foreign Policy News Briefing: ask s…" at bounding box center [388, 244] width 390 height 206
click at [416, 330] on p "Point of this is primarily the W, as I want to learn what they are concerned ab…" at bounding box center [388, 334] width 390 height 9
drag, startPoint x: 405, startPoint y: 331, endPoint x: 184, endPoint y: 170, distance: 272.4
click at [186, 170] on div "Icebreaker: As students about their weekend Foreign Policy News Briefing: ask s…" at bounding box center [387, 238] width 402 height 226
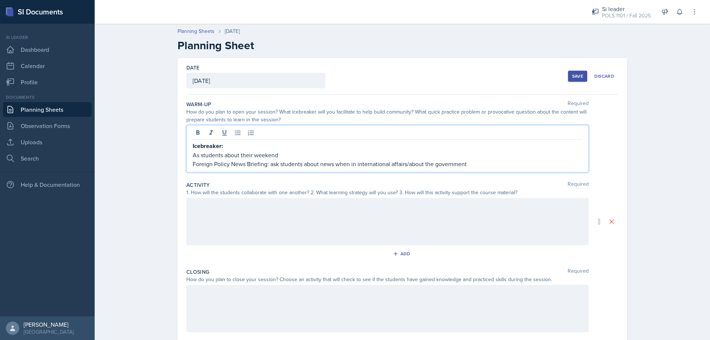
click at [209, 216] on div at bounding box center [387, 221] width 402 height 47
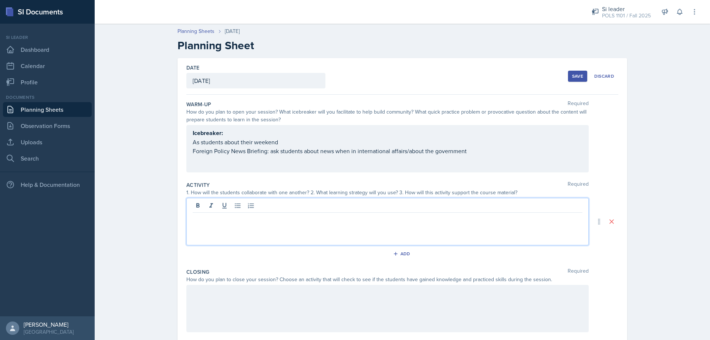
paste div
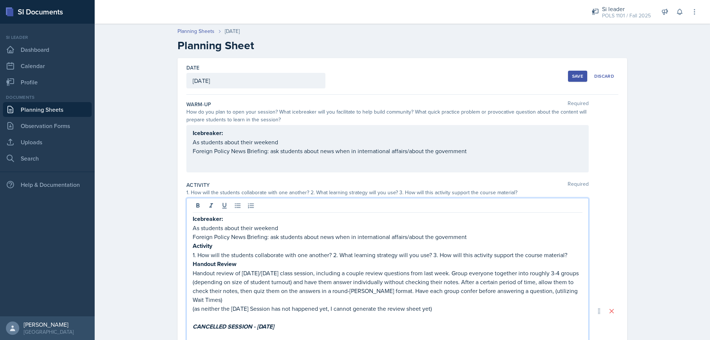
scroll to position [64, 0]
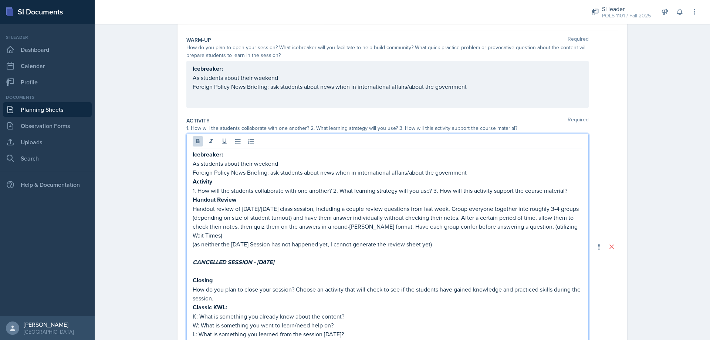
click at [193, 199] on strong "Handout Review" at bounding box center [215, 199] width 44 height 9
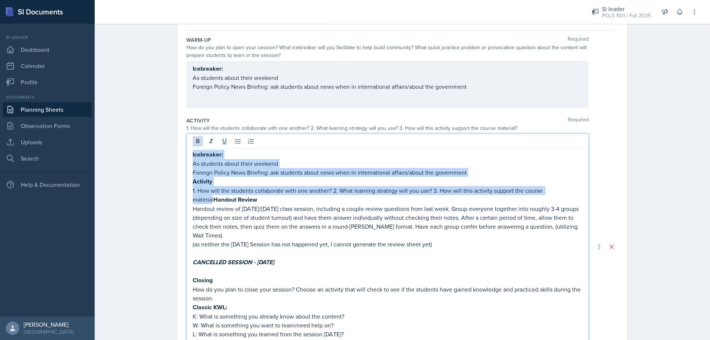
drag, startPoint x: 210, startPoint y: 199, endPoint x: 178, endPoint y: 140, distance: 66.2
click at [178, 140] on div "Date [DATE] [DATE] 27 28 29 30 31 1 2 3 4 5 6 7 8 9 10 11 12 13 14 15 16 17 18 …" at bounding box center [402, 246] width 450 height 505
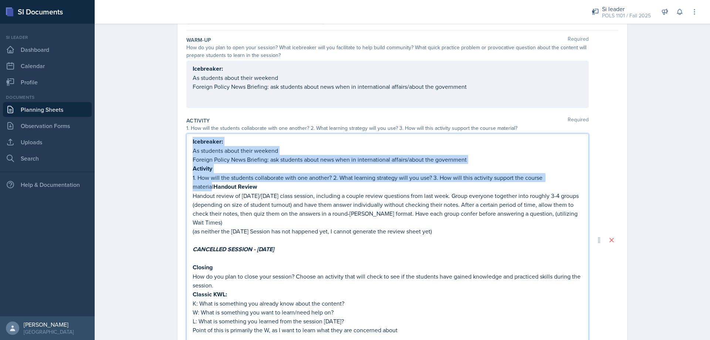
scroll to position [51, 0]
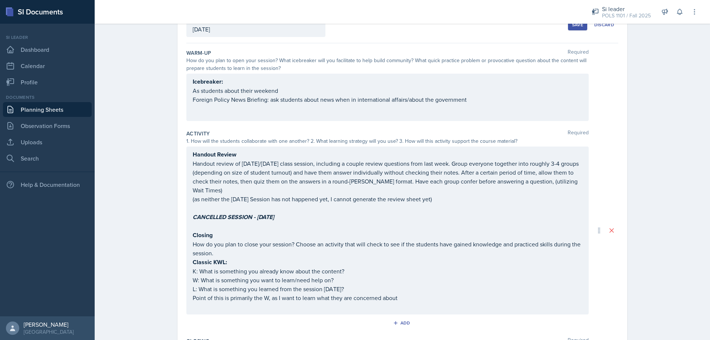
drag, startPoint x: 189, startPoint y: 223, endPoint x: 419, endPoint y: 283, distance: 237.3
click at [419, 283] on div "Handout Review Handout review of [DATE]/[DATE] class session, including a coupl…" at bounding box center [387, 230] width 402 height 168
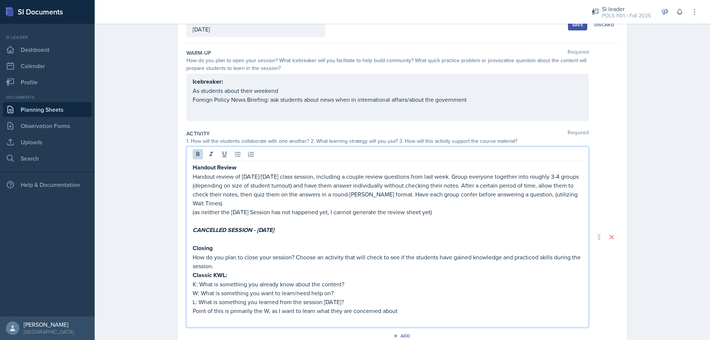
scroll to position [64, 0]
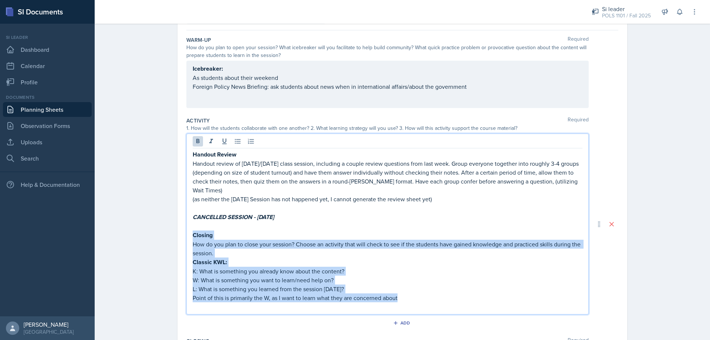
drag, startPoint x: 415, startPoint y: 287, endPoint x: 147, endPoint y: 228, distance: 274.4
click at [147, 228] on div "Planning Sheets [DATE] Planning Sheet Date [DATE] [DATE] 27 28 29 30 31 1 2 3 4…" at bounding box center [402, 214] width 615 height 516
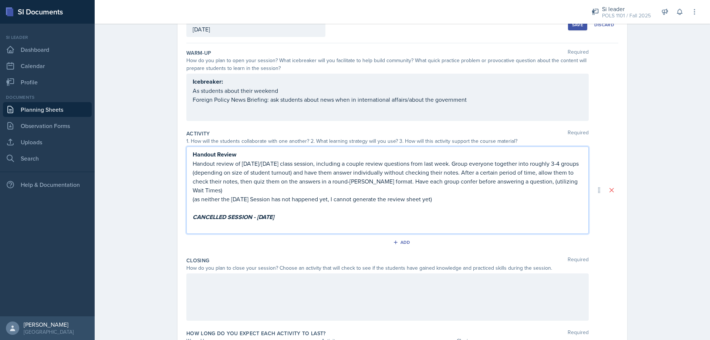
click at [214, 294] on div at bounding box center [387, 296] width 402 height 47
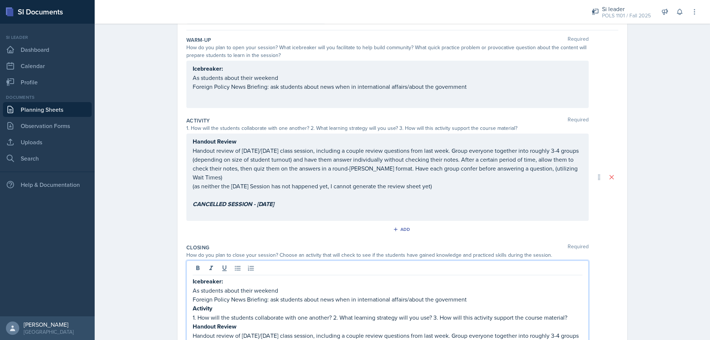
scroll to position [182, 0]
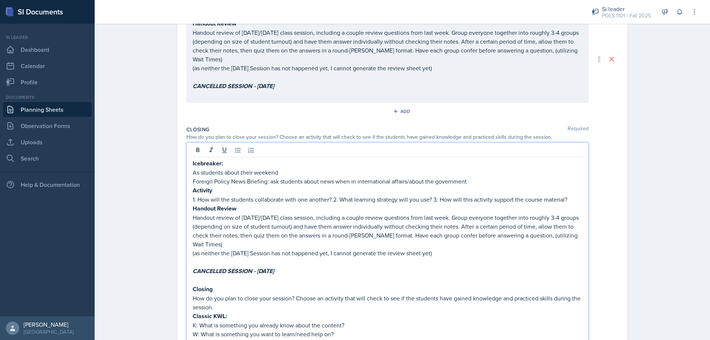
drag, startPoint x: 246, startPoint y: 291, endPoint x: 210, endPoint y: 262, distance: 46.3
click at [238, 294] on p "How do you plan to close your session? Choose an activity that will check to se…" at bounding box center [388, 303] width 390 height 18
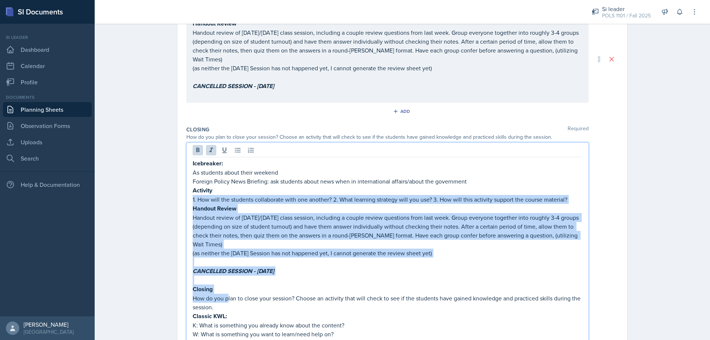
drag, startPoint x: 210, startPoint y: 262, endPoint x: 184, endPoint y: 190, distance: 76.4
click at [186, 187] on div "Icebreaker: As students about their weekend Foreign Policy News Briefing: ask s…" at bounding box center [387, 255] width 402 height 226
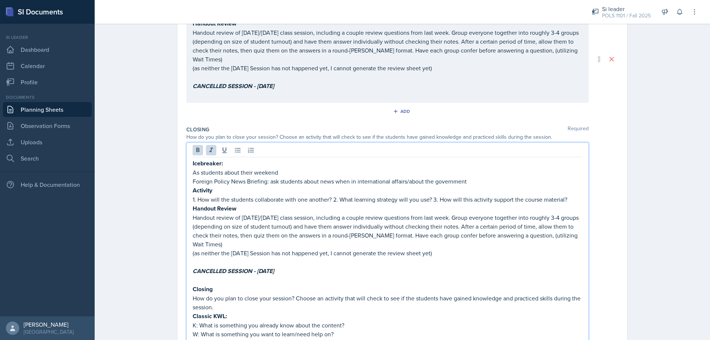
click at [235, 294] on p "How do you plan to close your session? Choose an activity that will check to se…" at bounding box center [388, 303] width 390 height 18
click at [227, 294] on p "How do you plan to close your session? Choose an activity that will check to se…" at bounding box center [388, 303] width 390 height 18
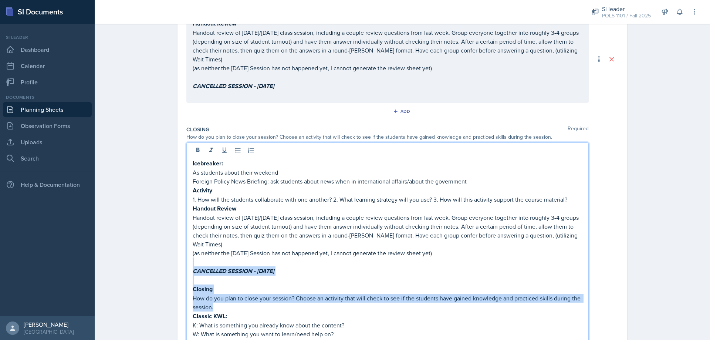
drag, startPoint x: 213, startPoint y: 268, endPoint x: 203, endPoint y: 221, distance: 47.9
click at [205, 242] on div "Icebreaker: As students about their weekend Foreign Policy News Briefing: ask s…" at bounding box center [388, 262] width 390 height 206
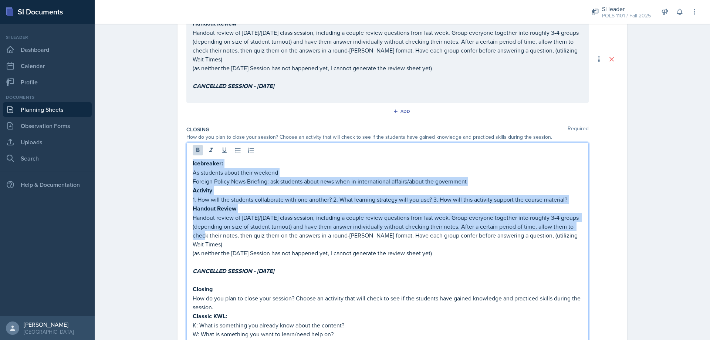
drag, startPoint x: 203, startPoint y: 221, endPoint x: 187, endPoint y: 155, distance: 67.7
click at [187, 155] on div "Icebreaker: As students about their weekend Foreign Policy News Briefing: ask s…" at bounding box center [387, 255] width 402 height 226
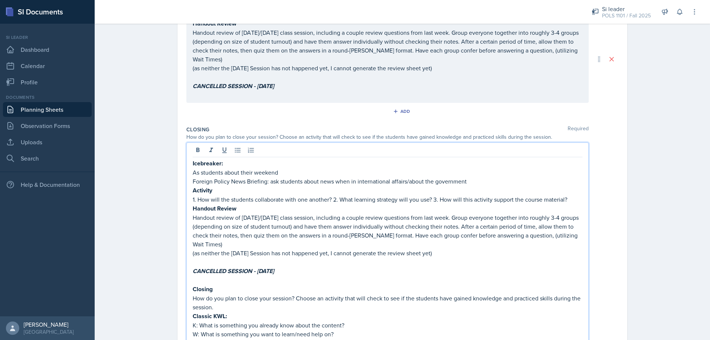
click at [219, 294] on p "How do you plan to close your session? Choose an activity that will check to se…" at bounding box center [388, 303] width 390 height 18
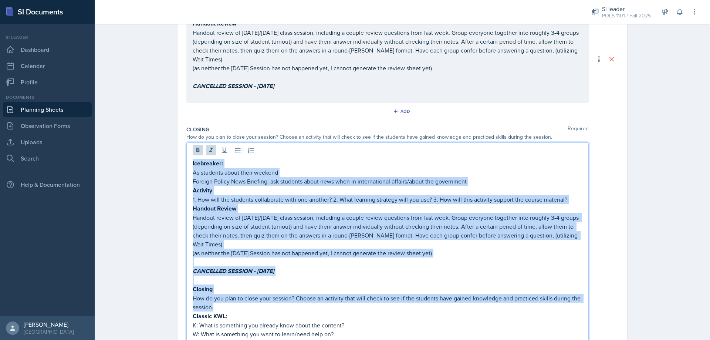
drag, startPoint x: 219, startPoint y: 290, endPoint x: 182, endPoint y: 152, distance: 142.8
click at [182, 152] on div "Date [DATE] [DATE] 27 28 29 30 31 1 2 3 4 5 6 7 8 9 10 11 12 13 14 15 16 17 18 …" at bounding box center [402, 148] width 450 height 545
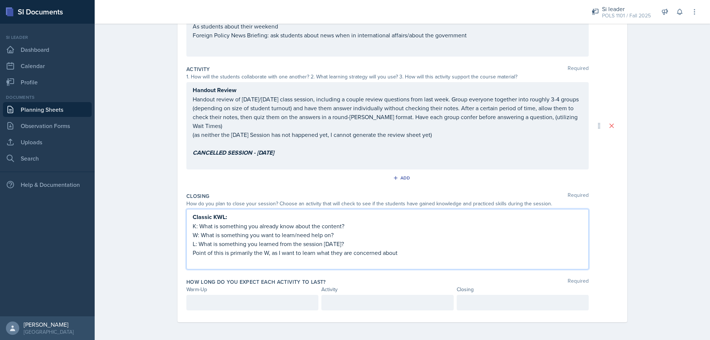
scroll to position [107, 0]
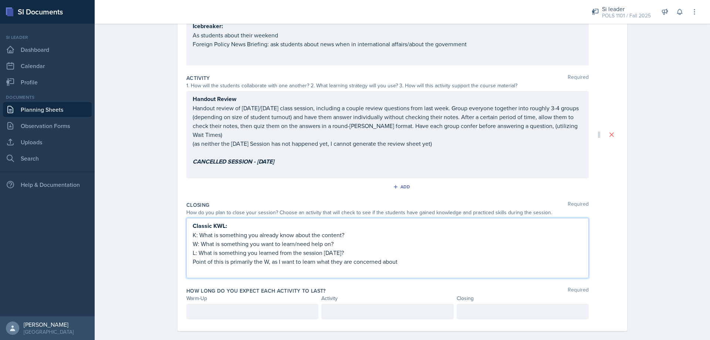
click at [255, 307] on p at bounding box center [252, 311] width 119 height 9
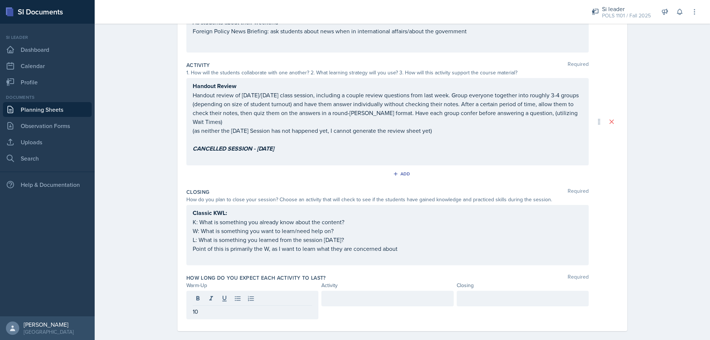
click at [351, 296] on div at bounding box center [387, 299] width 132 height 16
click at [493, 294] on div at bounding box center [523, 299] width 132 height 16
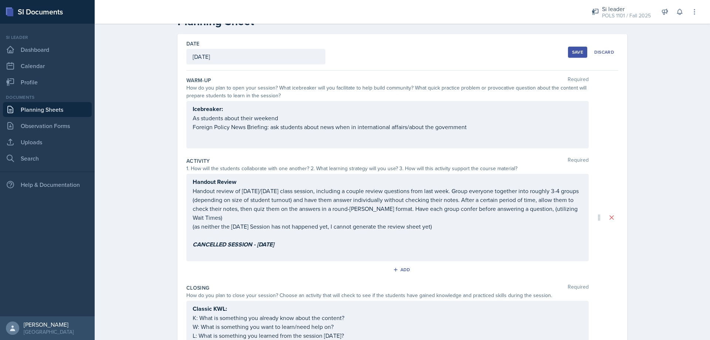
scroll to position [37, 0]
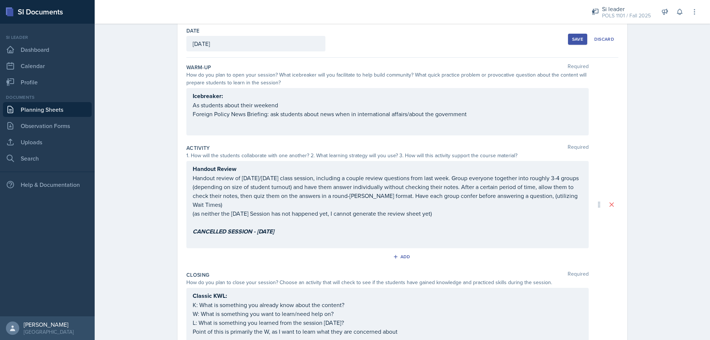
click at [568, 40] on button "Save" at bounding box center [577, 39] width 19 height 11
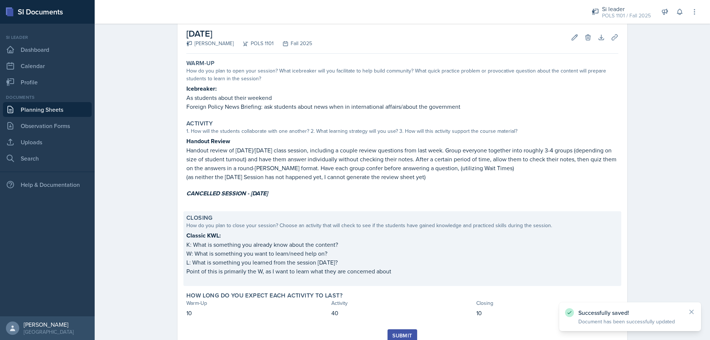
scroll to position [65, 0]
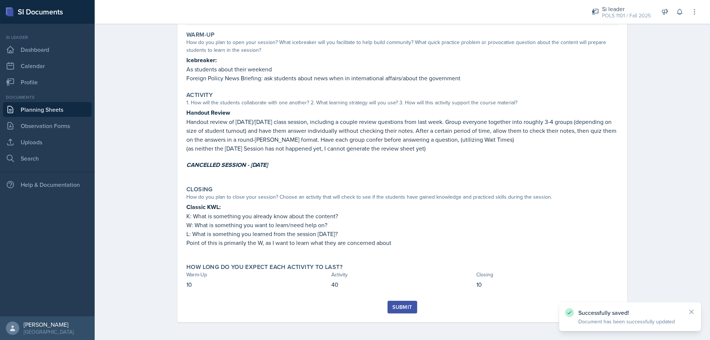
click at [396, 304] on div "Submit" at bounding box center [402, 307] width 20 height 6
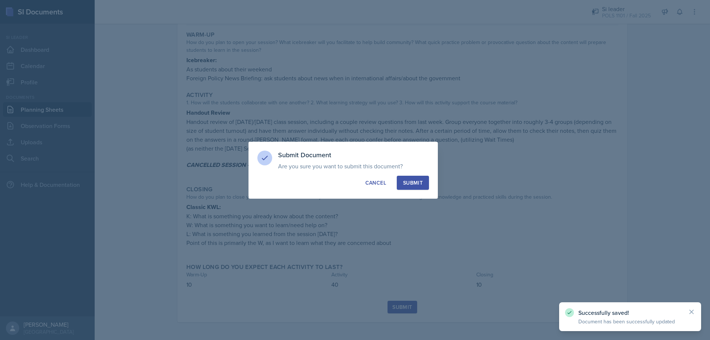
click at [409, 176] on button "Submit" at bounding box center [413, 183] width 32 height 14
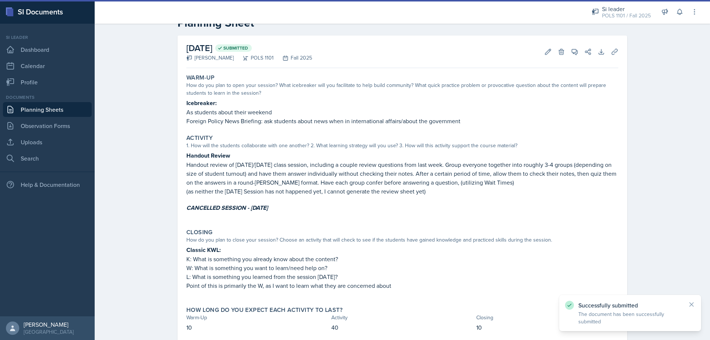
scroll to position [0, 0]
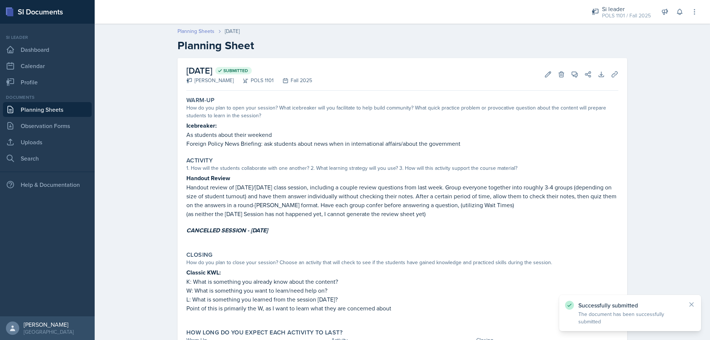
click at [188, 28] on link "Planning Sheets" at bounding box center [195, 31] width 37 height 8
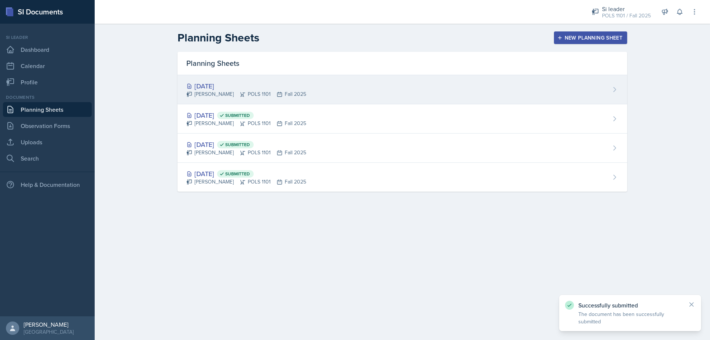
click at [330, 94] on div "[DATE] [PERSON_NAME] POLS 1101 Fall 2025" at bounding box center [402, 89] width 450 height 29
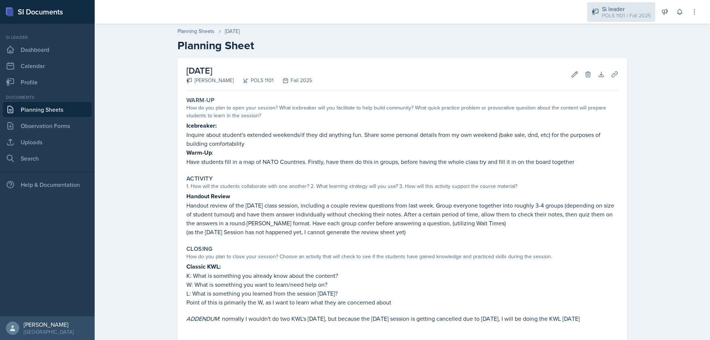
click at [622, 20] on div "Si leader POLS 1101 / Fall 2025" at bounding box center [621, 12] width 68 height 20
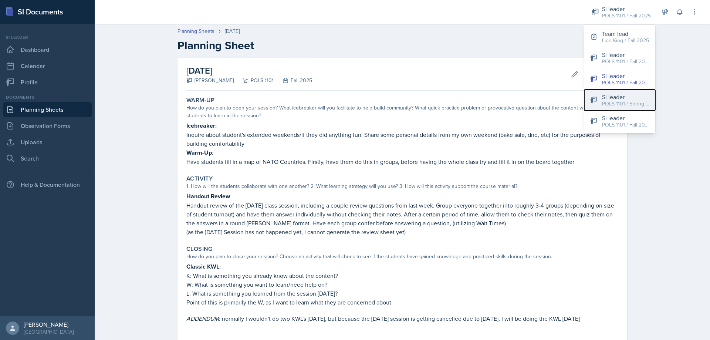
click at [635, 99] on div "Si leader" at bounding box center [625, 96] width 47 height 9
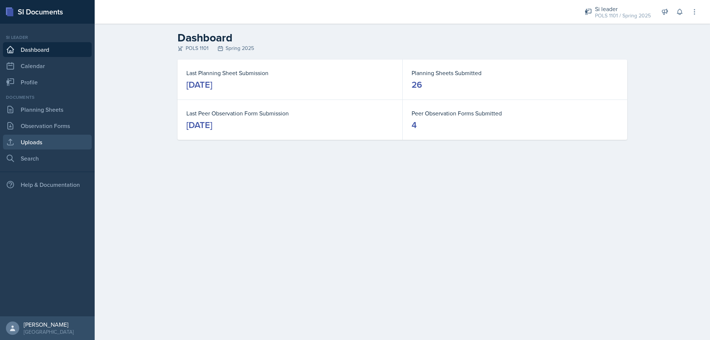
click at [31, 149] on link "Uploads" at bounding box center [47, 142] width 89 height 15
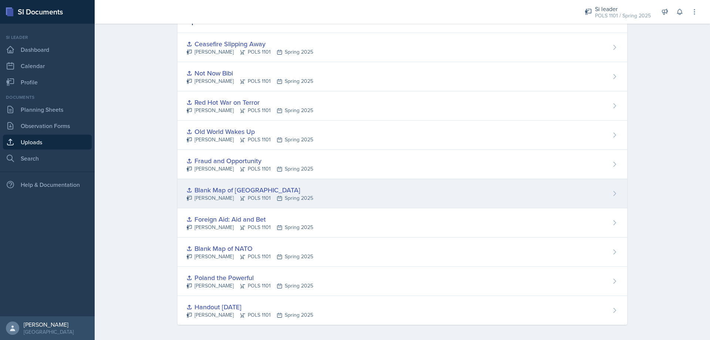
scroll to position [45, 0]
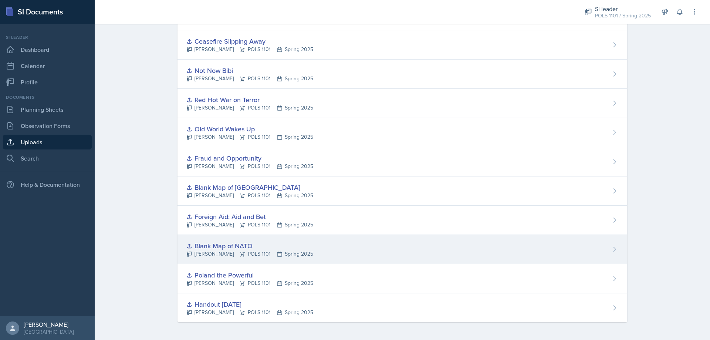
click at [349, 257] on div "Blank Map of NATO [PERSON_NAME] POLS 1101 Spring 2025" at bounding box center [402, 249] width 450 height 29
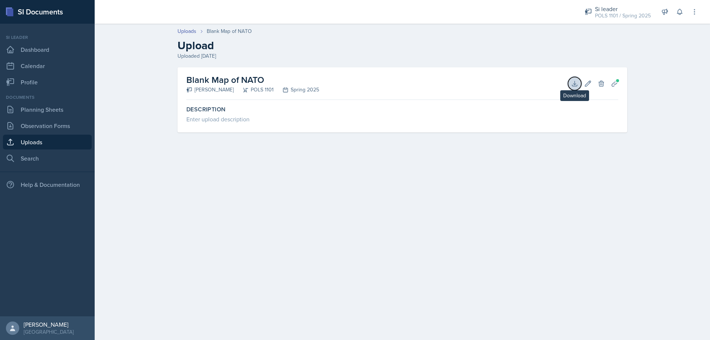
click at [575, 82] on icon at bounding box center [574, 83] width 5 height 5
click at [622, 17] on div "POLS 1101 / Spring 2025" at bounding box center [623, 16] width 56 height 8
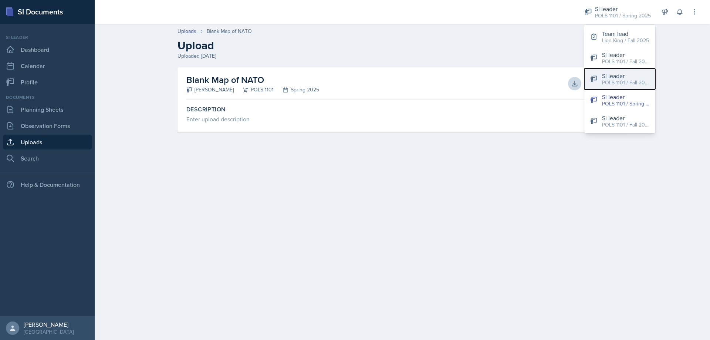
click at [622, 74] on div "Si leader" at bounding box center [625, 75] width 47 height 9
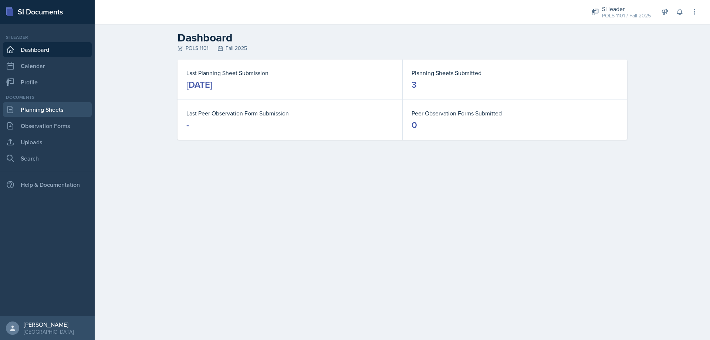
click at [54, 109] on link "Planning Sheets" at bounding box center [47, 109] width 89 height 15
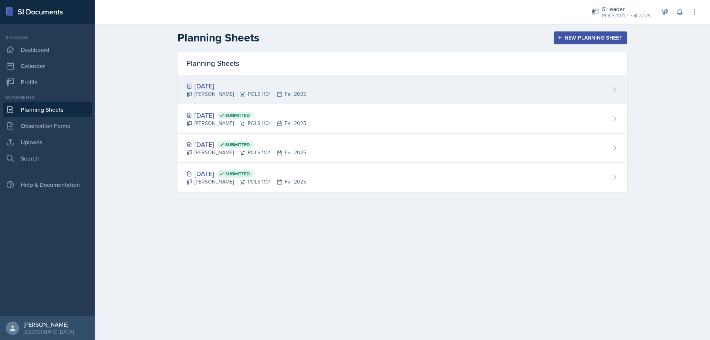
click at [427, 90] on div "[DATE] [PERSON_NAME] POLS 1101 Fall 2025" at bounding box center [402, 89] width 450 height 29
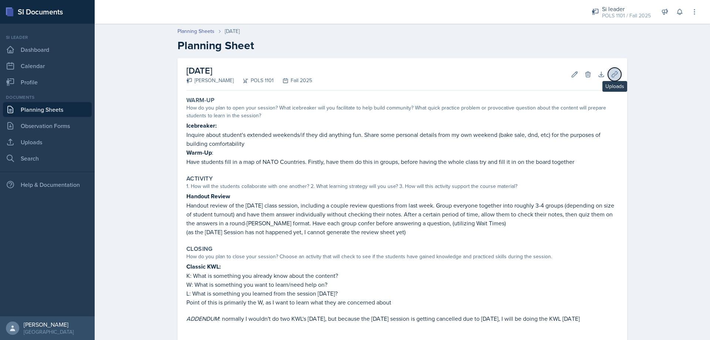
click at [616, 78] on button "Uploads" at bounding box center [614, 74] width 13 height 13
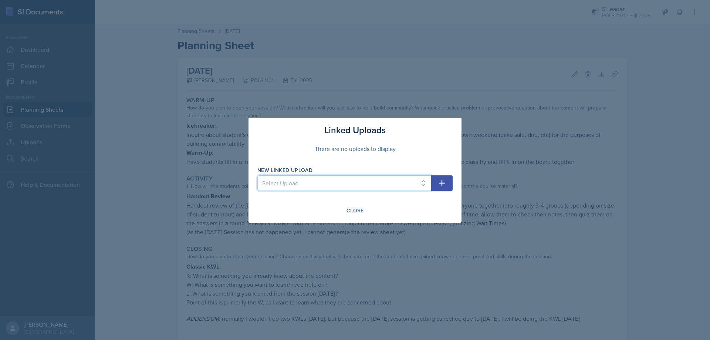
click at [369, 182] on select "Select Upload SI Session Ppt 8.25" at bounding box center [344, 183] width 174 height 16
click at [206, 192] on div at bounding box center [355, 170] width 710 height 340
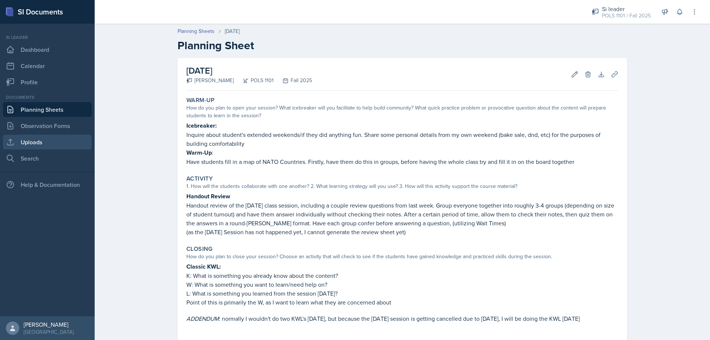
click at [40, 146] on link "Uploads" at bounding box center [47, 142] width 89 height 15
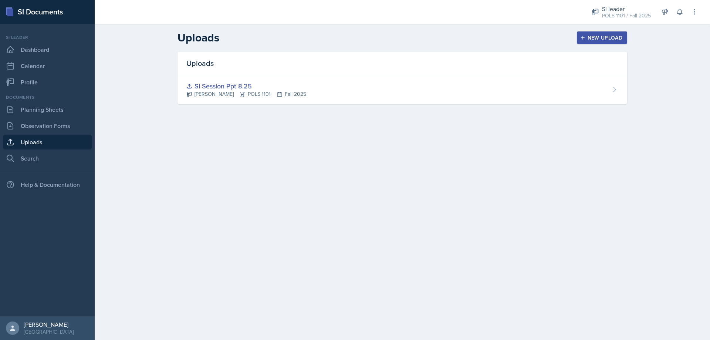
click at [596, 37] on div "New Upload" at bounding box center [602, 38] width 41 height 6
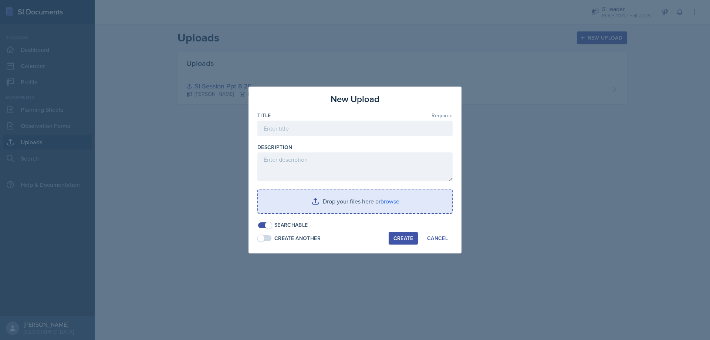
click at [348, 212] on input "file" at bounding box center [355, 201] width 194 height 24
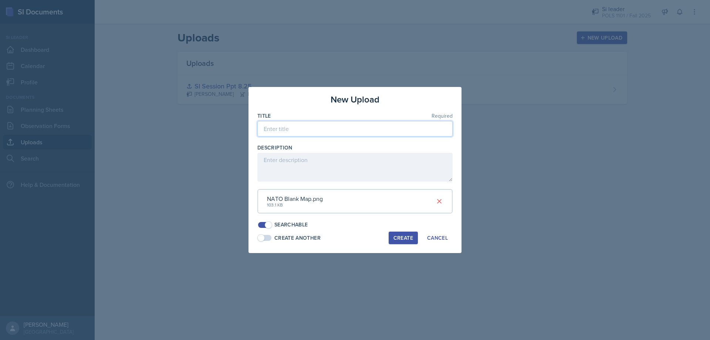
click at [328, 133] on input at bounding box center [354, 129] width 195 height 16
type input "Blank NATO Map"
click at [395, 237] on div "Create" at bounding box center [403, 238] width 20 height 6
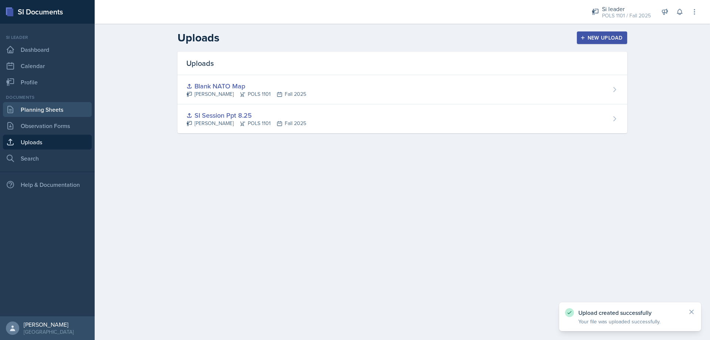
click at [68, 108] on link "Planning Sheets" at bounding box center [47, 109] width 89 height 15
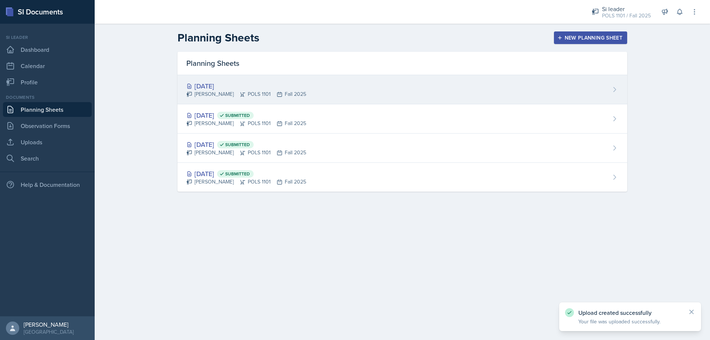
click at [514, 95] on div "[DATE] [PERSON_NAME] POLS 1101 Fall 2025" at bounding box center [402, 89] width 450 height 29
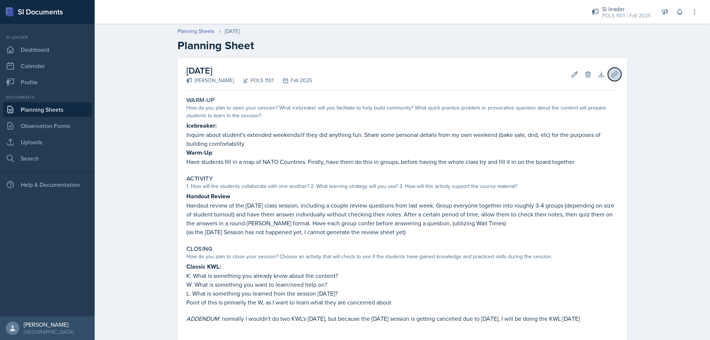
click at [611, 71] on icon at bounding box center [614, 74] width 7 height 7
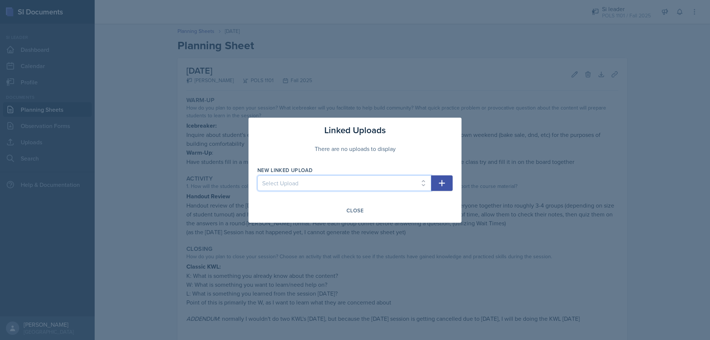
click at [348, 178] on select "Select Upload SI Session Ppt 8.25 Blank NATO Map" at bounding box center [344, 183] width 174 height 16
select select "b9082b85-4a87-4a4f-8f40-eda7e86ab963"
click at [257, 175] on select "Select Upload SI Session Ppt 8.25 Blank NATO Map" at bounding box center [344, 183] width 174 height 16
click at [433, 187] on button "button" at bounding box center [441, 183] width 21 height 16
select select
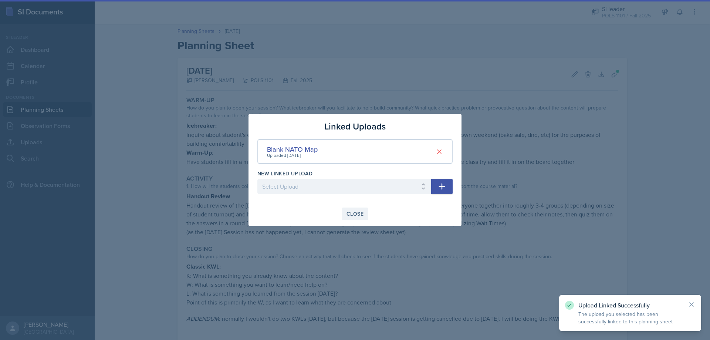
click at [354, 214] on div "Close" at bounding box center [354, 214] width 17 height 6
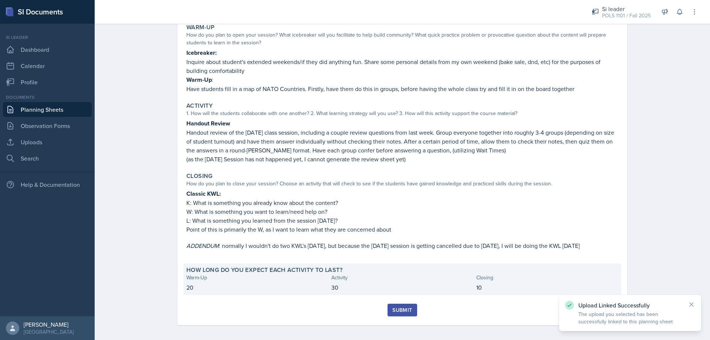
scroll to position [76, 0]
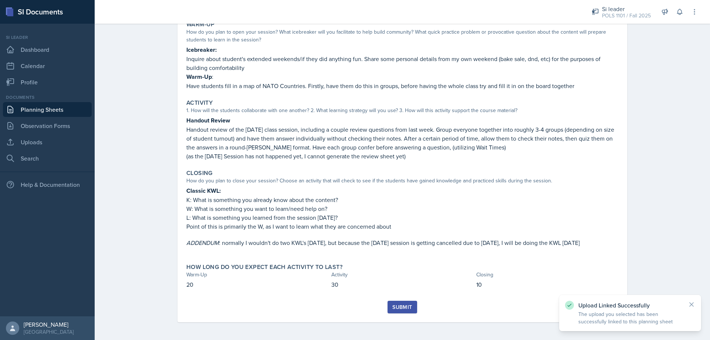
click at [391, 302] on button "Submit" at bounding box center [401, 307] width 29 height 13
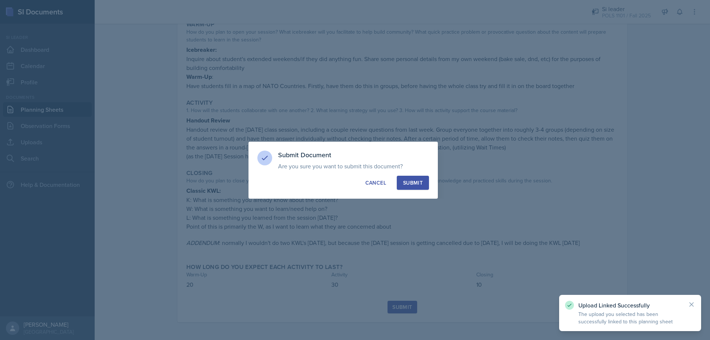
click at [417, 175] on div "Submit Document Are you sure you want to submit this document? This document wi…" at bounding box center [342, 170] width 189 height 57
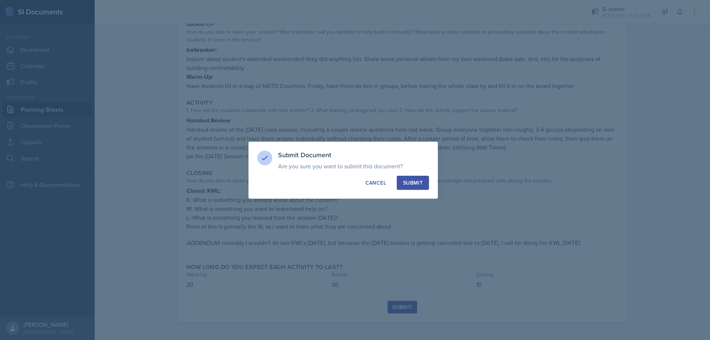
click at [414, 179] on div "Submit" at bounding box center [413, 182] width 20 height 7
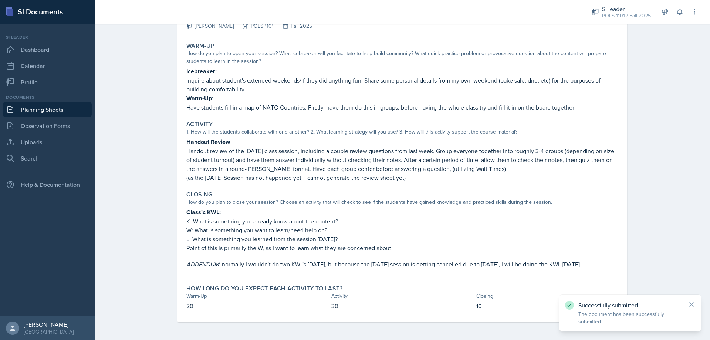
scroll to position [54, 0]
